Goal: Contribute content: Add original content to the website for others to see

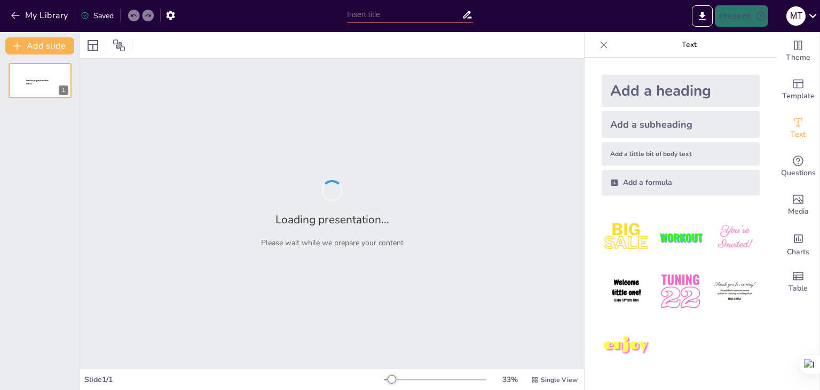
type input "Плюси і мінуси онлайн навчання української мови: Дискусія в форматі дебатів"
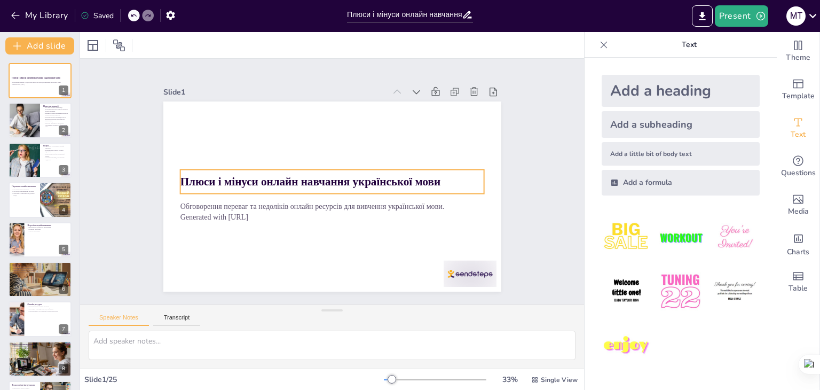
checkbox input "true"
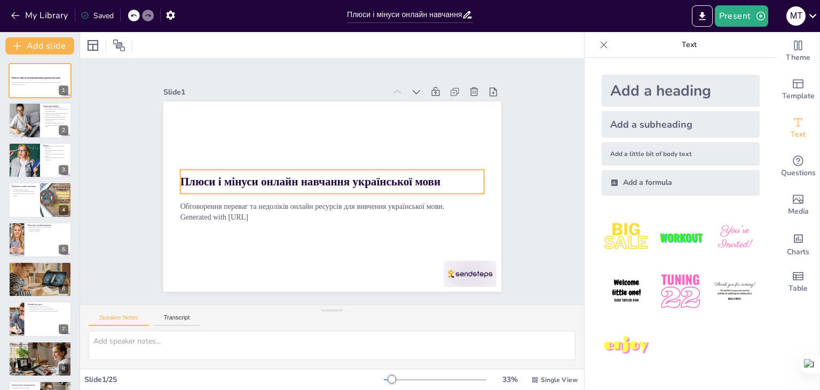
checkbox input "true"
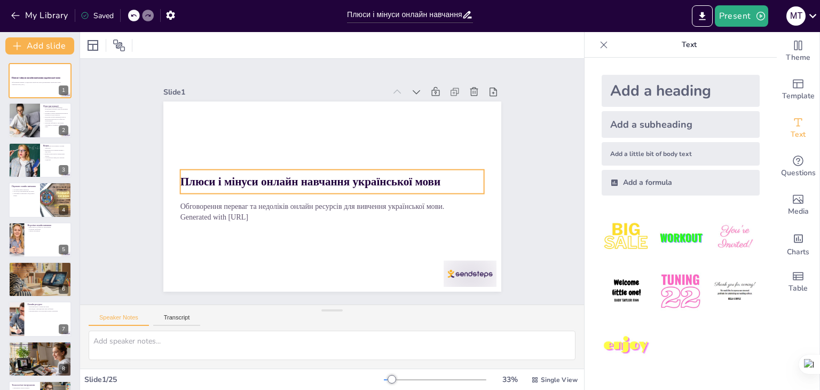
checkbox input "true"
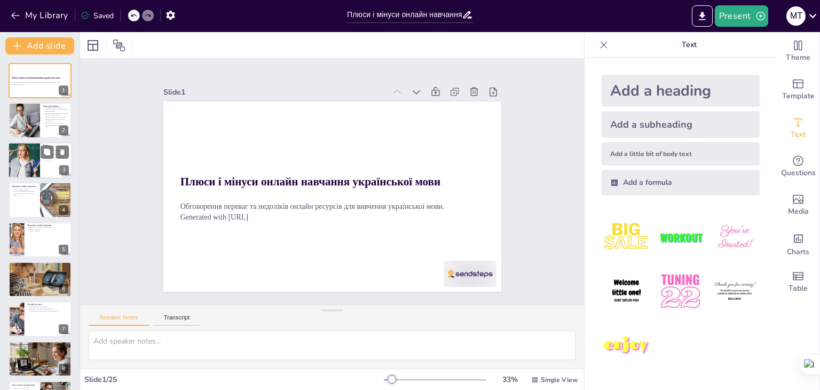
checkbox input "true"
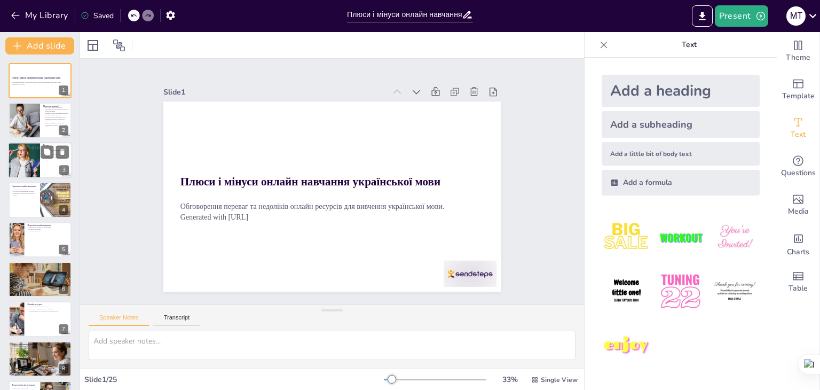
checkbox input "true"
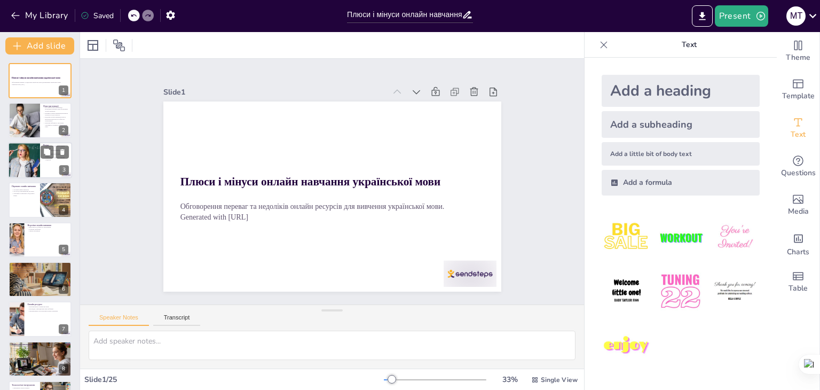
checkbox input "true"
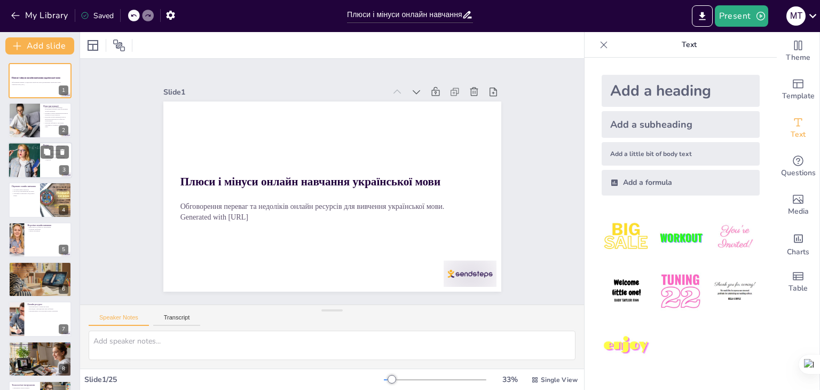
checkbox input "true"
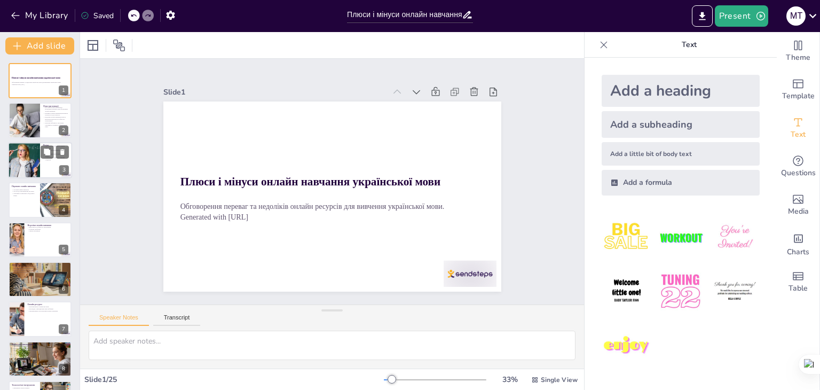
checkbox input "true"
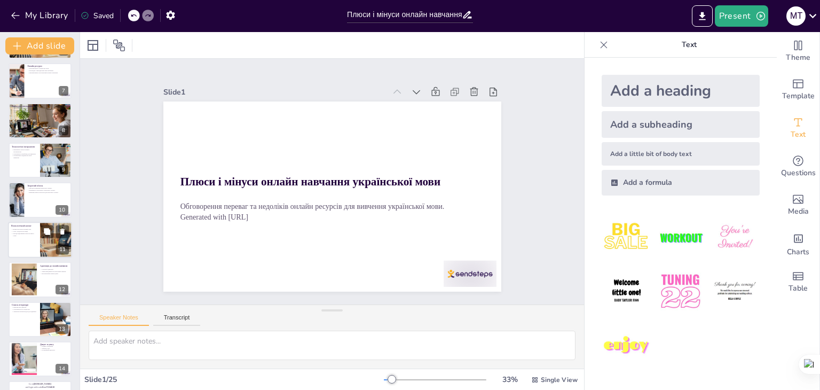
checkbox input "true"
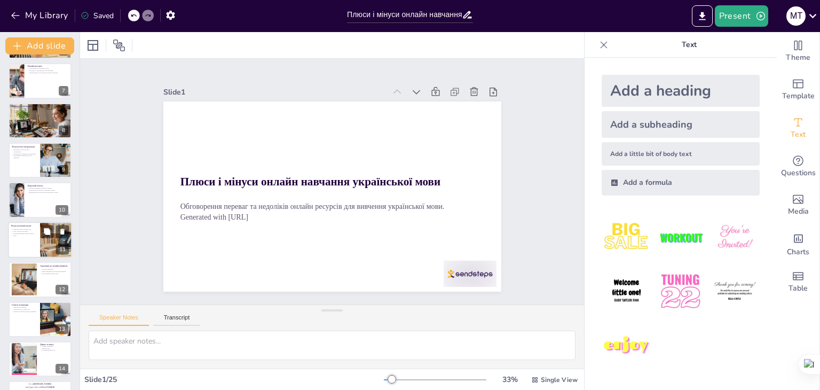
checkbox input "true"
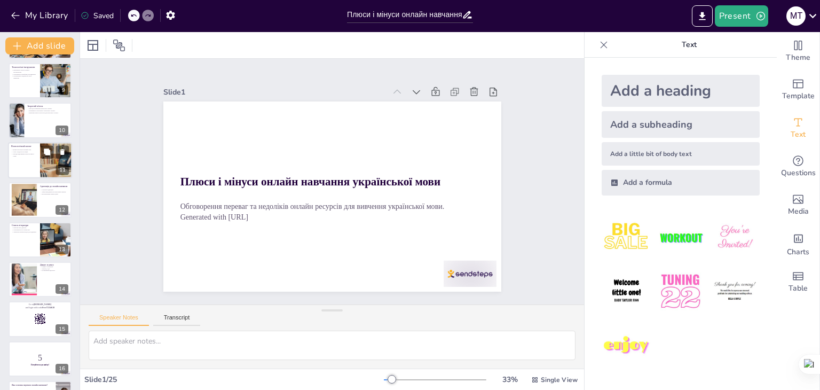
checkbox input "true"
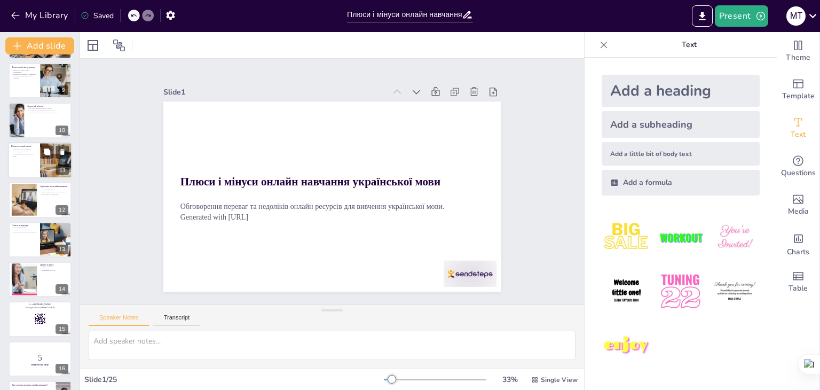
checkbox input "true"
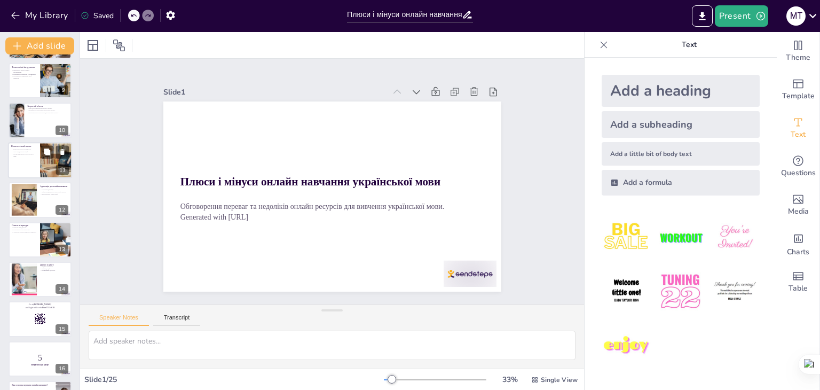
checkbox input "true"
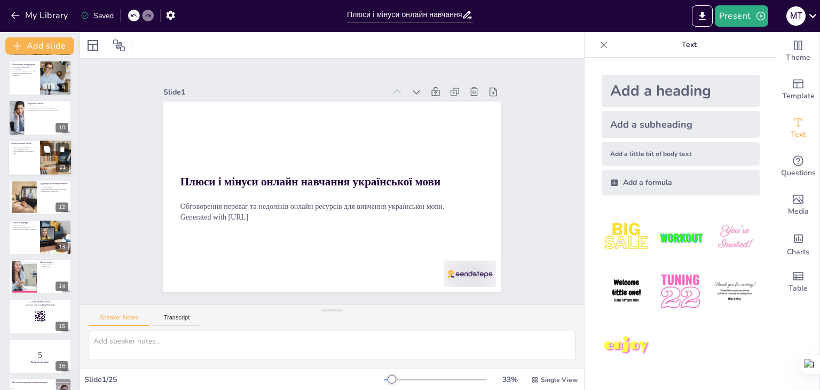
checkbox input "true"
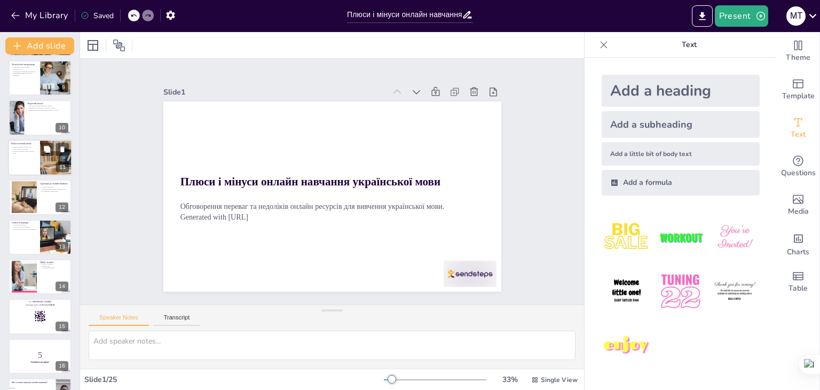
checkbox input "true"
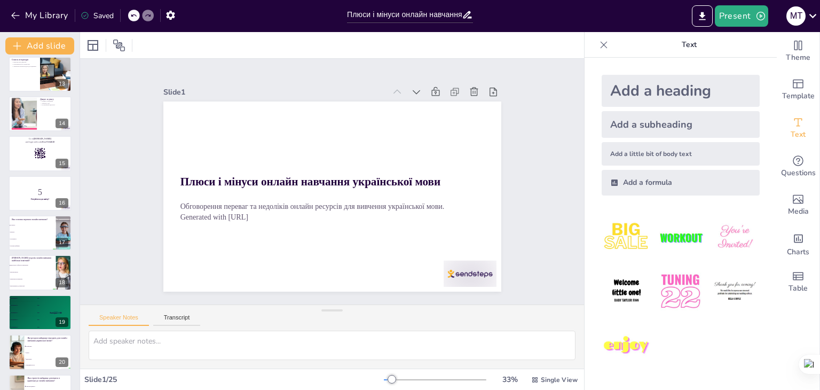
checkbox input "true"
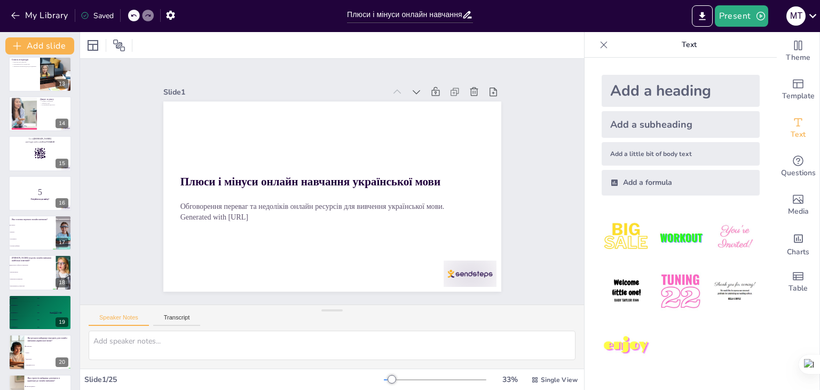
checkbox input "true"
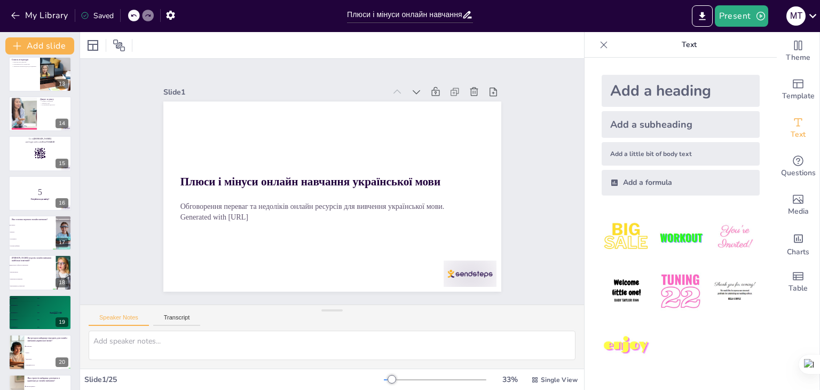
checkbox input "true"
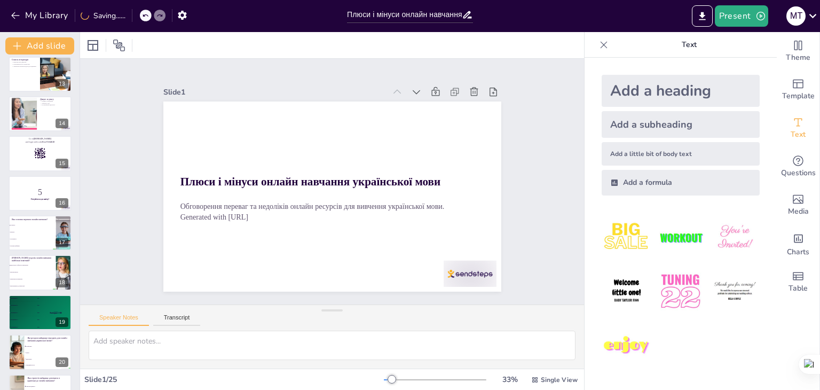
checkbox input "true"
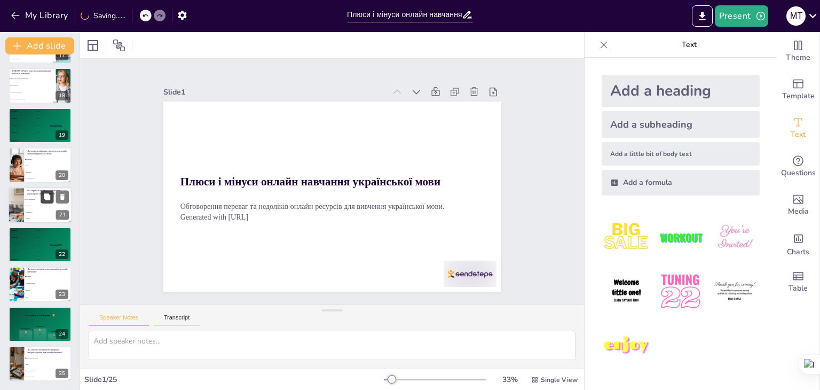
checkbox input "true"
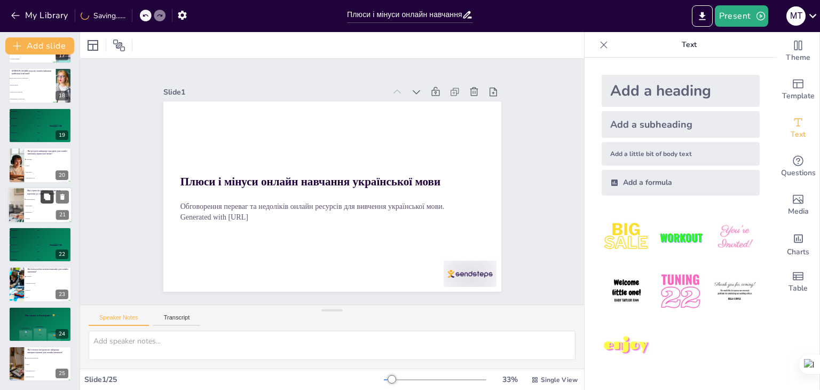
checkbox input "true"
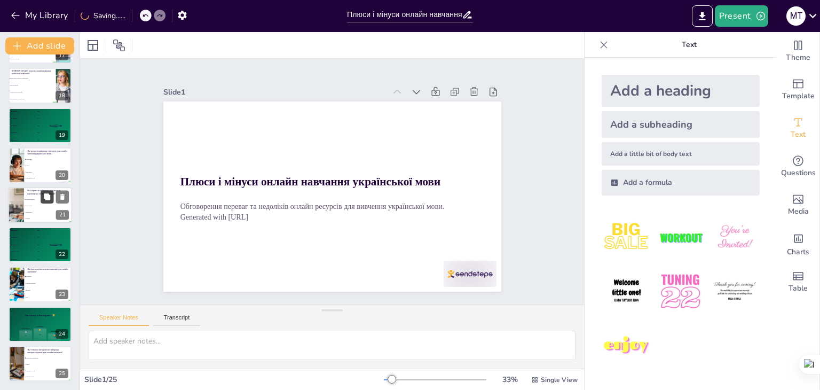
checkbox input "true"
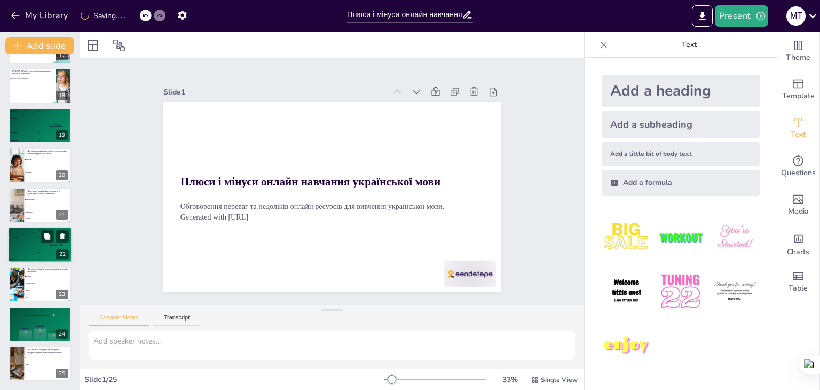
checkbox input "true"
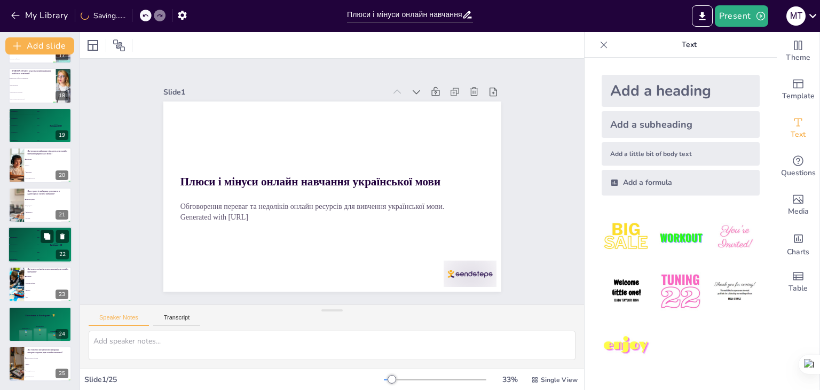
checkbox input "true"
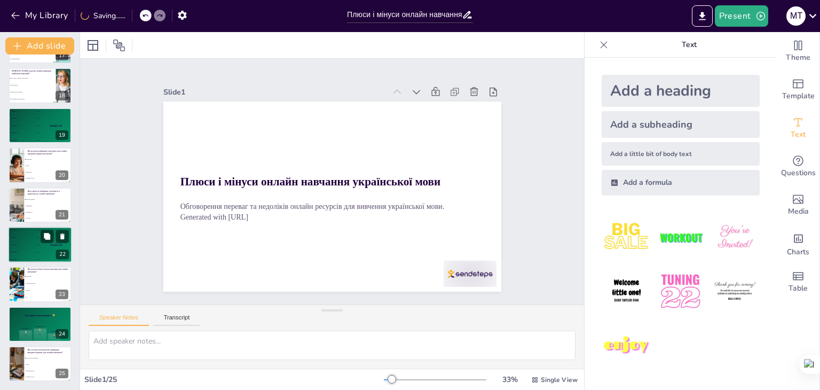
checkbox input "true"
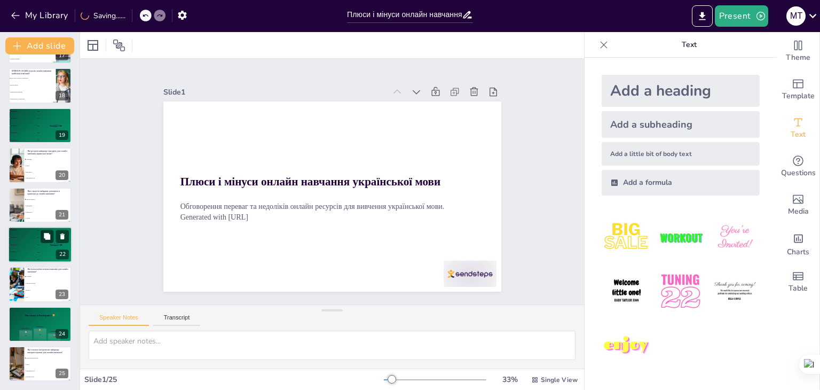
checkbox input "true"
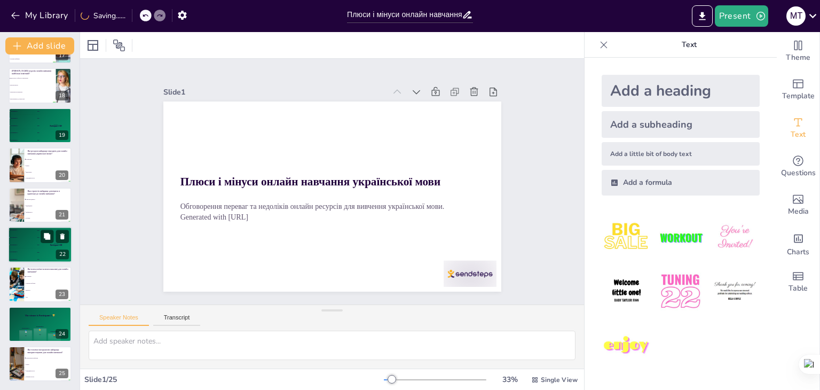
checkbox input "true"
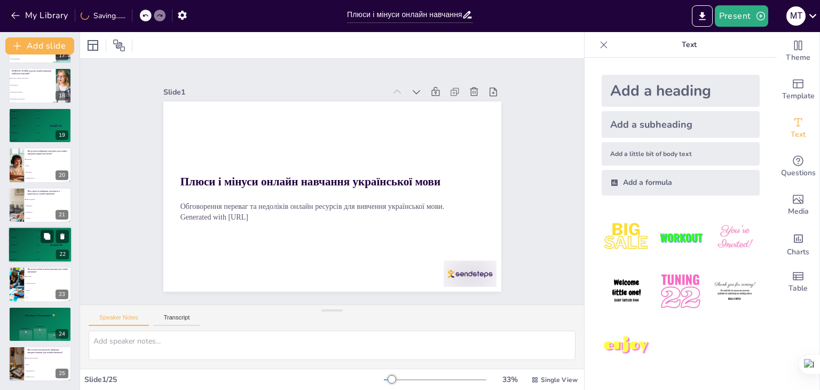
checkbox input "true"
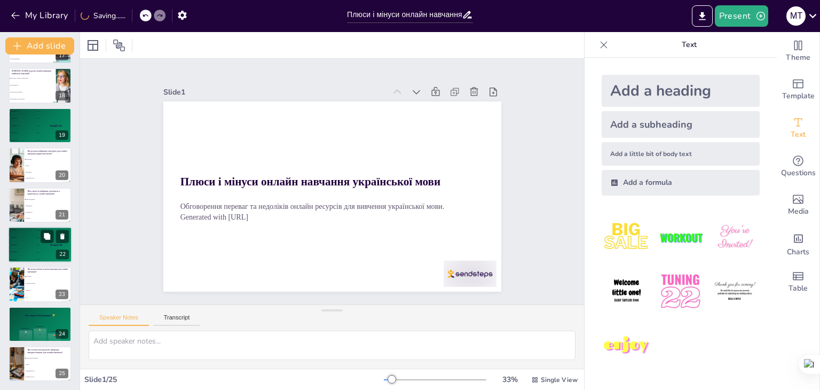
checkbox input "true"
click at [26, 244] on div "🥉 Participant 3 300" at bounding box center [24, 244] width 32 height 7
checkbox input "true"
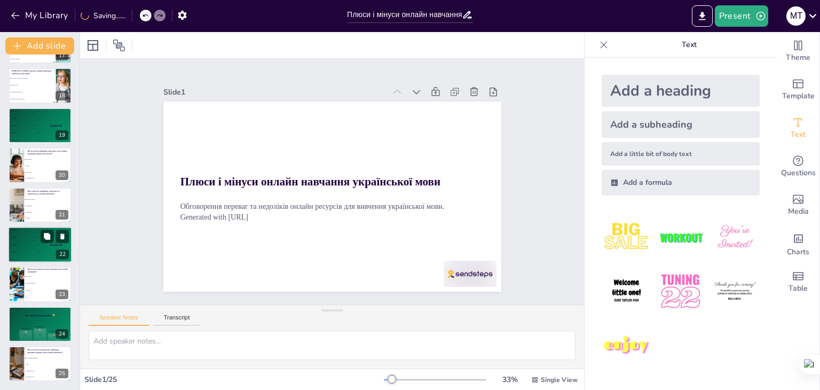
checkbox input "true"
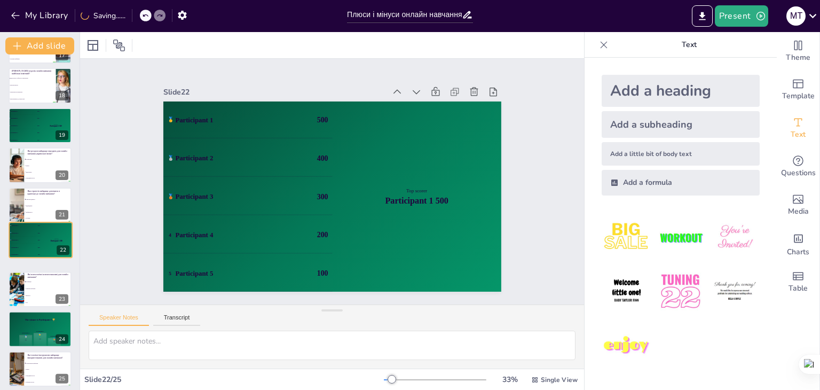
checkbox input "true"
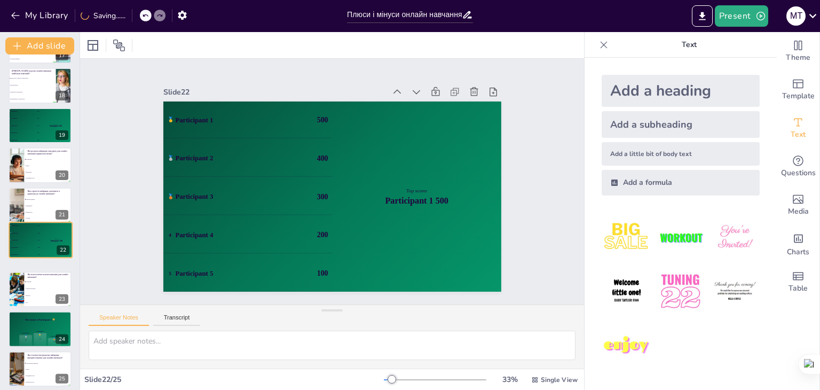
checkbox input "true"
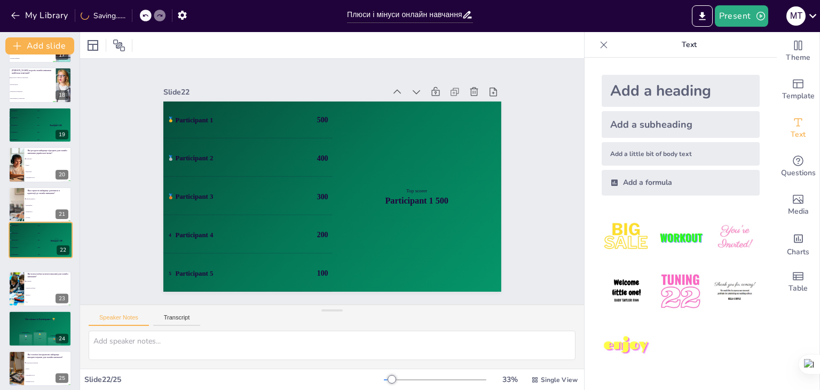
checkbox input "true"
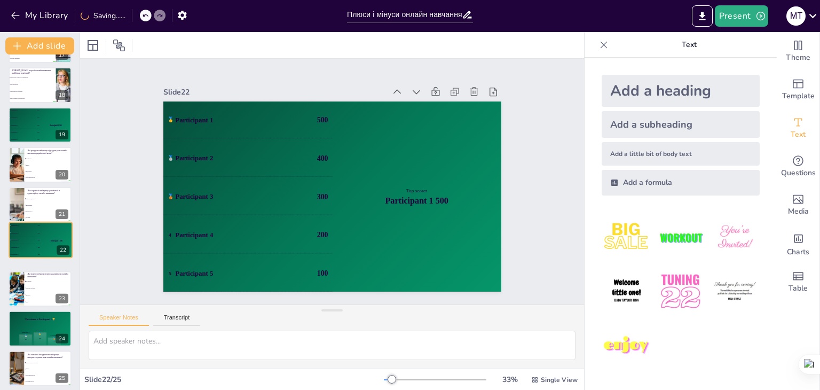
checkbox input "true"
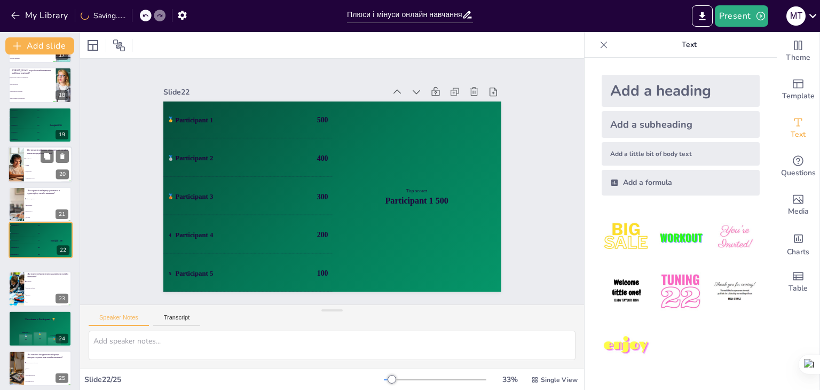
checkbox input "true"
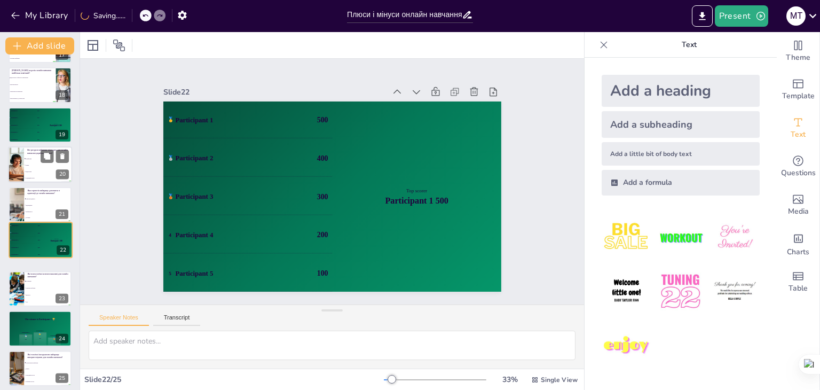
checkbox input "true"
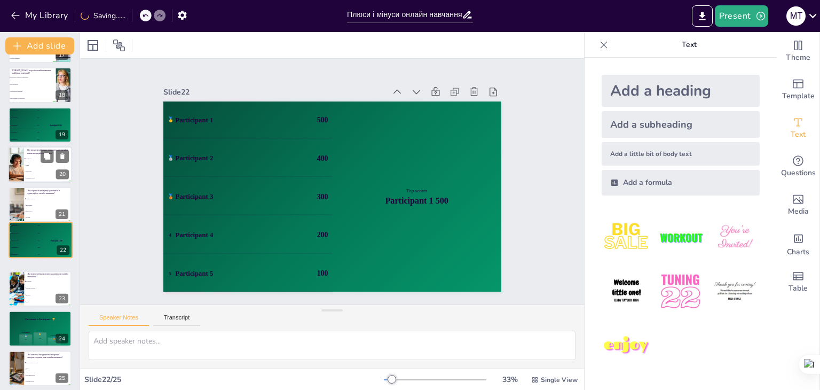
checkbox input "true"
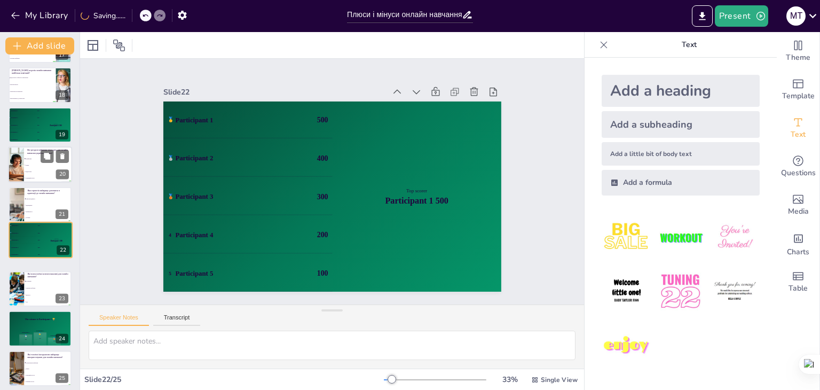
checkbox input "true"
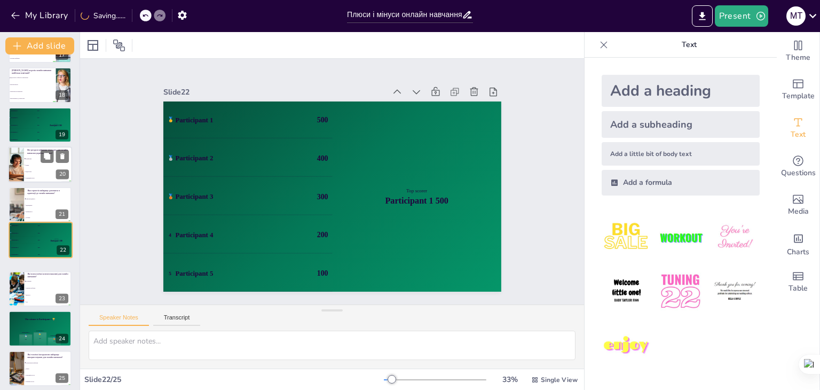
checkbox input "true"
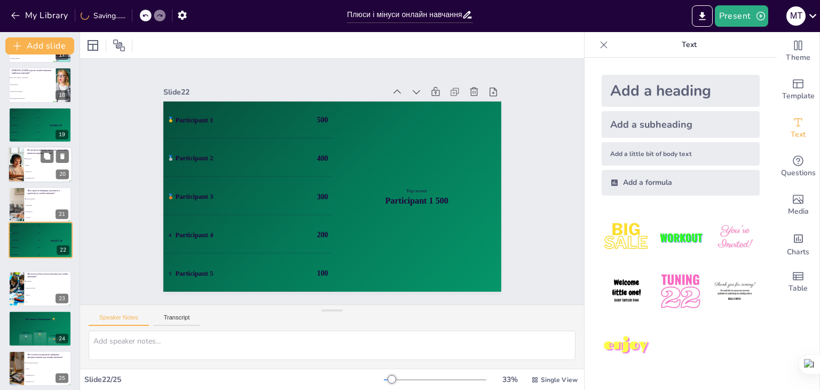
checkbox input "true"
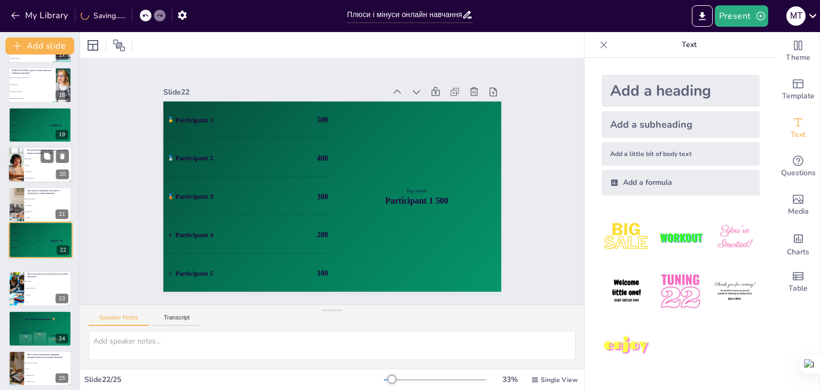
checkbox input "true"
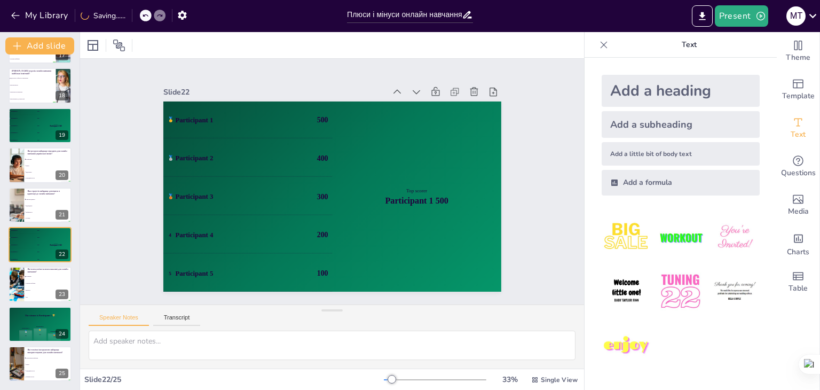
checkbox input "true"
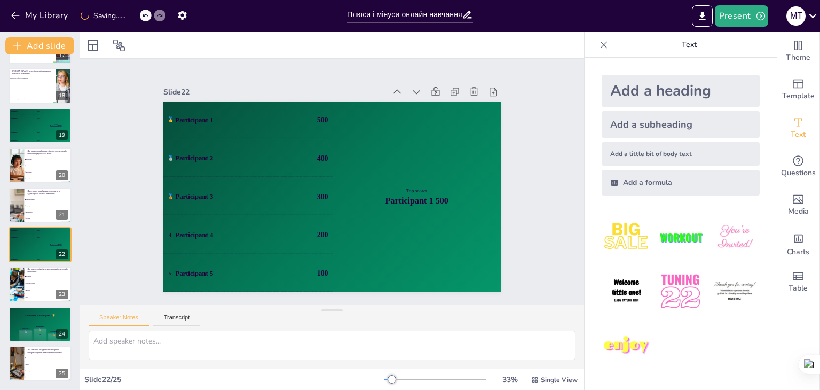
checkbox input "true"
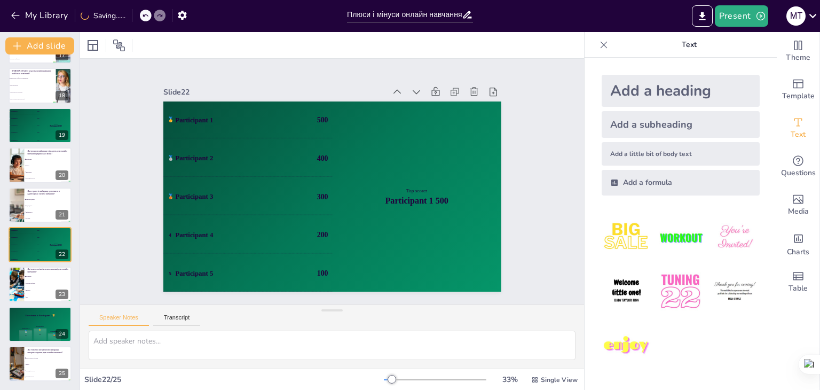
checkbox input "true"
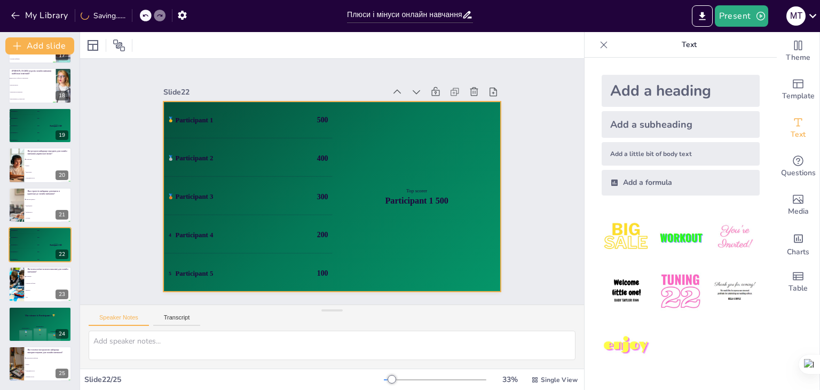
checkbox input "true"
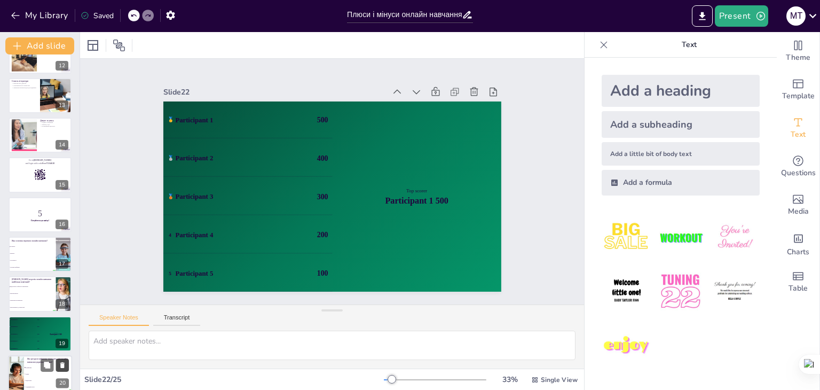
scroll to position [457, 0]
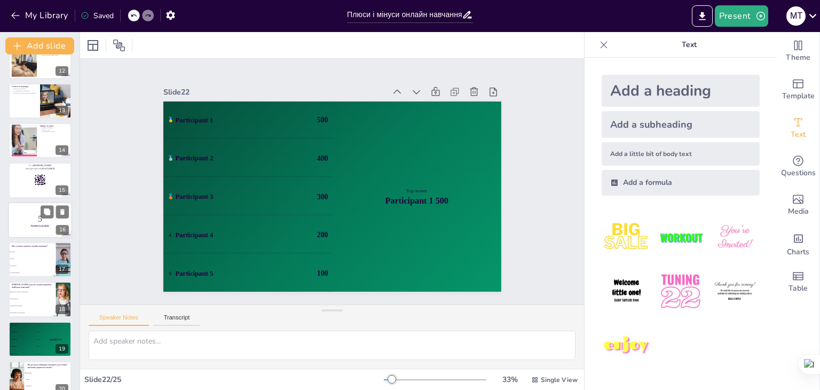
click at [28, 222] on p "5" at bounding box center [40, 219] width 58 height 12
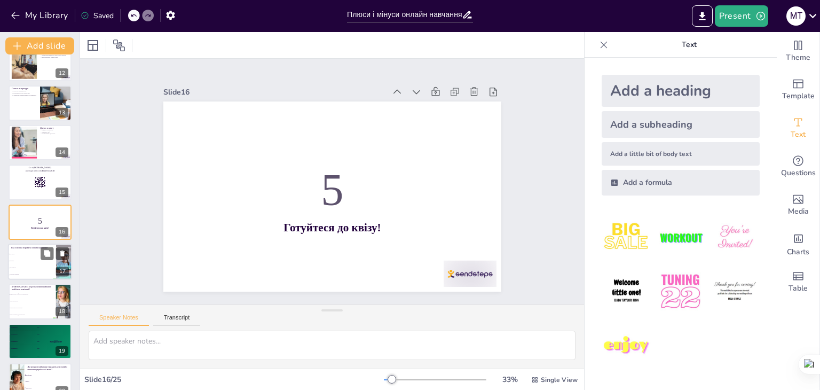
click at [19, 248] on p "Яка основна перевага онлайн навчання?" at bounding box center [32, 247] width 42 height 3
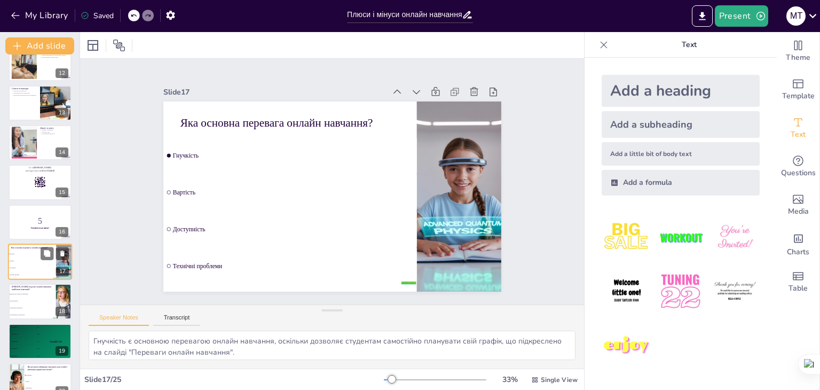
scroll to position [494, 0]
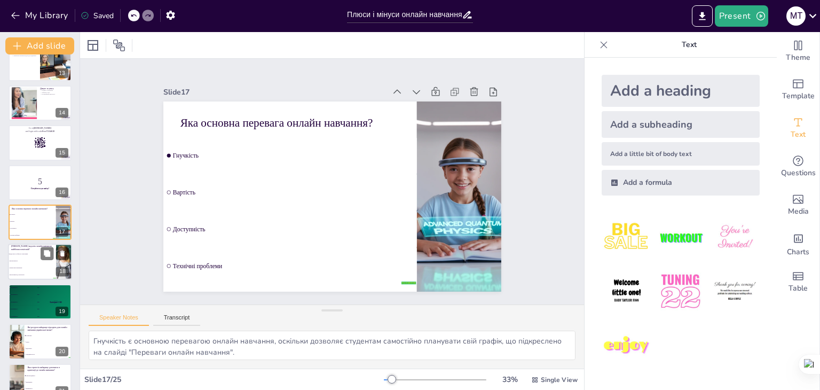
click at [25, 272] on li "Високі вимоги до технологій" at bounding box center [32, 275] width 48 height 7
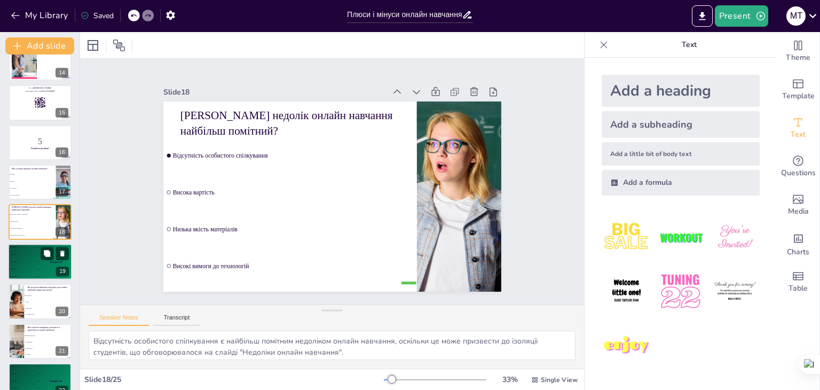
click at [26, 274] on div "5 Participant 5 100" at bounding box center [24, 276] width 32 height 7
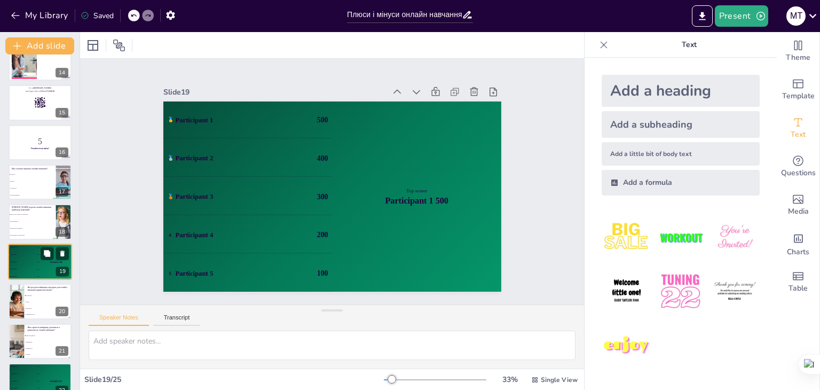
scroll to position [574, 0]
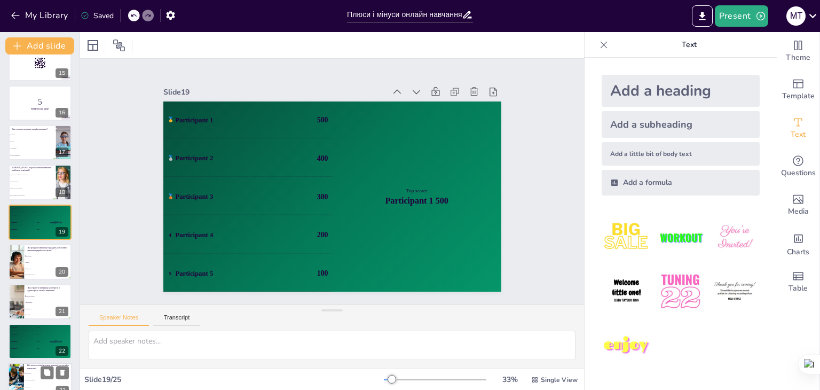
click at [26, 308] on span "Вибірковість" at bounding box center [48, 308] width 45 height 1
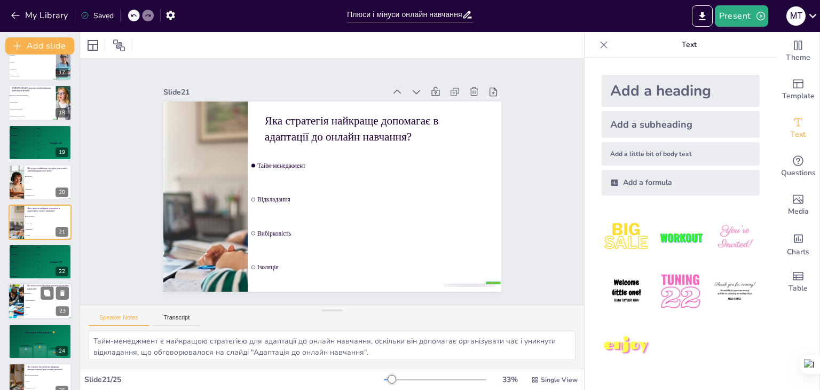
scroll to position [670, 0]
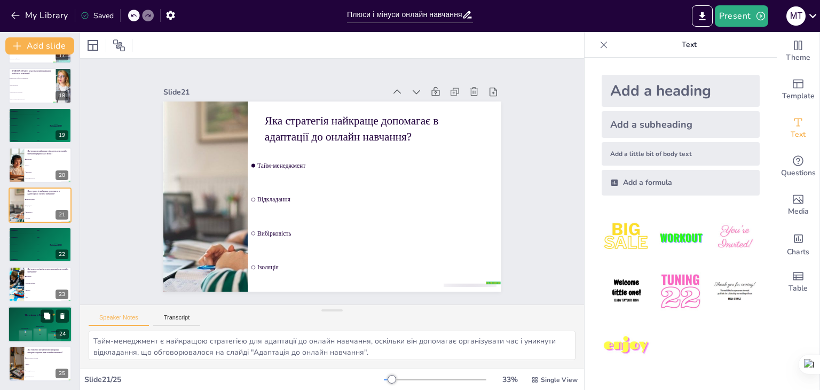
click at [18, 339] on div "Participant 2 🥈 400 Participant 1 🥇 500 Participant 3 🥉 300" at bounding box center [40, 333] width 64 height 18
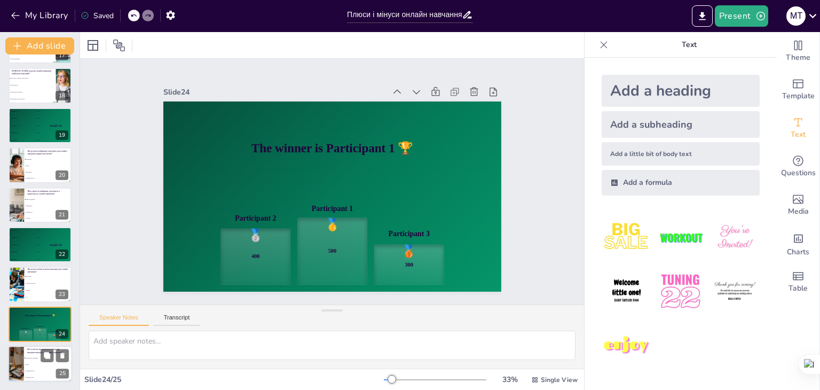
click at [19, 355] on div at bounding box center [16, 363] width 48 height 36
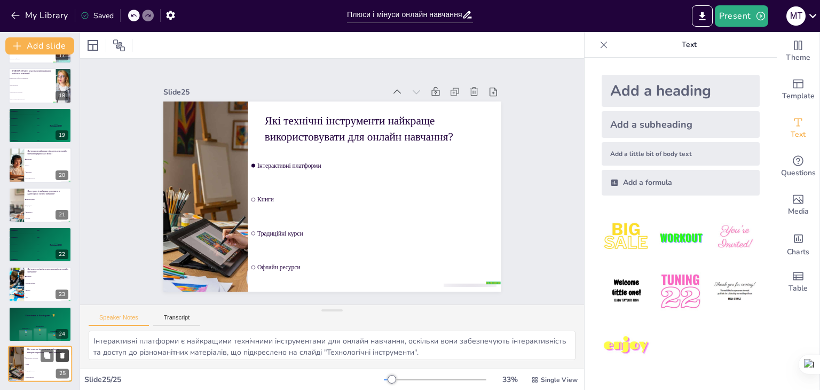
click at [66, 353] on icon at bounding box center [62, 355] width 7 height 7
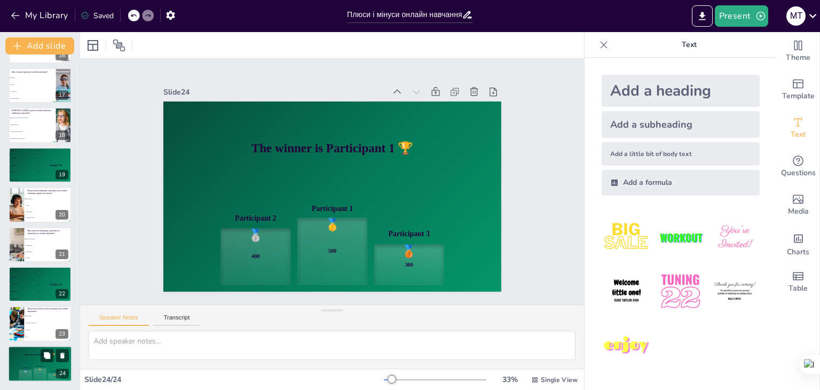
scroll to position [630, 0]
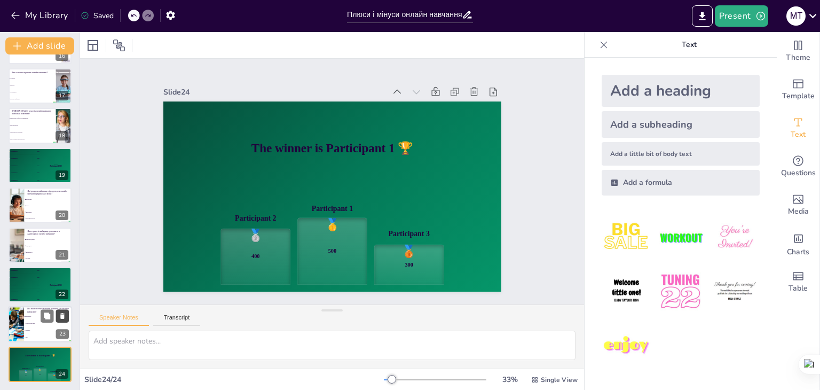
click at [65, 313] on icon at bounding box center [62, 315] width 7 height 7
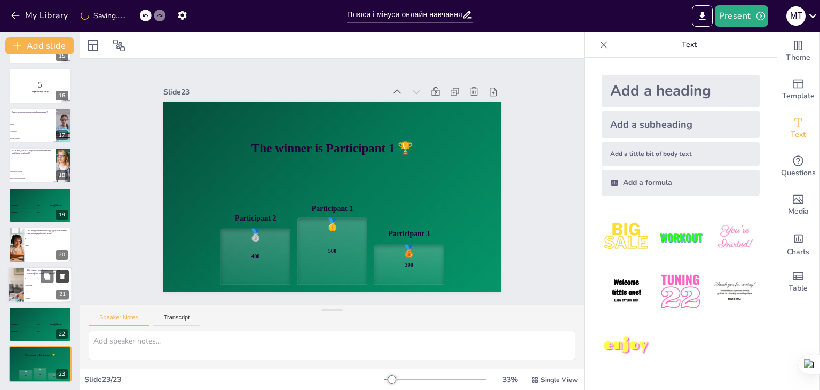
click at [63, 317] on icon at bounding box center [62, 316] width 4 height 6
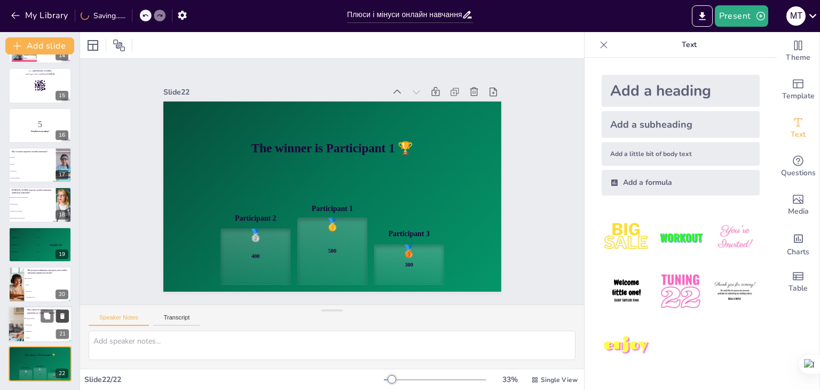
click at [63, 317] on icon at bounding box center [62, 316] width 4 height 6
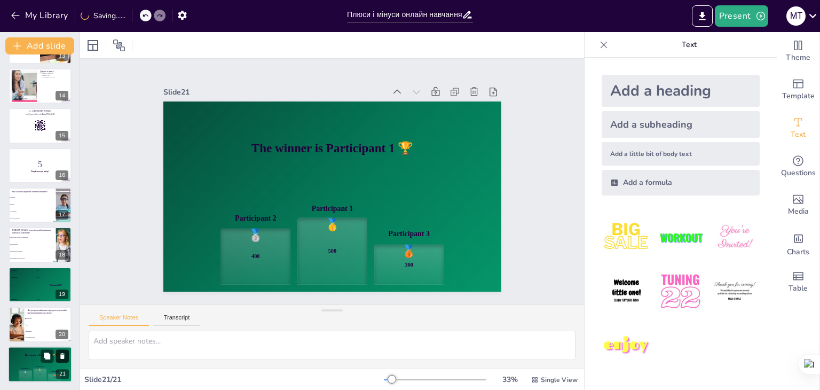
click at [63, 317] on icon at bounding box center [62, 316] width 4 height 6
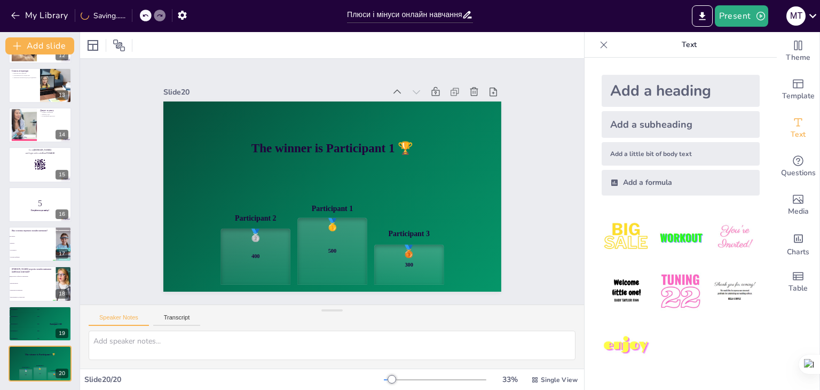
scroll to position [472, 0]
click at [63, 317] on icon at bounding box center [62, 316] width 4 height 6
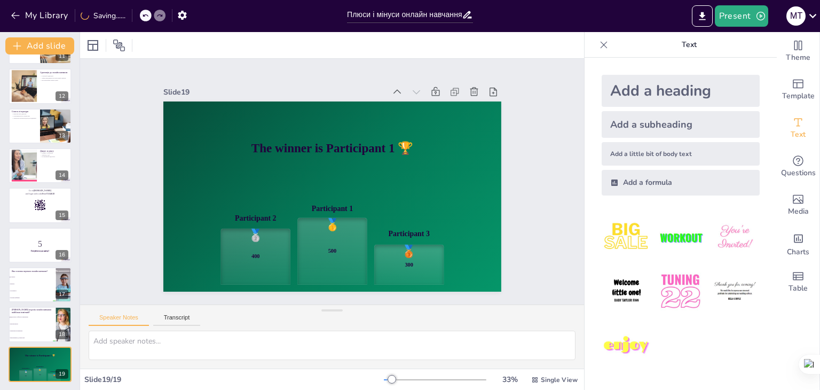
click at [63, 317] on icon at bounding box center [62, 316] width 4 height 6
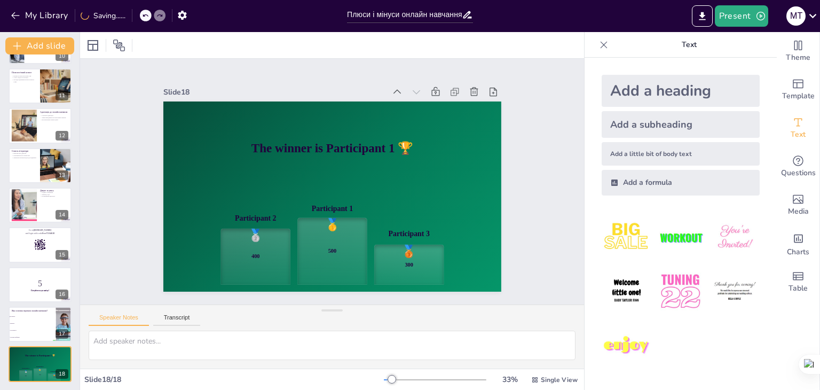
click at [63, 317] on icon at bounding box center [62, 316] width 4 height 6
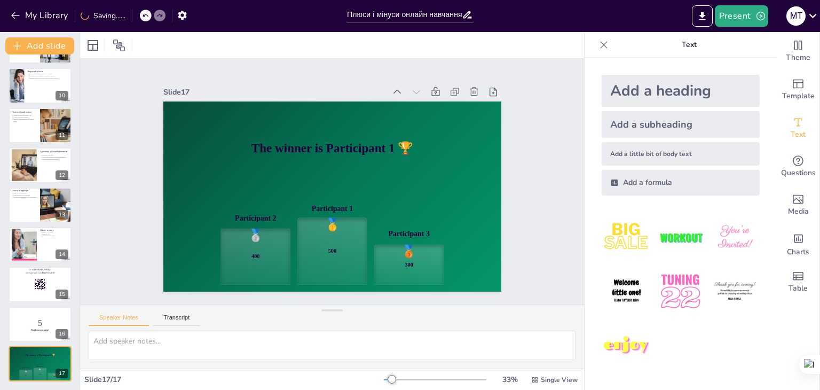
click at [63, 317] on icon at bounding box center [62, 316] width 4 height 6
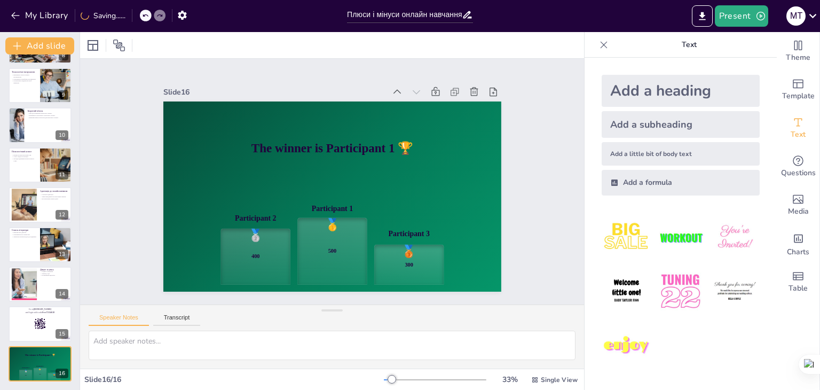
scroll to position [313, 0]
click at [28, 323] on div at bounding box center [40, 324] width 64 height 36
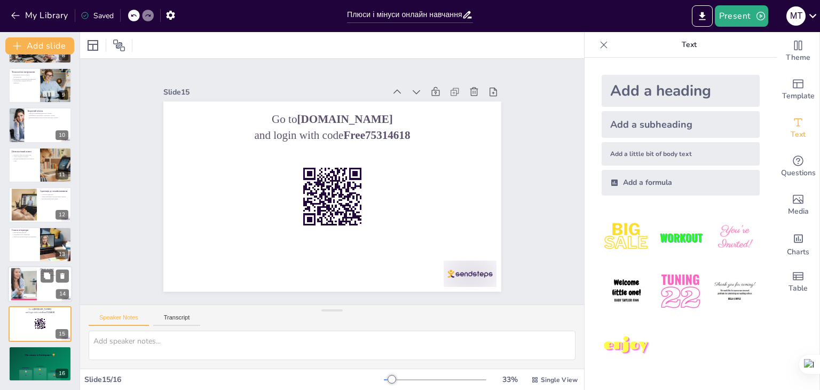
click at [57, 283] on div at bounding box center [40, 284] width 64 height 36
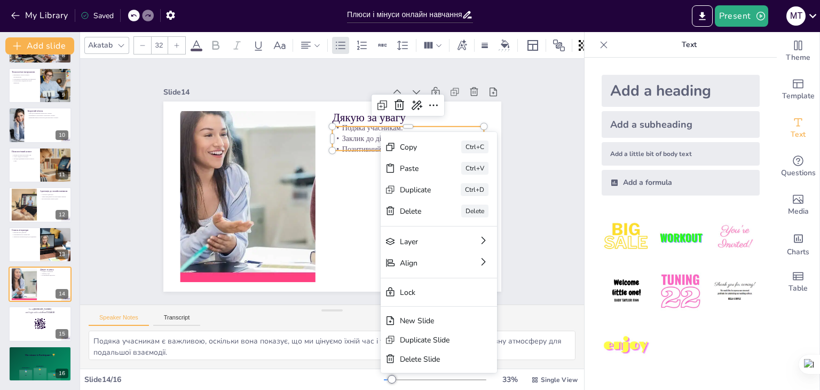
drag, startPoint x: 421, startPoint y: 362, endPoint x: 381, endPoint y: 351, distance: 41.3
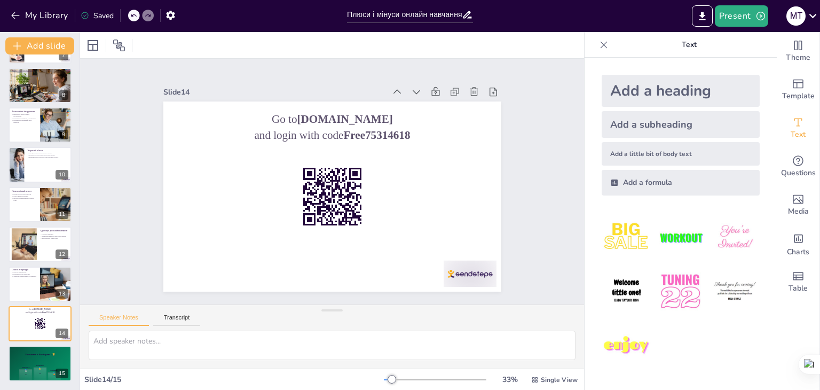
scroll to position [273, 0]
click at [65, 315] on icon at bounding box center [62, 314] width 7 height 7
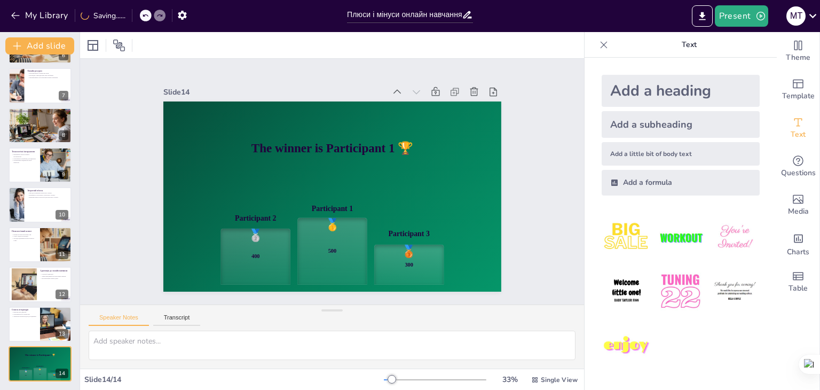
scroll to position [233, 0]
click at [61, 355] on icon at bounding box center [62, 355] width 4 height 6
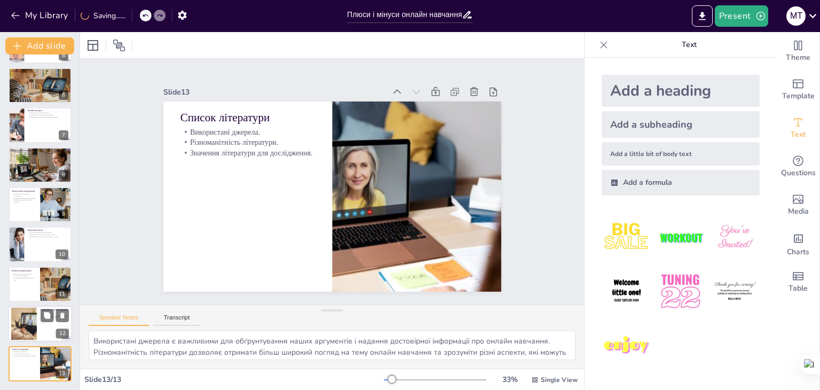
scroll to position [194, 0]
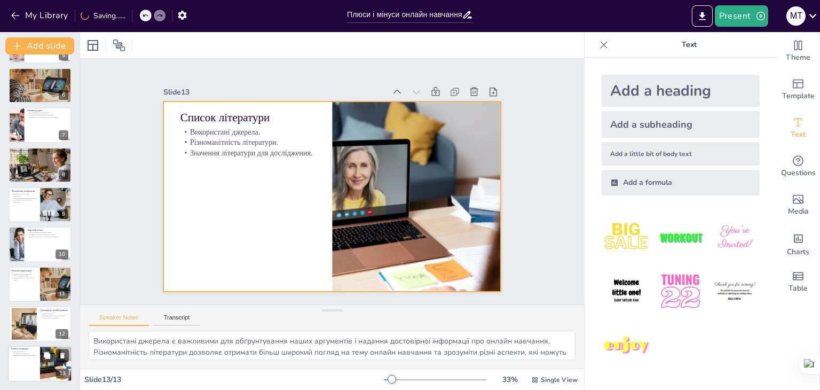
click at [19, 361] on div at bounding box center [40, 363] width 64 height 36
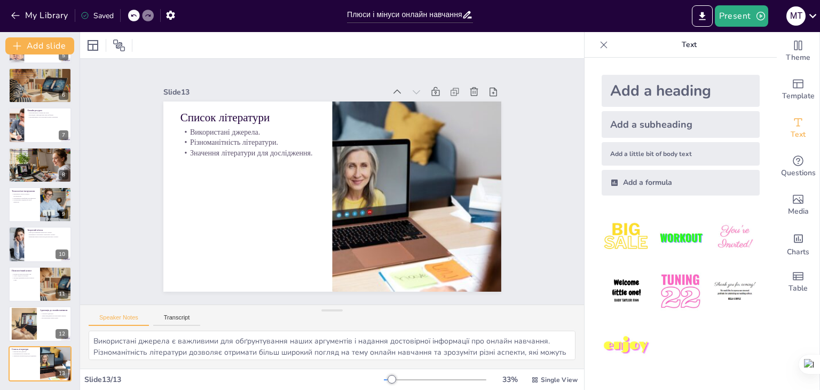
drag, startPoint x: 133, startPoint y: 12, endPoint x: 126, endPoint y: 23, distance: 13.9
click at [133, 13] on icon at bounding box center [133, 15] width 6 height 6
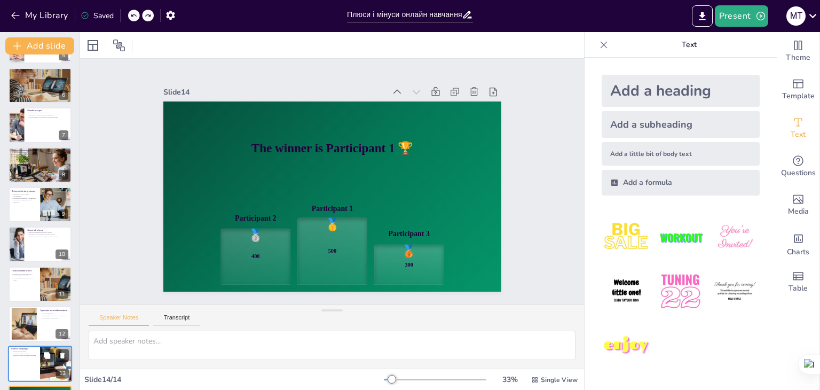
scroll to position [233, 0]
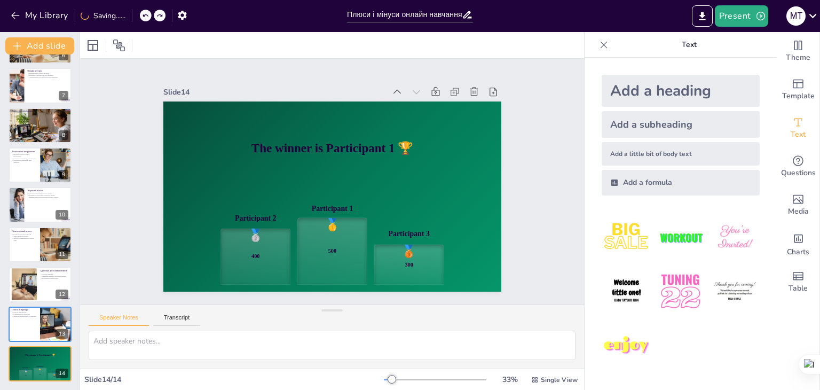
click at [151, 13] on div at bounding box center [153, 16] width 26 height 12
click at [135, 15] on icon at bounding box center [133, 15] width 6 height 6
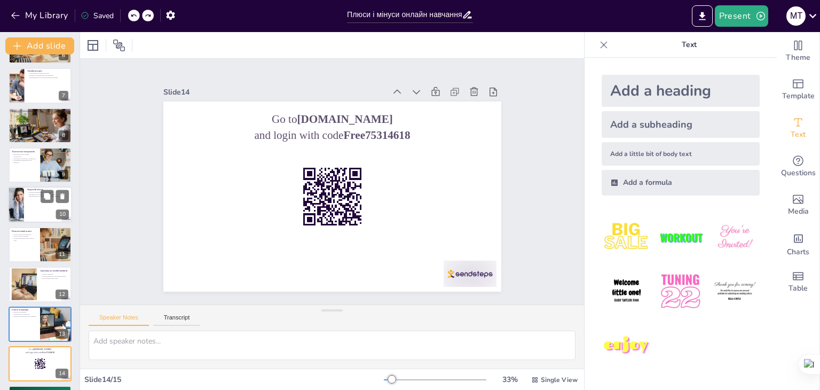
scroll to position [273, 0]
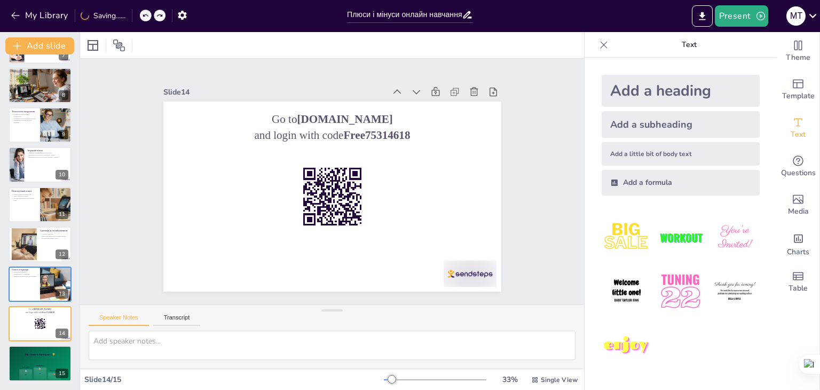
click at [145, 12] on div at bounding box center [146, 16] width 12 height 12
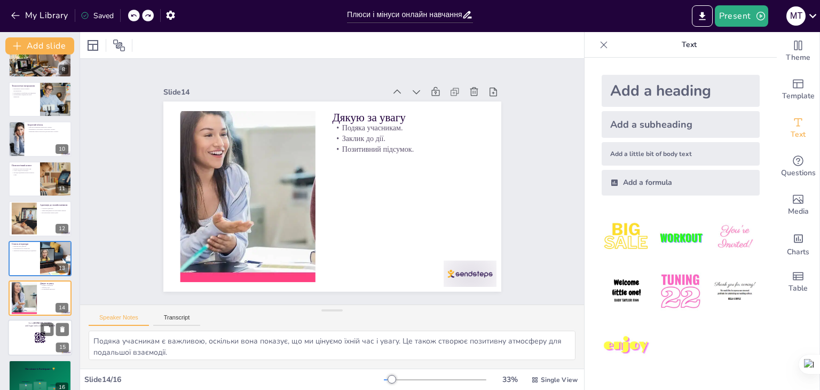
scroll to position [313, 0]
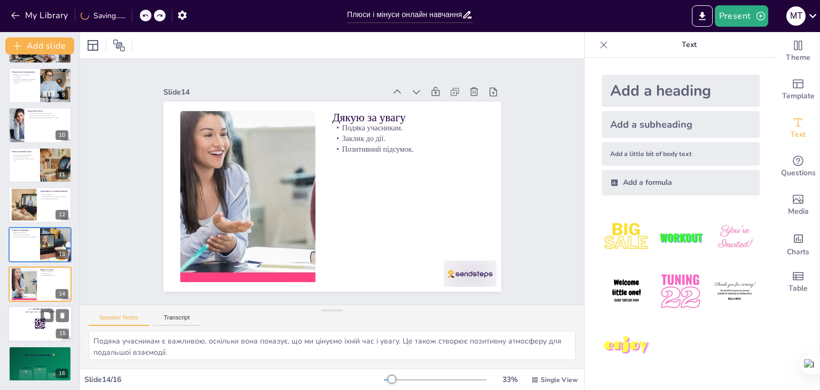
click at [30, 321] on div at bounding box center [40, 324] width 64 height 36
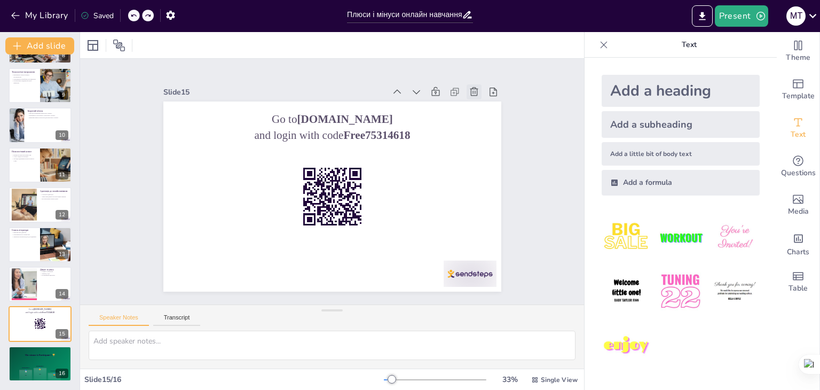
click at [467, 87] on div at bounding box center [474, 91] width 15 height 15
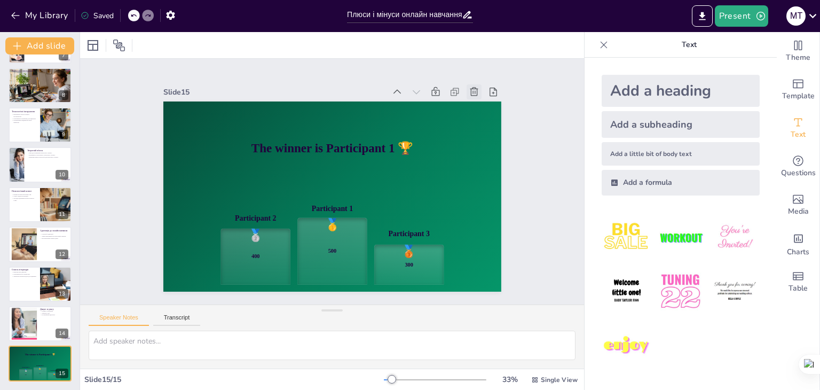
scroll to position [273, 0]
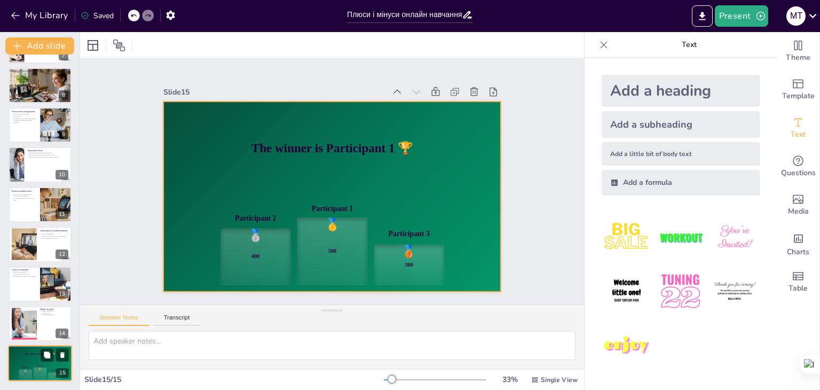
click at [40, 356] on div "The winner is Participant 1 🏆" at bounding box center [40, 354] width 64 height 18
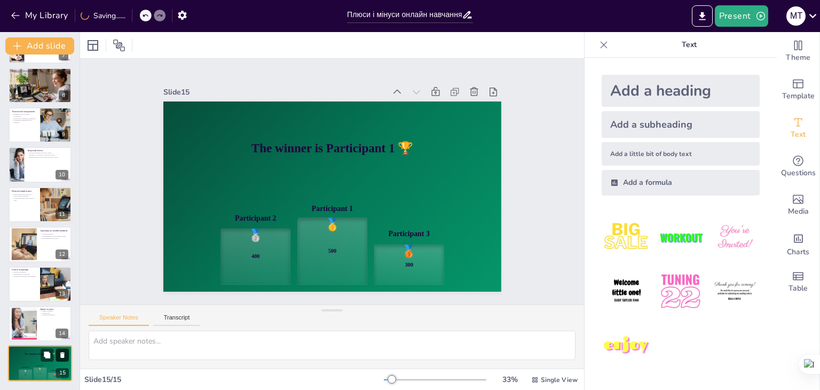
click at [63, 355] on icon at bounding box center [62, 355] width 4 height 6
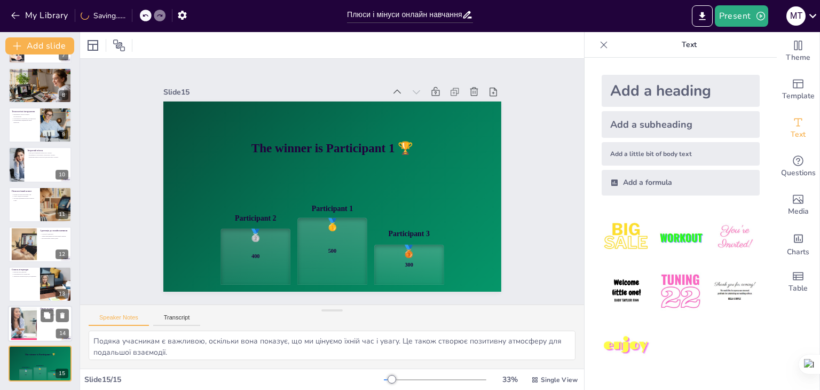
scroll to position [233, 0]
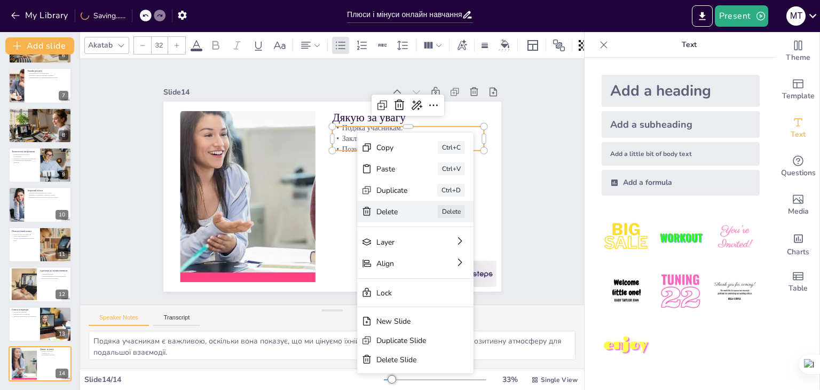
click at [457, 265] on div "Delete" at bounding box center [473, 270] width 32 height 10
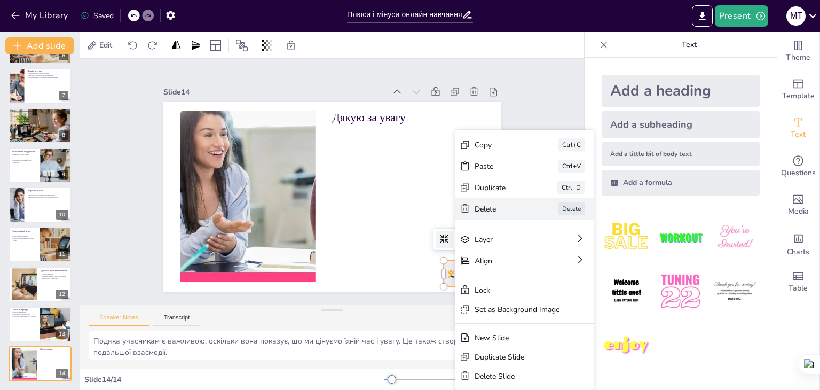
click at [536, 257] on div "Delete Delete" at bounding box center [605, 267] width 138 height 21
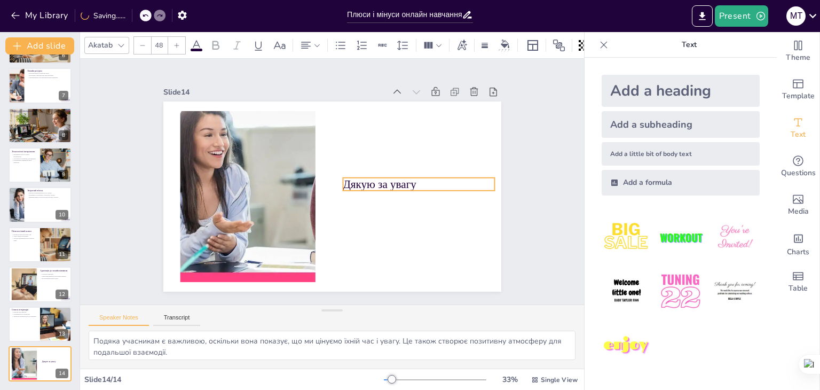
drag, startPoint x: 337, startPoint y: 109, endPoint x: 348, endPoint y: 176, distance: 67.6
click at [348, 177] on p "Дякую за увагу" at bounding box center [418, 193] width 153 height 32
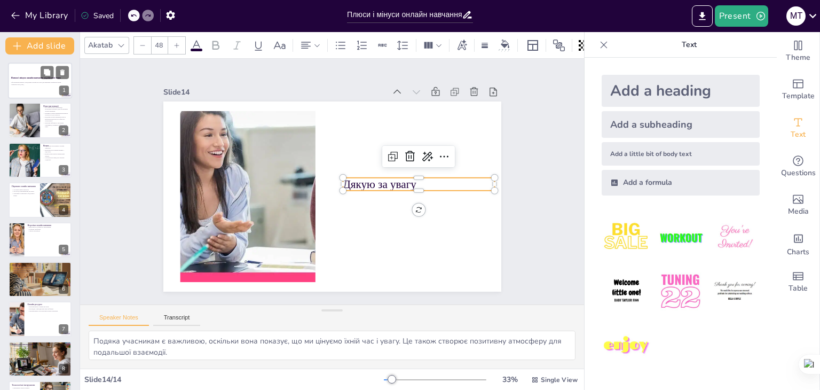
click at [34, 95] on div at bounding box center [40, 80] width 64 height 36
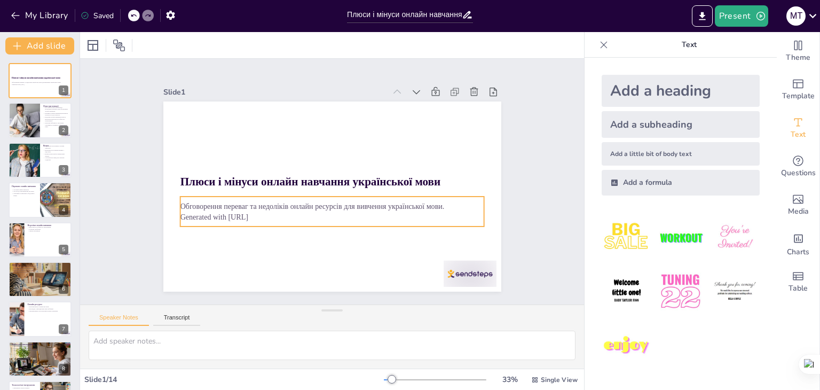
click at [200, 212] on p "Generated with [URL]" at bounding box center [332, 216] width 304 height 11
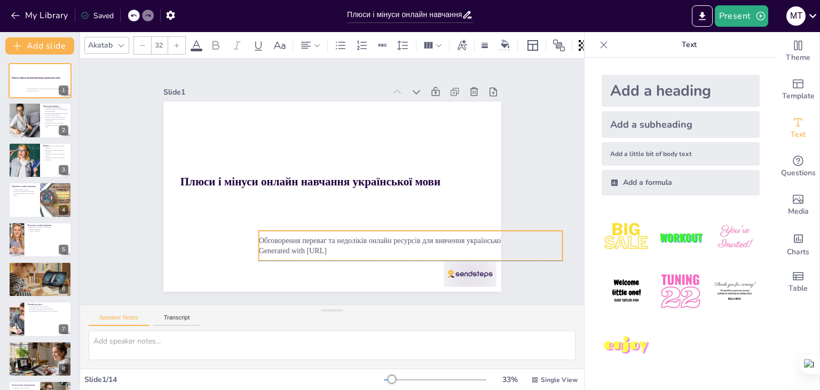
drag, startPoint x: 258, startPoint y: 217, endPoint x: 339, endPoint y: 248, distance: 86.1
click at [337, 252] on p "Generated with [URL]" at bounding box center [410, 251] width 304 height 11
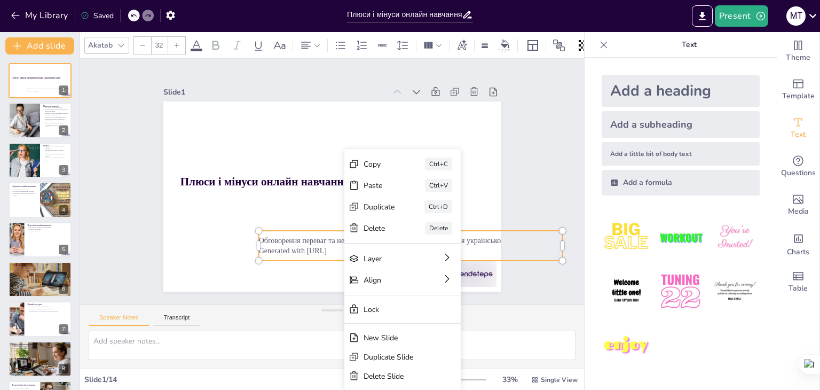
click at [337, 248] on p "Generated with [URL]" at bounding box center [410, 251] width 304 height 11
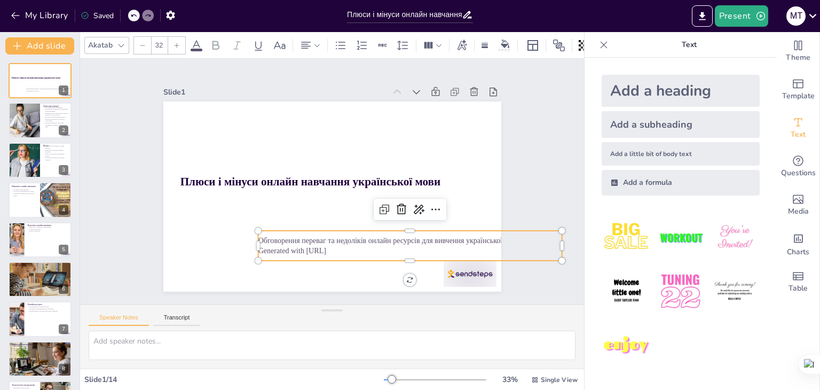
click at [337, 248] on p "Generated with [URL]" at bounding box center [410, 251] width 304 height 11
click at [396, 207] on div at bounding box center [401, 209] width 17 height 17
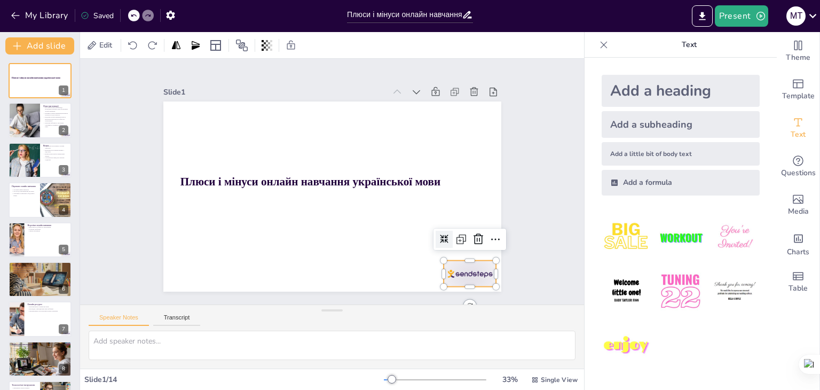
click at [463, 269] on div at bounding box center [470, 274] width 53 height 26
drag, startPoint x: 474, startPoint y: 240, endPoint x: 417, endPoint y: 226, distance: 58.7
click at [477, 238] on icon at bounding box center [483, 238] width 13 height 13
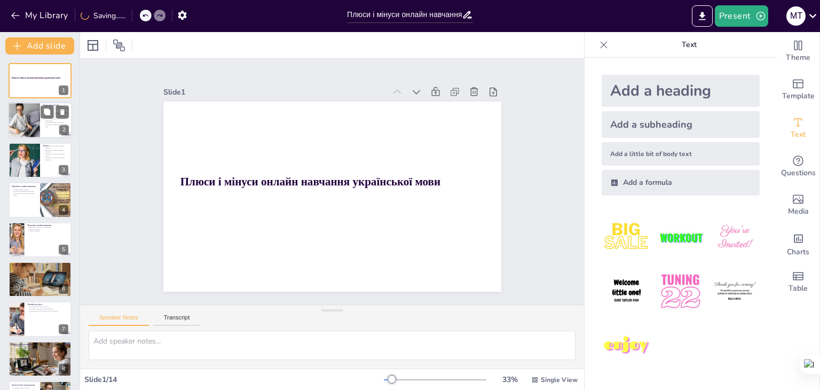
click at [20, 105] on div at bounding box center [24, 121] width 54 height 36
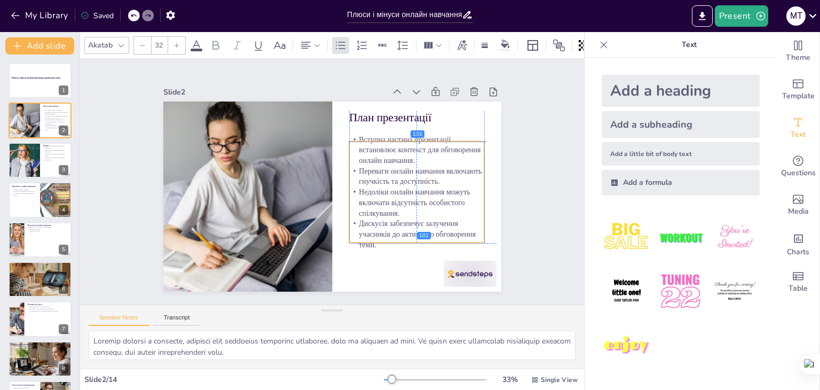
drag, startPoint x: 423, startPoint y: 123, endPoint x: 425, endPoint y: 137, distance: 14.6
click at [425, 137] on p "Вступна частина презентації встановлює контекст для обговорення онлайн навчання." at bounding box center [416, 150] width 135 height 32
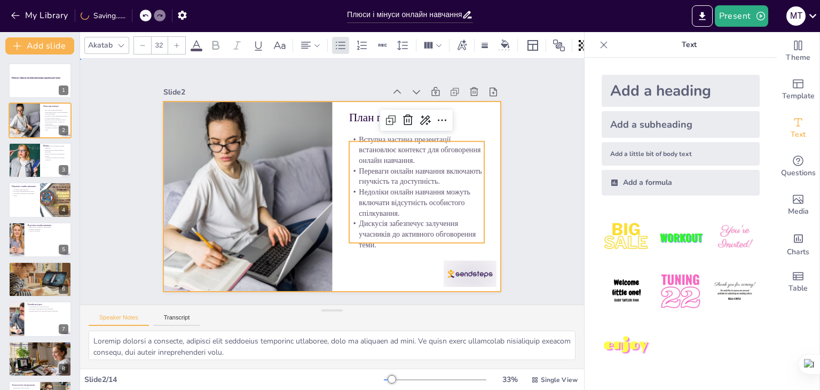
click at [359, 256] on div at bounding box center [332, 196] width 338 height 190
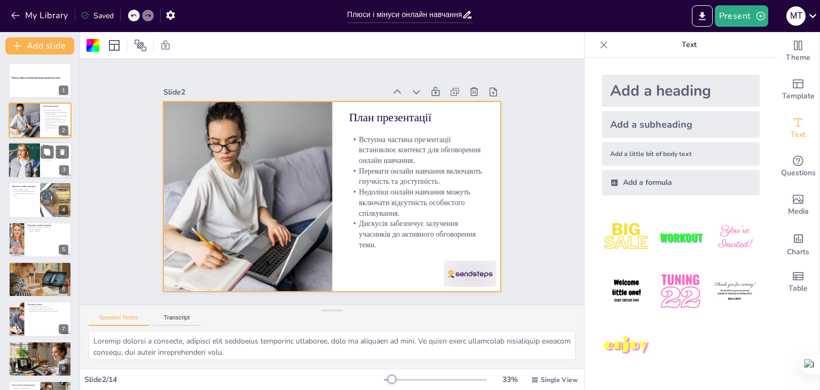
click at [9, 168] on div at bounding box center [24, 160] width 62 height 36
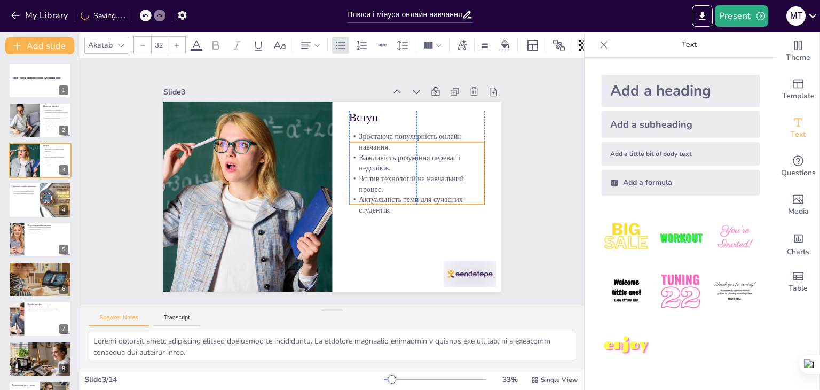
drag, startPoint x: 430, startPoint y: 159, endPoint x: 429, endPoint y: 175, distance: 15.5
click at [429, 175] on p "Вплив технологій на навчальний процес." at bounding box center [416, 192] width 137 height 35
click at [444, 282] on div at bounding box center [447, 300] width 57 height 37
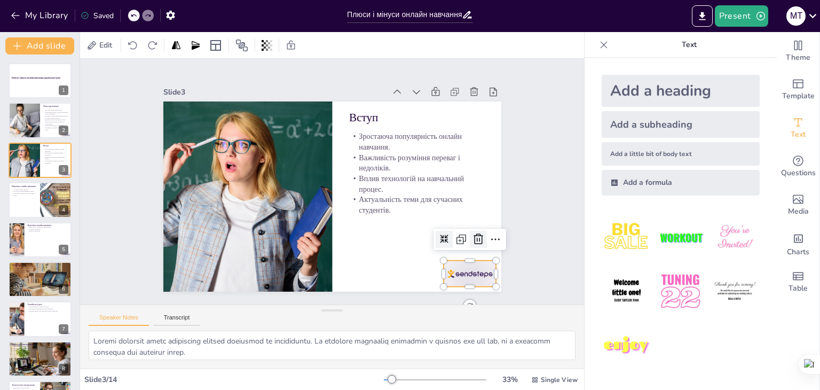
click at [472, 233] on icon at bounding box center [478, 239] width 13 height 13
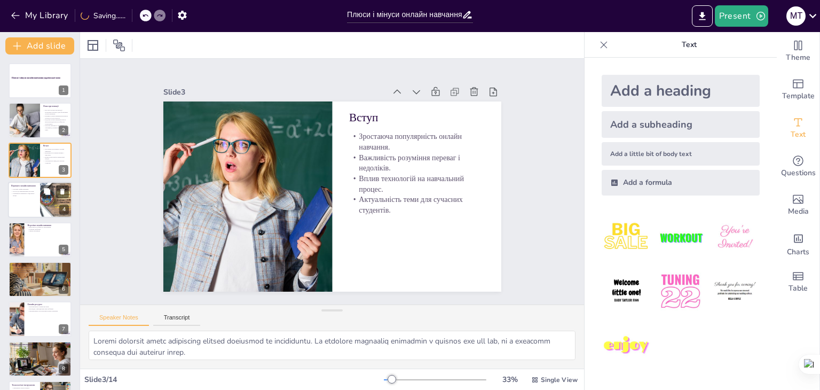
click at [17, 185] on p "Переваги онлайн навчання" at bounding box center [24, 185] width 26 height 3
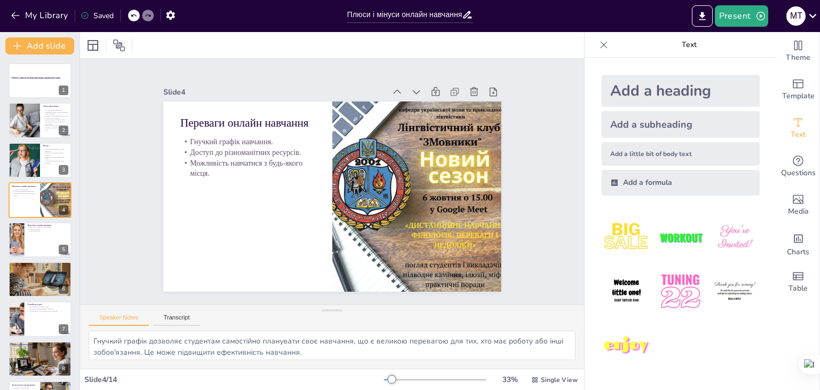
click at [29, 258] on div "Плюси і мінуси онлайн навчання української мови 1 План презентації Вступна част…" at bounding box center [40, 339] width 80 height 552
click at [29, 246] on div at bounding box center [40, 240] width 64 height 36
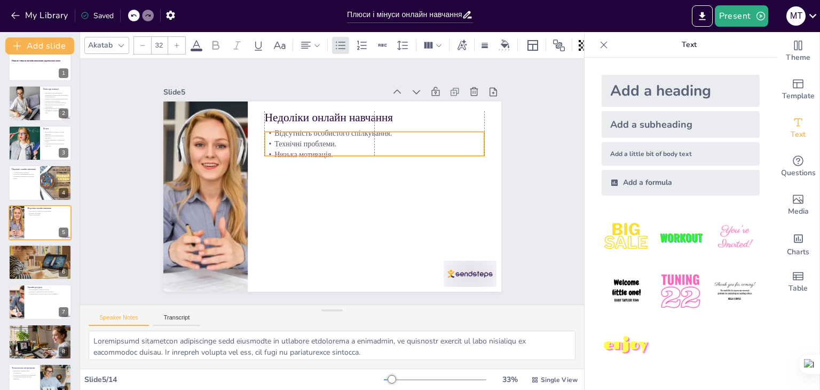
drag, startPoint x: 318, startPoint y: 128, endPoint x: 318, endPoint y: 133, distance: 5.4
click at [318, 133] on p "Відсутність особистого спілкування." at bounding box center [373, 133] width 219 height 11
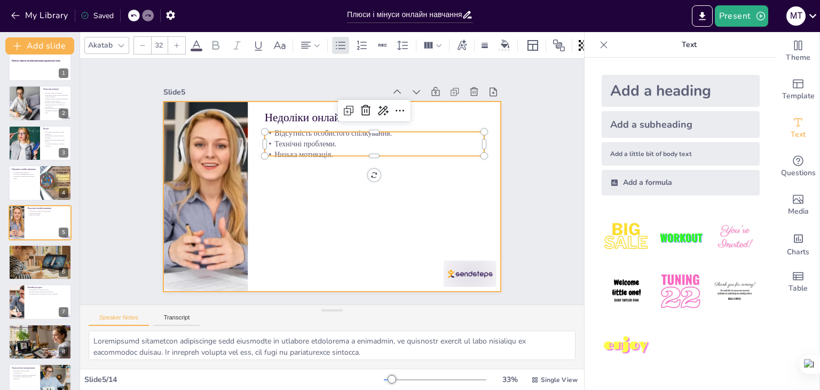
click at [300, 228] on div at bounding box center [332, 196] width 338 height 190
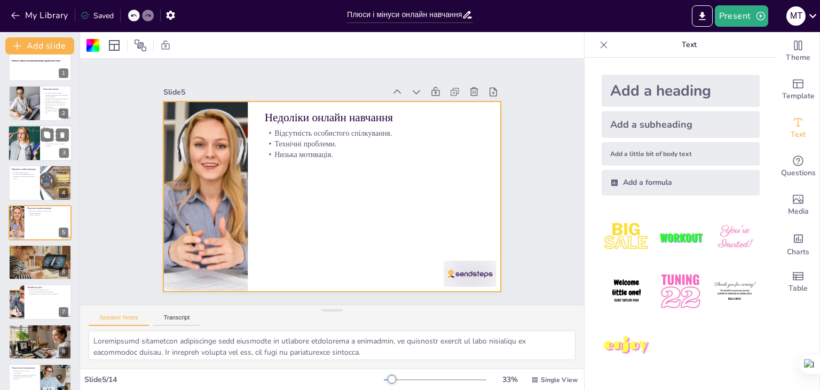
click at [46, 143] on p "Актуальність теми для сучасних студентів." at bounding box center [56, 145] width 26 height 4
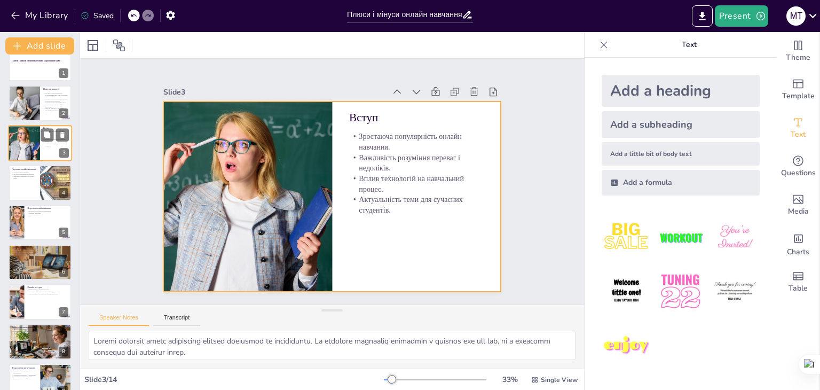
scroll to position [0, 0]
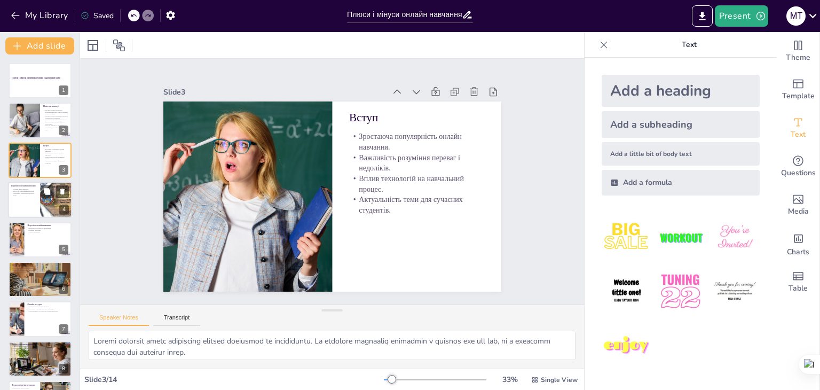
click at [43, 201] on div at bounding box center [56, 200] width 36 height 36
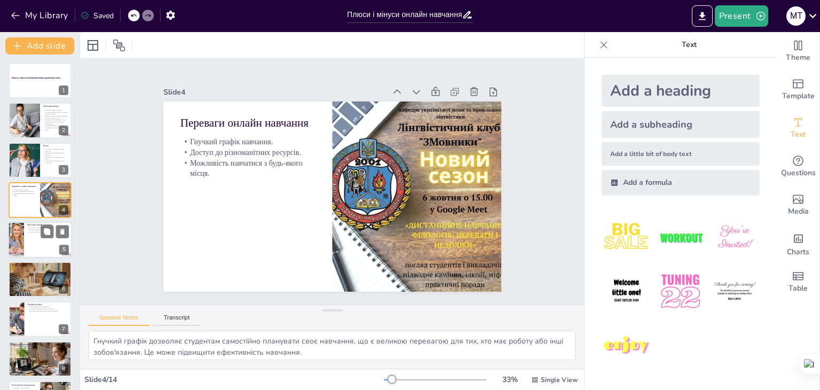
click at [27, 244] on div at bounding box center [40, 240] width 64 height 36
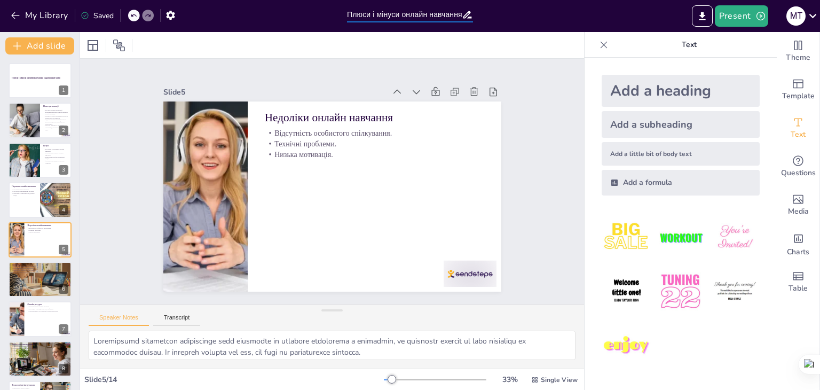
click at [406, 17] on input "Плюси і мінуси онлайн навчання української мови: Дискусія в форматі дебатів" at bounding box center [404, 14] width 115 height 15
click at [471, 14] on icon at bounding box center [467, 14] width 11 height 11
click at [192, 340] on textarea at bounding box center [332, 345] width 487 height 29
drag, startPoint x: 171, startPoint y: 324, endPoint x: 167, endPoint y: 319, distance: 6.0
click at [169, 322] on button "Transcript" at bounding box center [177, 320] width 48 height 12
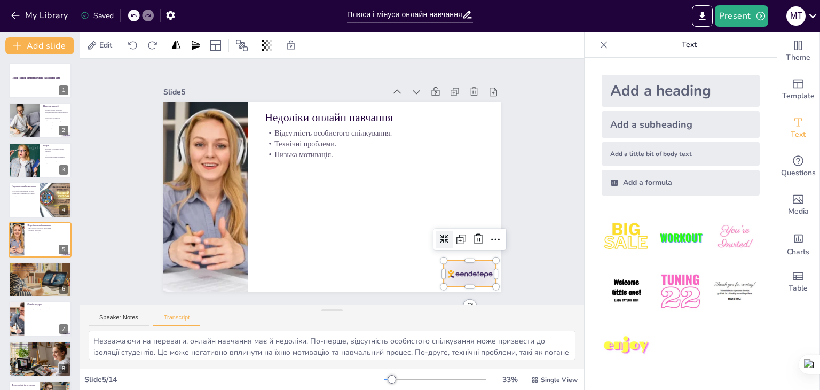
click at [457, 263] on div at bounding box center [470, 274] width 53 height 26
click at [472, 236] on icon at bounding box center [478, 239] width 13 height 13
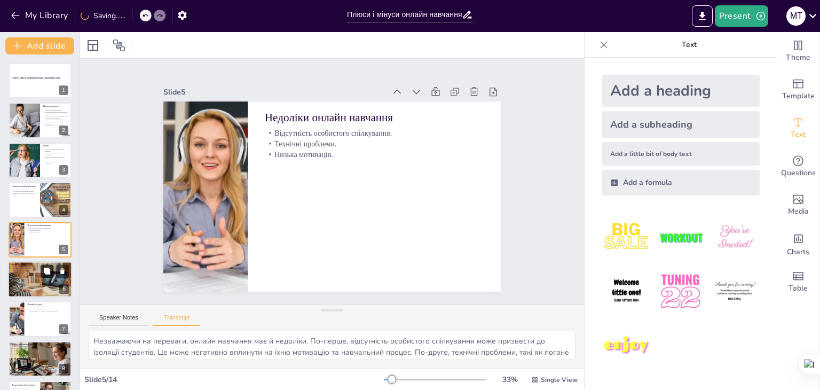
click at [45, 276] on button at bounding box center [47, 270] width 13 height 13
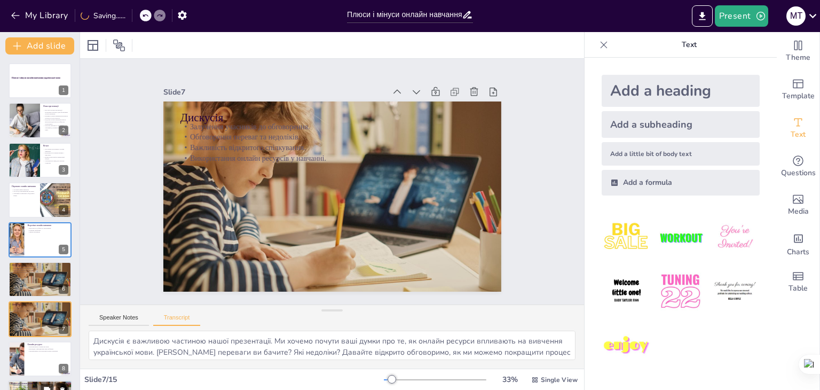
scroll to position [97, 0]
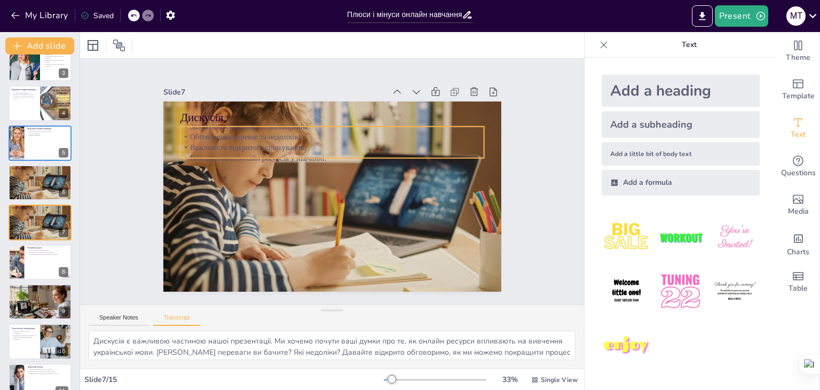
click at [206, 123] on p "Залучення учасників до обговорення." at bounding box center [332, 126] width 304 height 11
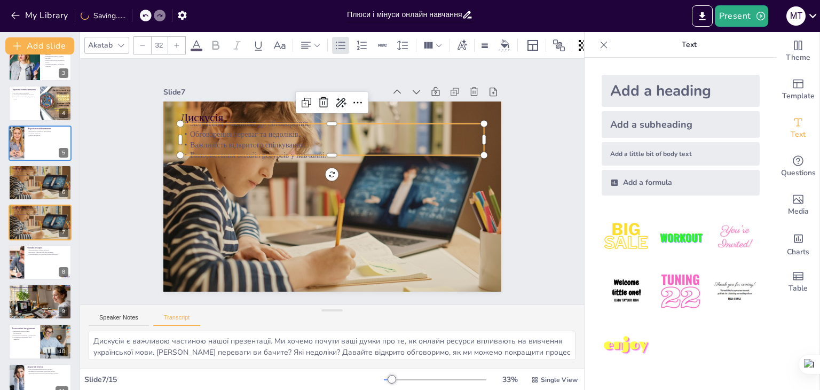
click at [397, 13] on input "Плюси і мінуси онлайн навчання української мови: Дискусія в форматі дебатів" at bounding box center [404, 14] width 115 height 15
drag, startPoint x: 472, startPoint y: 13, endPoint x: 464, endPoint y: 14, distance: 8.6
click at [469, 13] on icon at bounding box center [467, 14] width 11 height 11
click at [464, 14] on icon at bounding box center [467, 14] width 11 height 11
drag, startPoint x: 468, startPoint y: 14, endPoint x: 423, endPoint y: 15, distance: 45.4
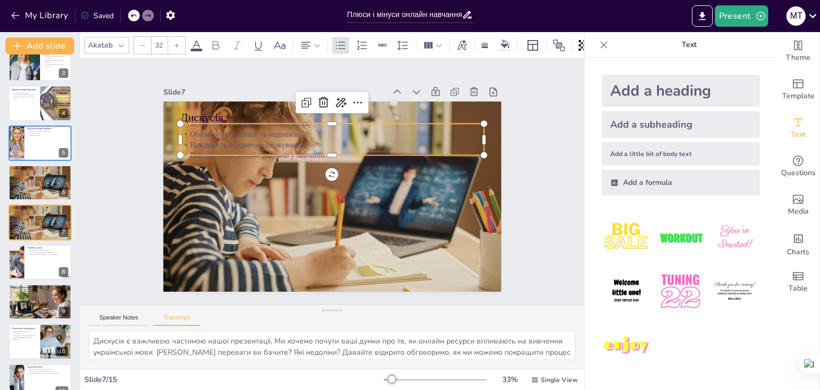
click at [449, 15] on div "Плюси і мінуси онлайн навчання української мови: Дискусія в форматі дебатів" at bounding box center [410, 14] width 126 height 15
click at [422, 15] on input "Плюси і мінуси онлайн навчання української мови: Дискусія в форматі дебатів" at bounding box center [404, 14] width 115 height 15
drag, startPoint x: 425, startPoint y: 15, endPoint x: 487, endPoint y: 17, distance: 62.5
click at [492, 15] on div "My Library Saved Плюси і мінуси онлайн навчання української мови: Дискусія в фо…" at bounding box center [410, 16] width 820 height 32
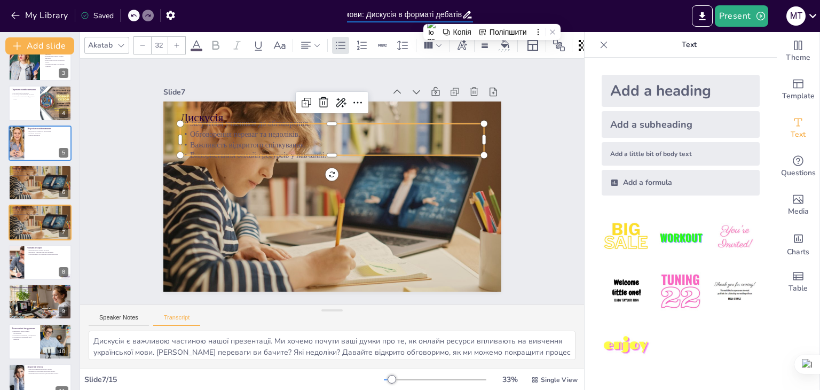
click at [435, 7] on input "Плюси і мінуси онлайн навчання української мови: Дискусія в форматі дебатів" at bounding box center [404, 14] width 115 height 15
click at [455, 15] on input "Плюси і мінуси онлайн навчання української мови: Дискусія в форматі дебатів" at bounding box center [404, 14] width 115 height 15
click at [458, 13] on input "Плюси і мінуси онлайн навчання української мови: Дискусія в форматі дебатів" at bounding box center [404, 14] width 115 height 15
click at [462, 13] on icon at bounding box center [467, 14] width 11 height 11
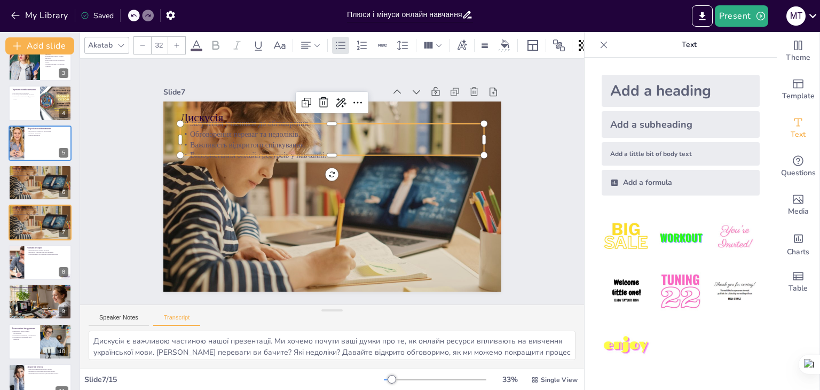
click at [454, 13] on input "Плюси і мінуси онлайн навчання української мови: Дискусія в форматі дебатів" at bounding box center [404, 14] width 115 height 15
drag, startPoint x: 454, startPoint y: 13, endPoint x: 468, endPoint y: 13, distance: 14.4
click at [468, 13] on div "Плюси і мінуси онлайн навчання української мови: Дискусія в форматі дебатів" at bounding box center [410, 14] width 126 height 15
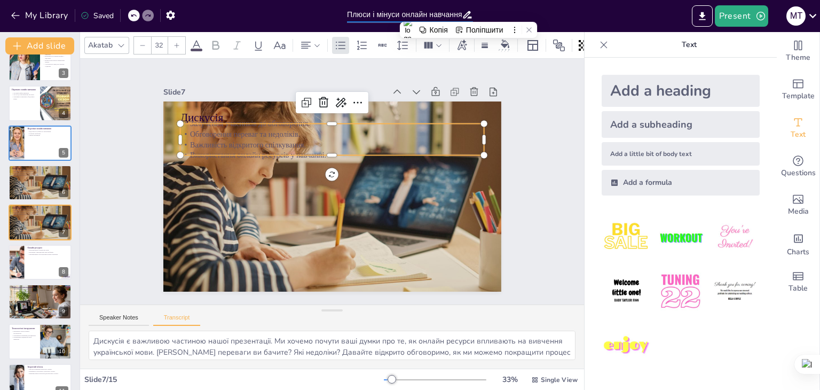
click at [464, 15] on icon at bounding box center [467, 14] width 11 height 11
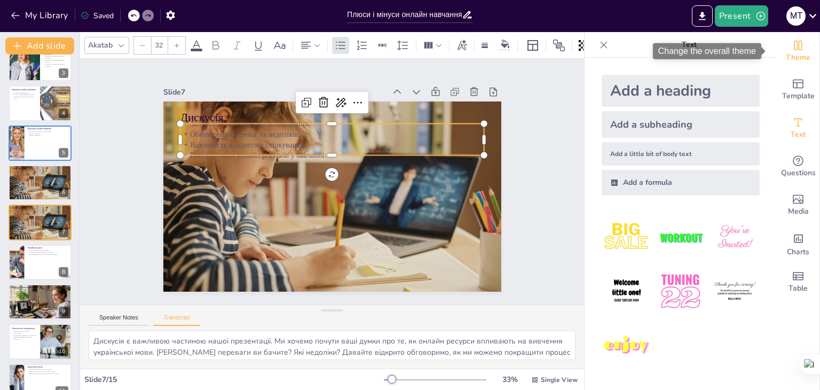
click at [790, 52] on span "Theme" at bounding box center [798, 58] width 25 height 12
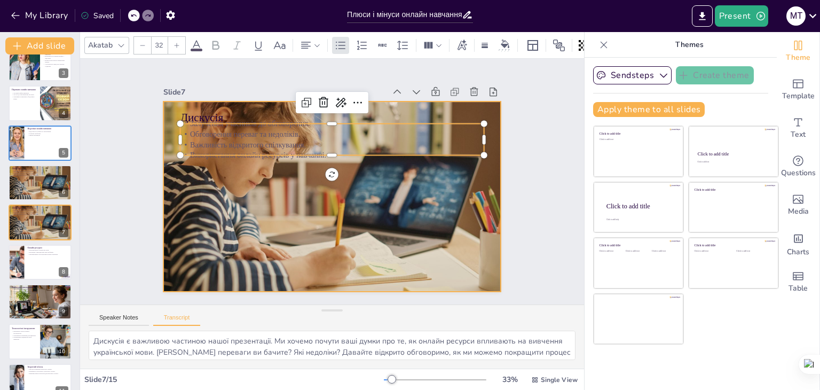
click at [420, 195] on div at bounding box center [332, 196] width 338 height 190
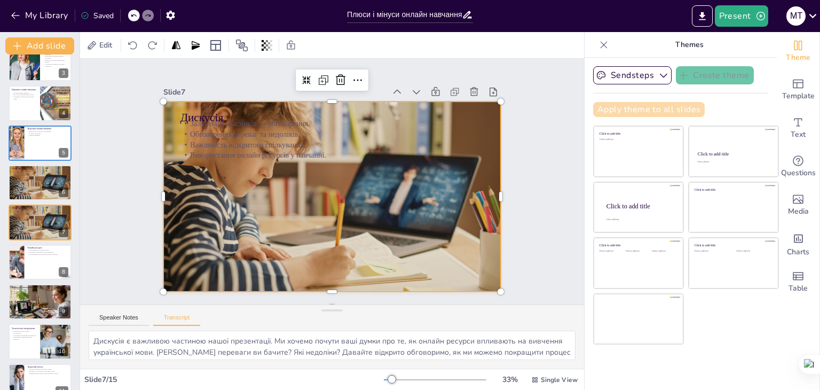
click at [673, 114] on button "Apply theme to all slides" at bounding box center [649, 109] width 112 height 15
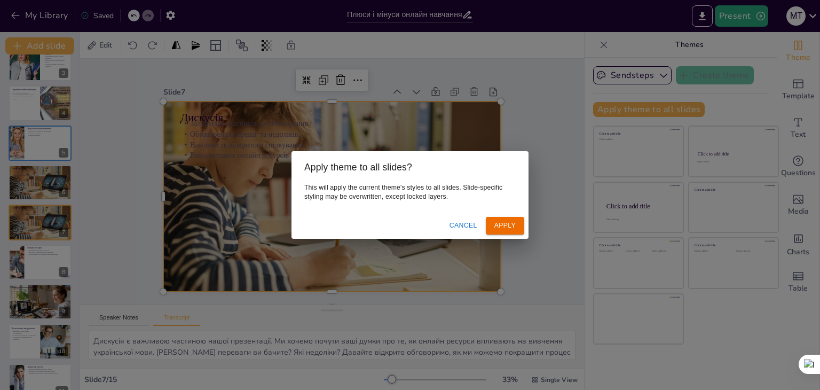
click at [624, 125] on div "Apply theme to all slides? This will apply the current theme's styles to all sl…" at bounding box center [410, 195] width 820 height 390
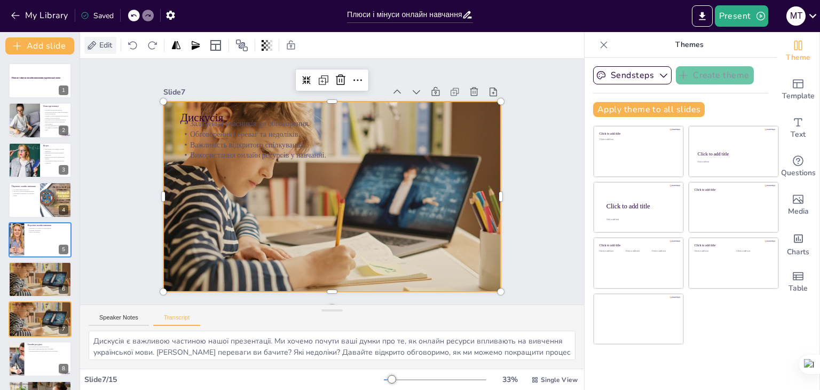
click at [112, 41] on span "Edit" at bounding box center [105, 45] width 17 height 10
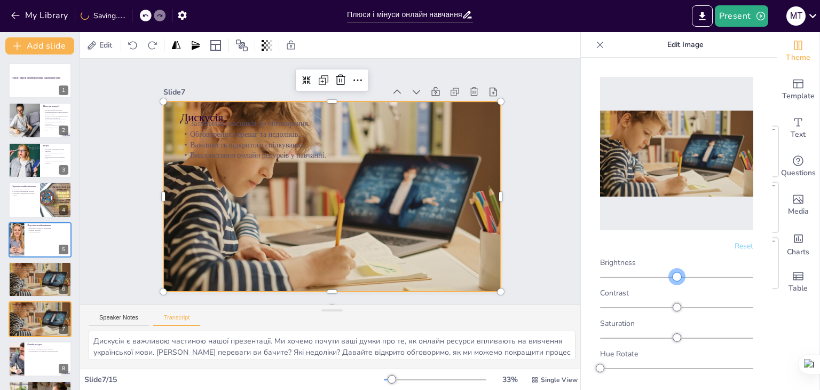
click at [673, 272] on div at bounding box center [677, 276] width 9 height 9
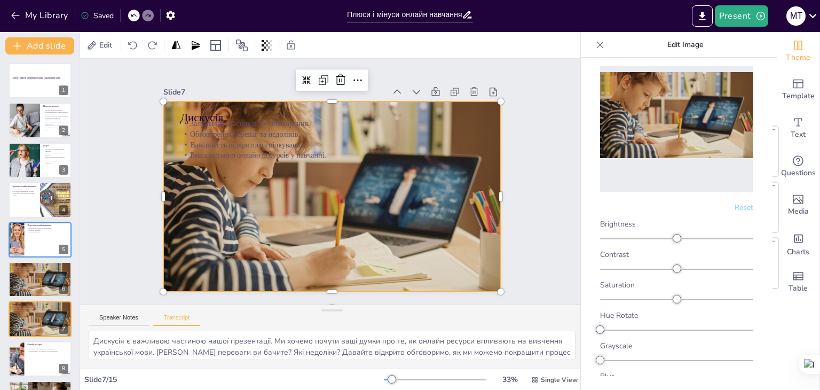
scroll to position [50, 0]
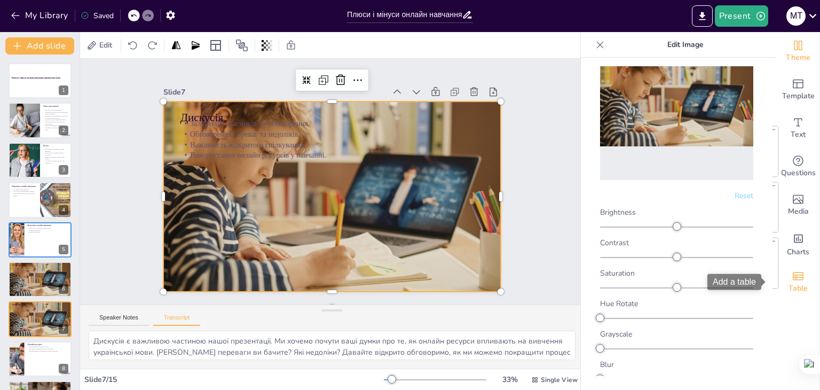
click at [793, 281] on icon "Add a table" at bounding box center [798, 276] width 13 height 13
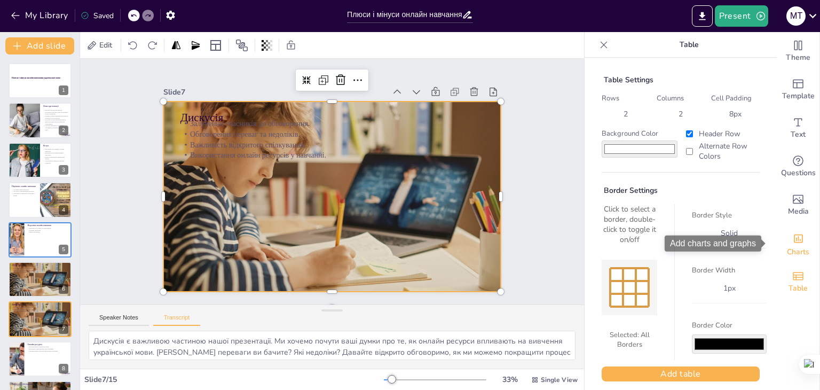
click at [780, 237] on div "Charts" at bounding box center [798, 243] width 43 height 38
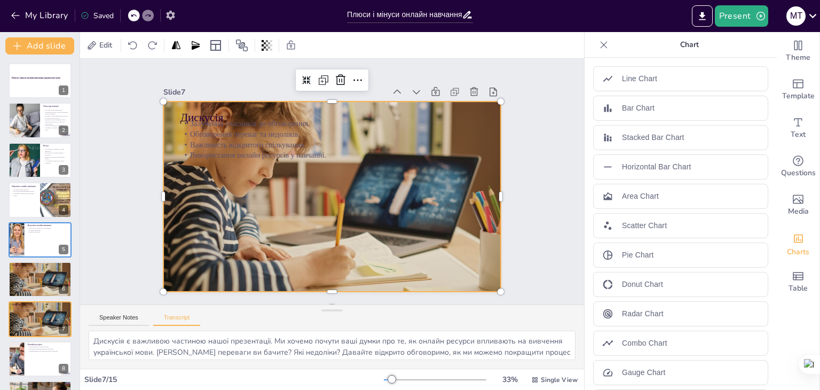
click at [171, 15] on icon "button" at bounding box center [170, 15] width 11 height 11
click at [171, 17] on icon "button" at bounding box center [170, 15] width 9 height 9
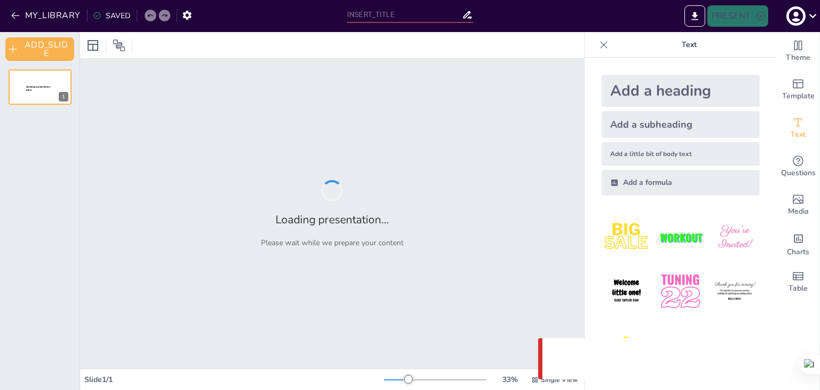
type input "Плюси і мінуси онлайн навчання української мови: Дискусія в форматі дебатів"
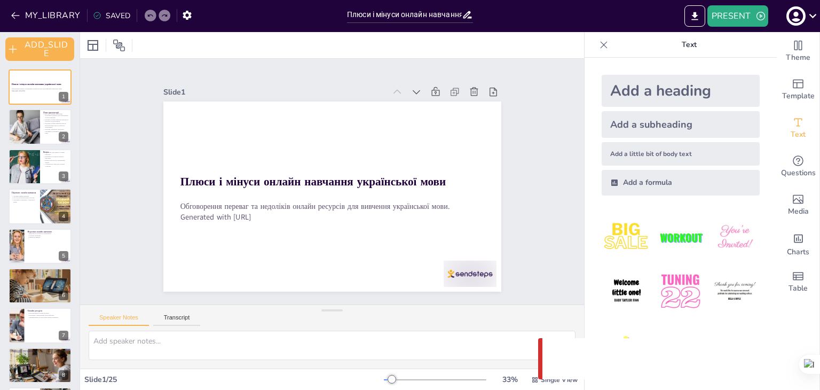
checkbox input "true"
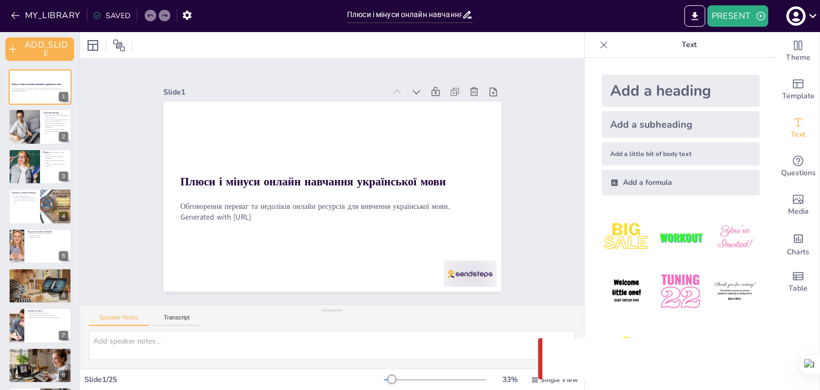
checkbox input "true"
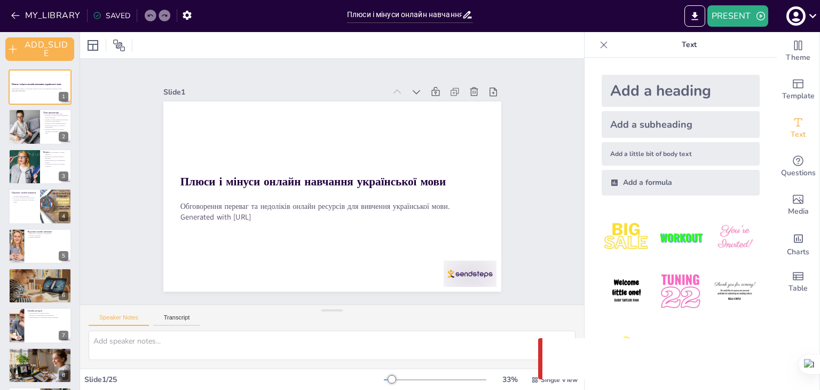
checkbox input "true"
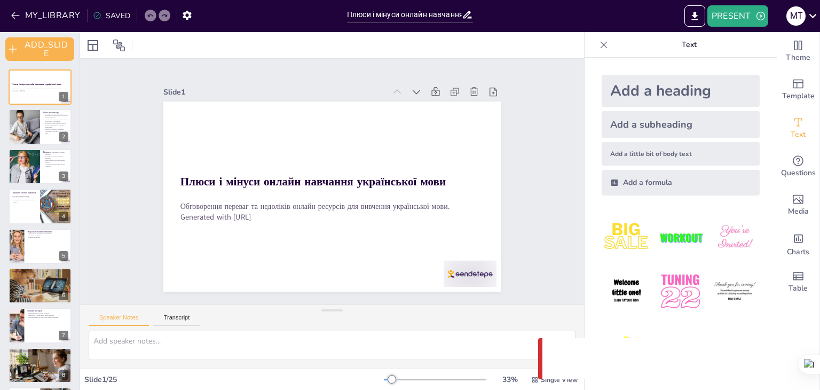
checkbox input "true"
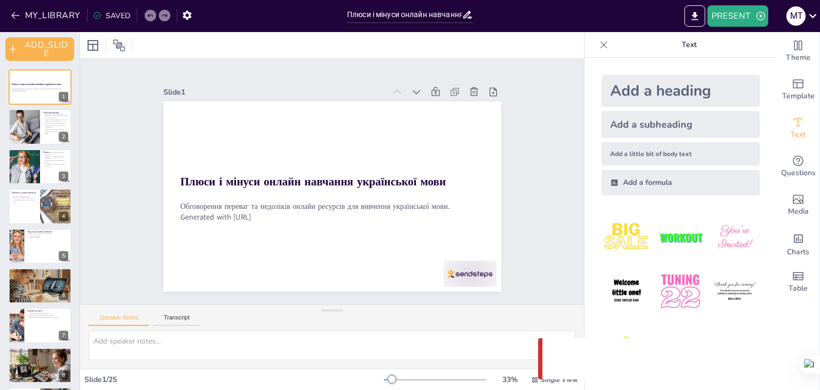
checkbox input "true"
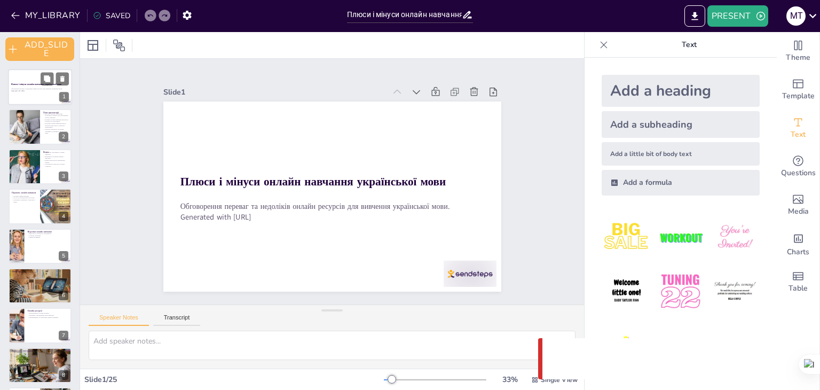
checkbox input "true"
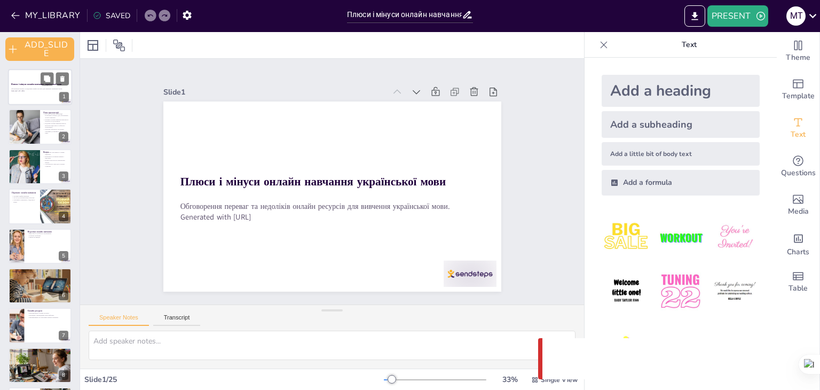
checkbox input "true"
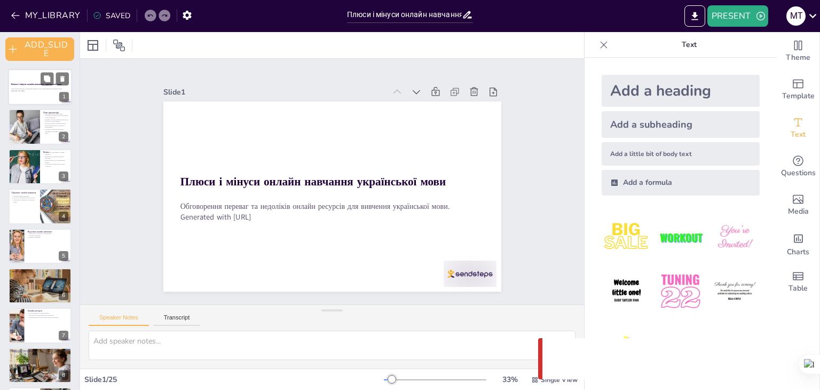
checkbox input "true"
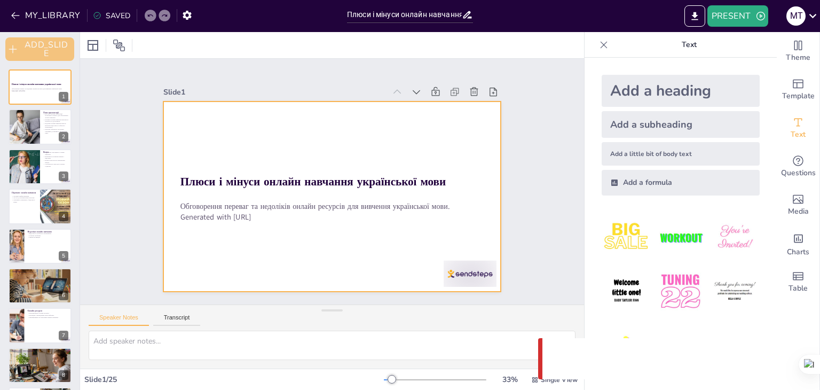
checkbox input "true"
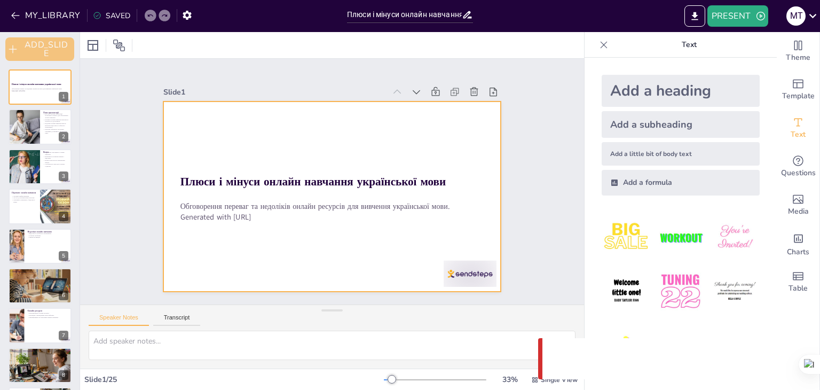
checkbox input "true"
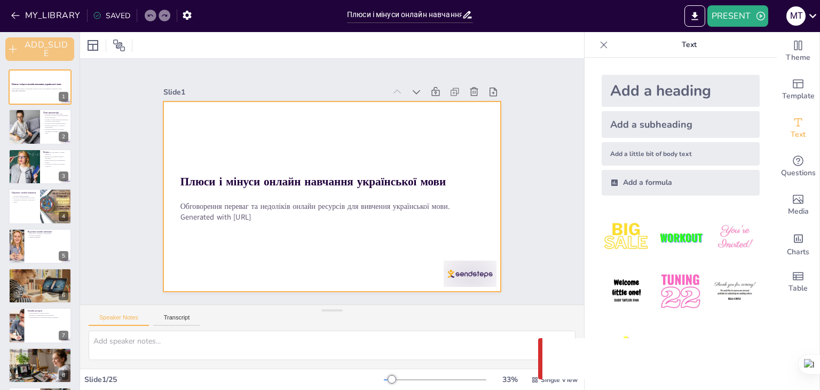
checkbox input "true"
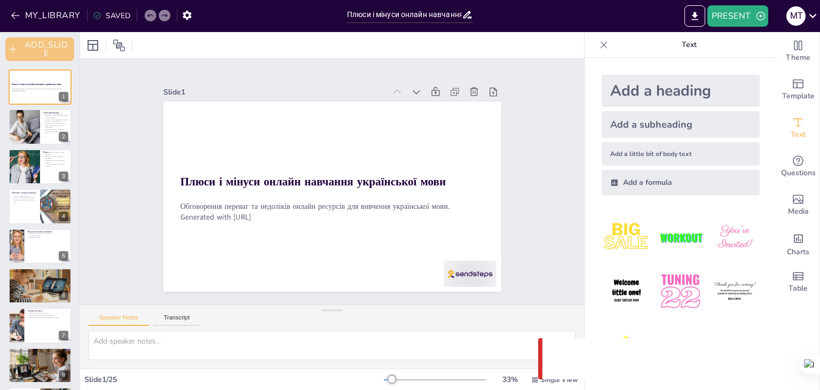
click at [48, 46] on button "ADD_SLIDE" at bounding box center [39, 48] width 69 height 23
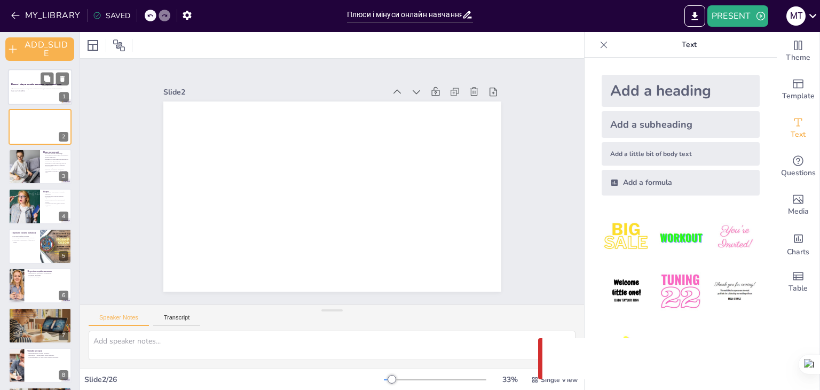
checkbox input "true"
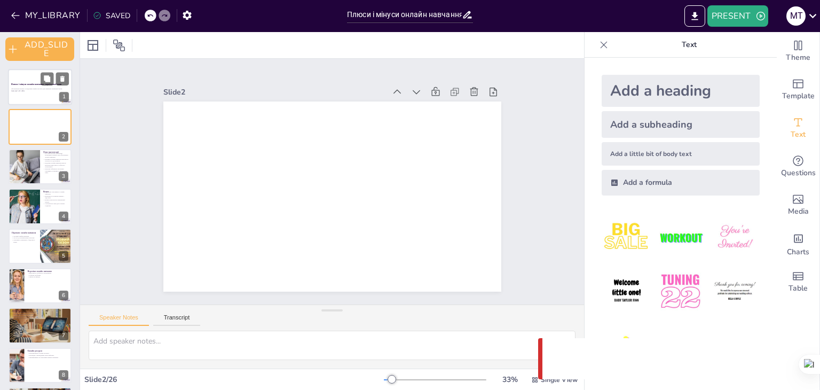
checkbox input "true"
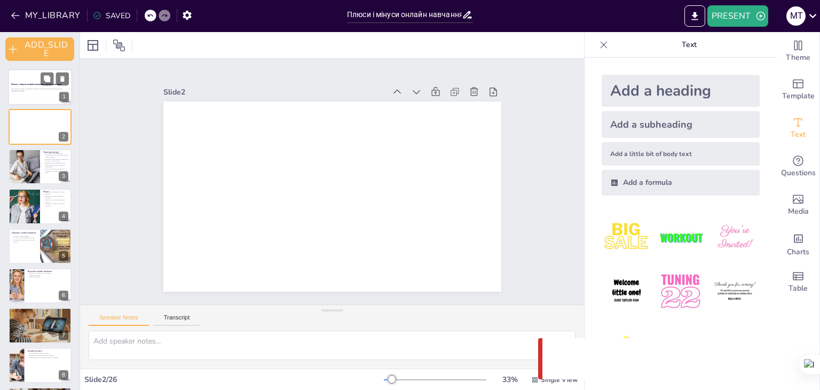
checkbox input "true"
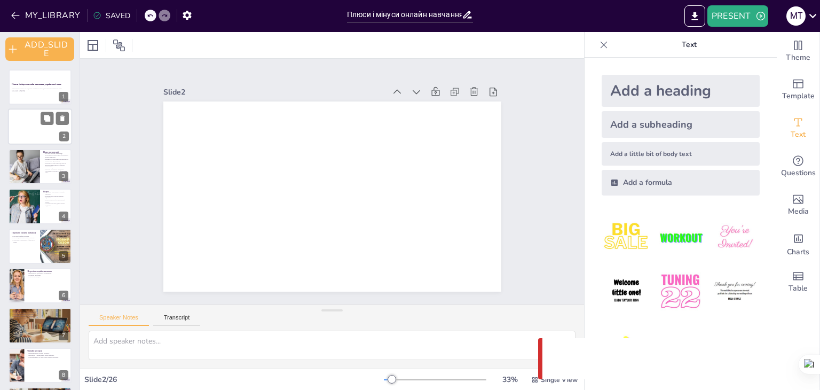
checkbox input "true"
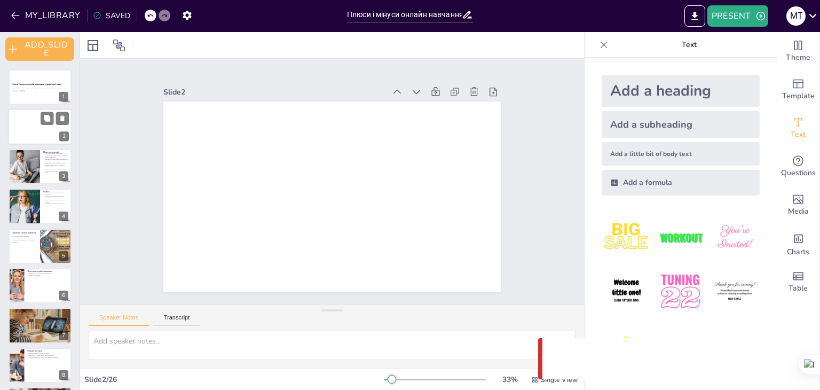
checkbox input "true"
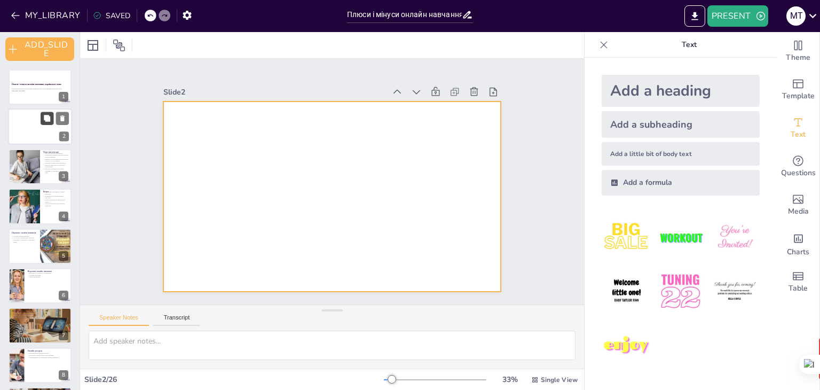
checkbox input "true"
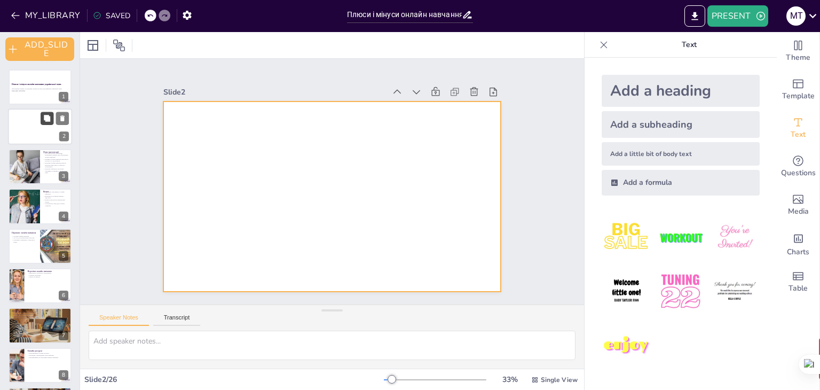
checkbox input "true"
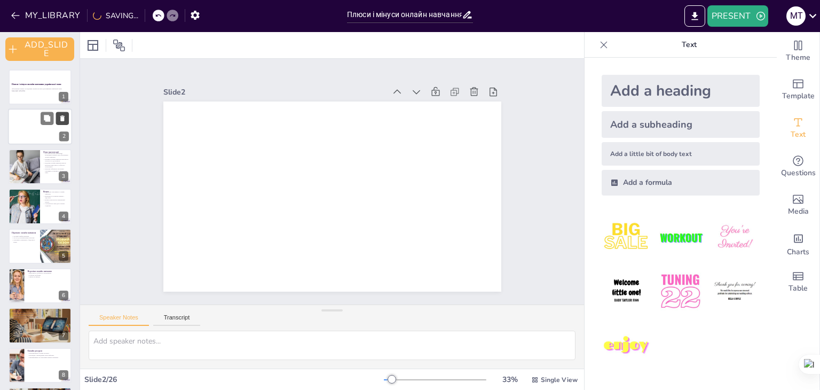
click at [57, 120] on button at bounding box center [62, 118] width 13 height 13
type textarea "Loremip dolorsi a consecte, adipisci elit seddoeius temporinc utlaboree, dolo m…"
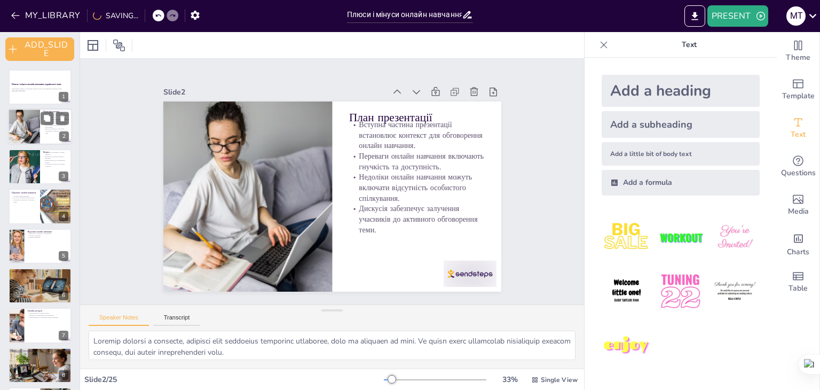
checkbox input "true"
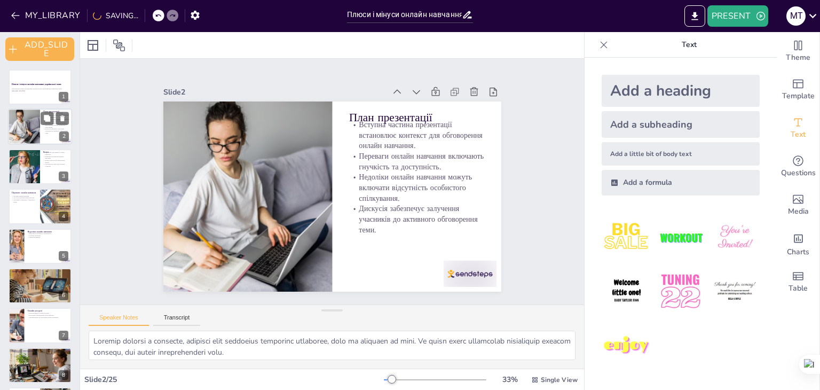
checkbox input "true"
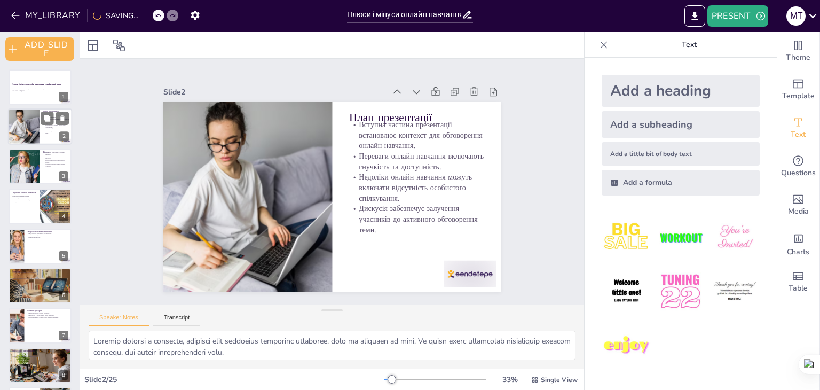
checkbox input "true"
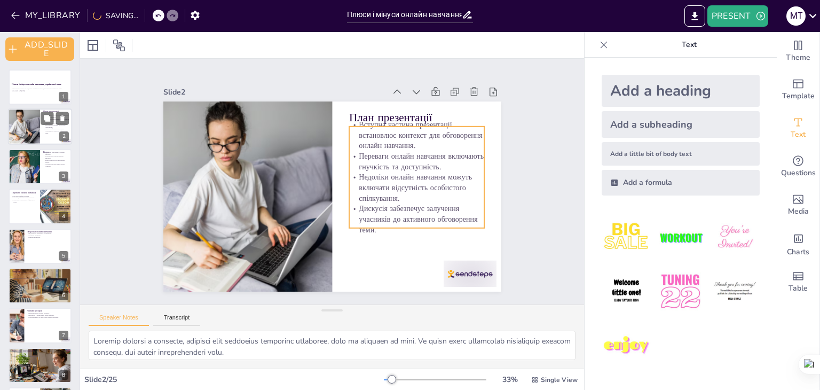
checkbox input "true"
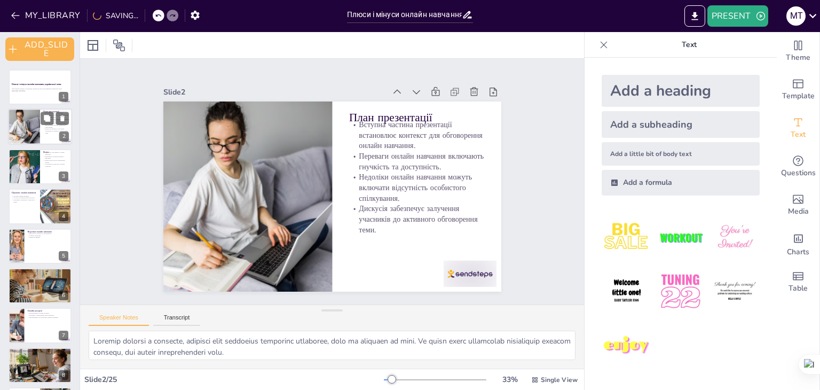
checkbox input "true"
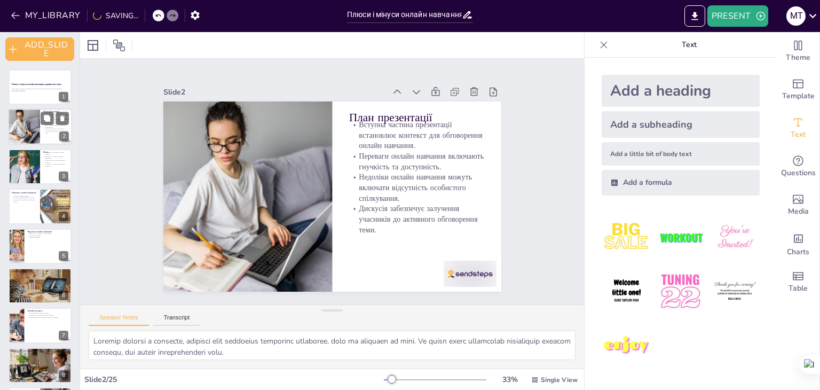
checkbox input "true"
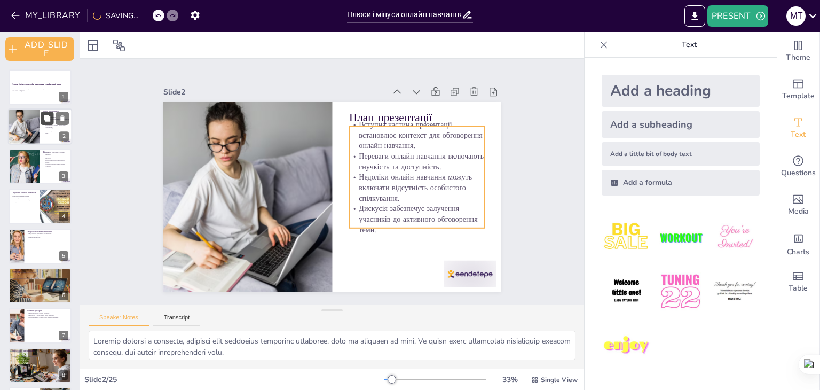
checkbox input "true"
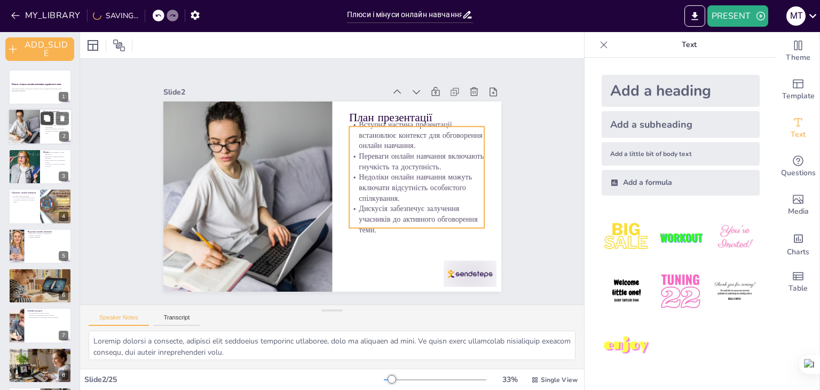
checkbox input "true"
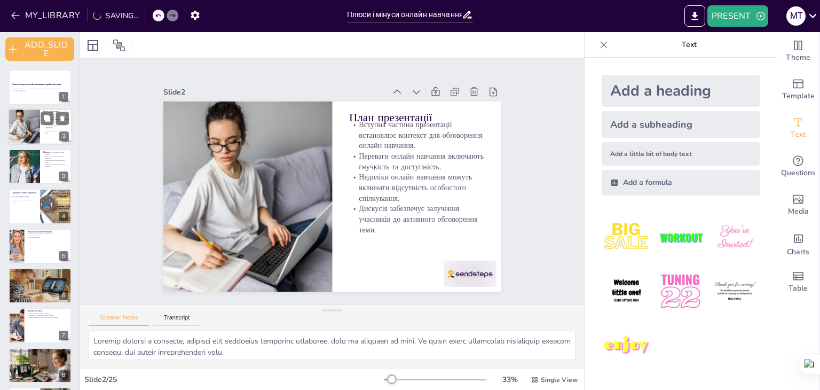
checkbox input "true"
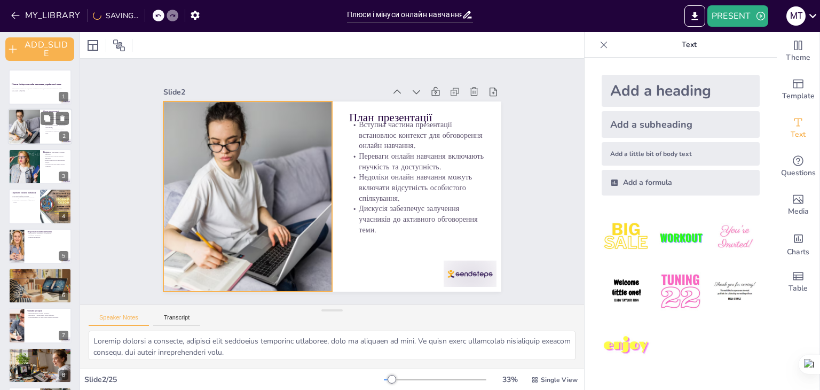
checkbox input "true"
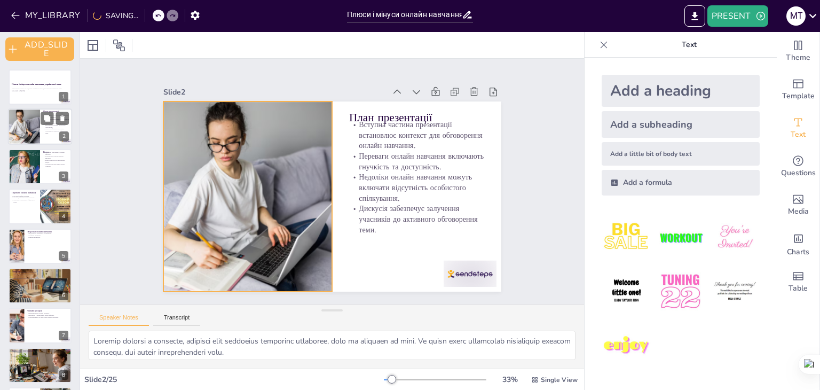
checkbox input "true"
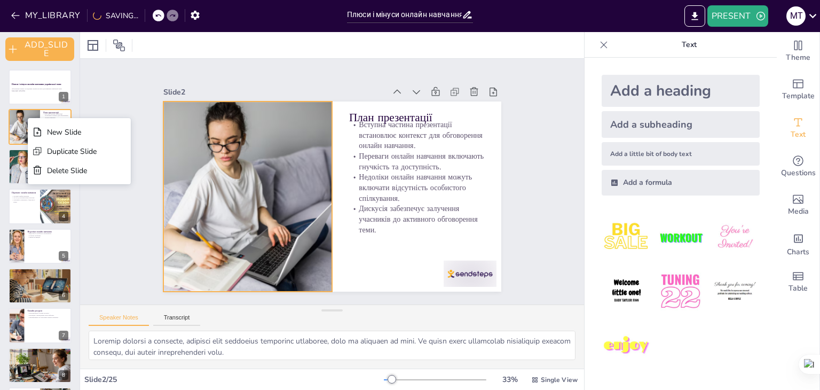
checkbox input "true"
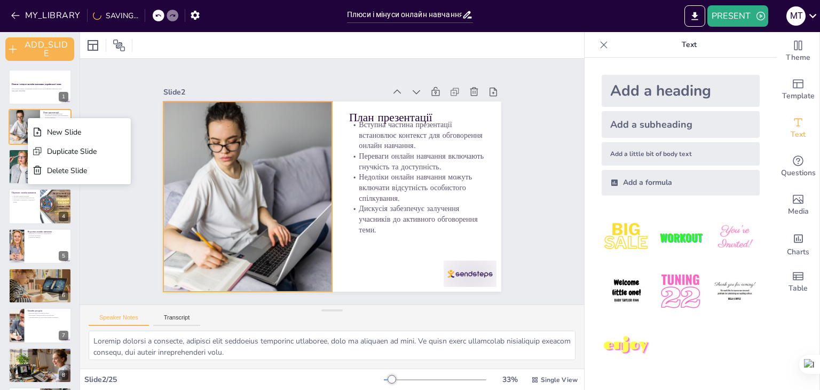
checkbox input "true"
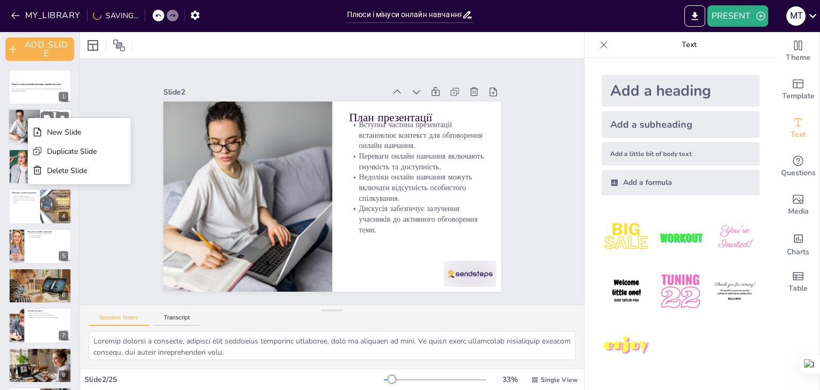
checkbox input "true"
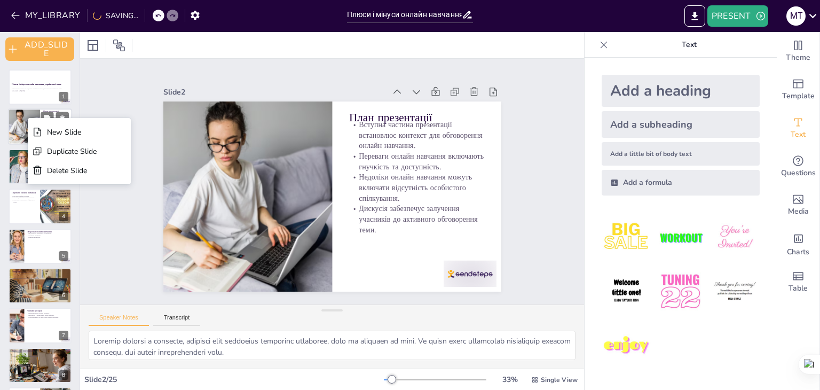
checkbox input "true"
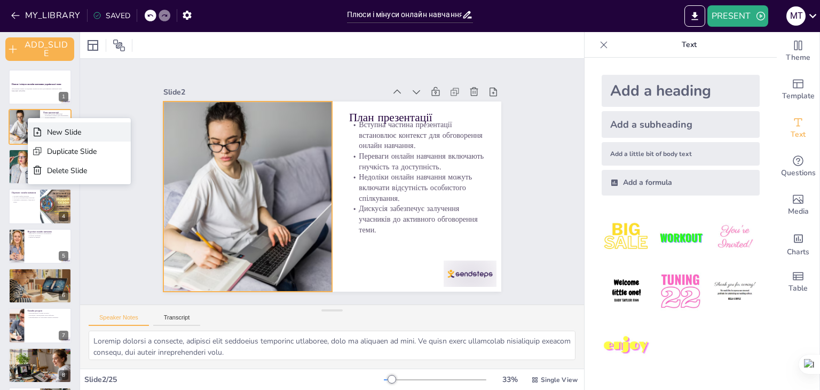
checkbox input "true"
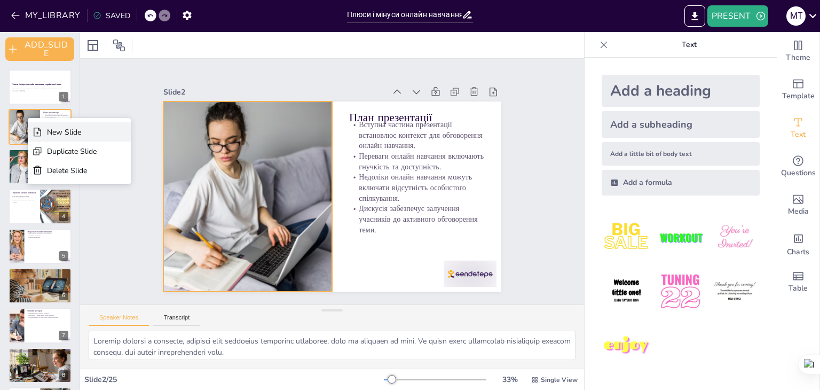
checkbox input "true"
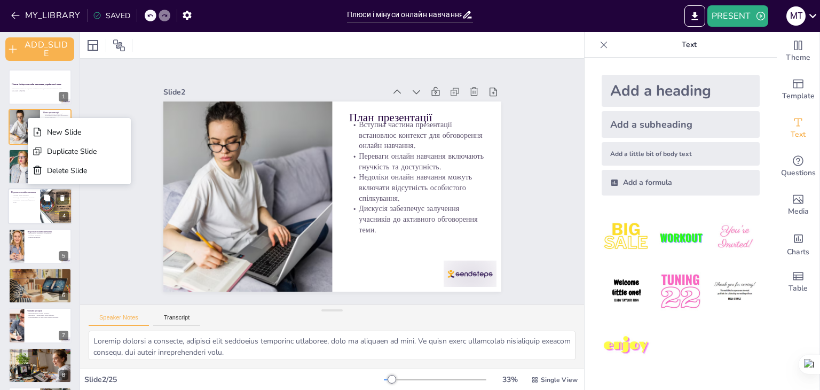
checkbox input "true"
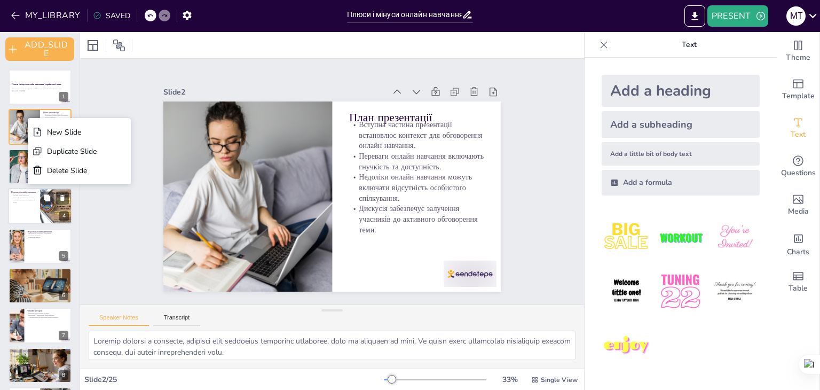
checkbox input "true"
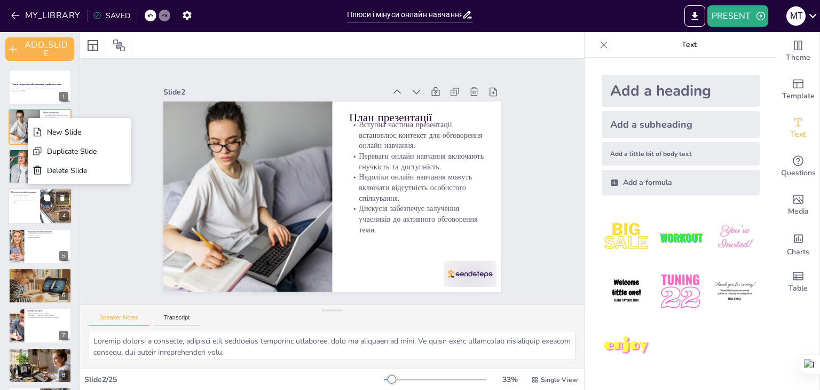
checkbox input "true"
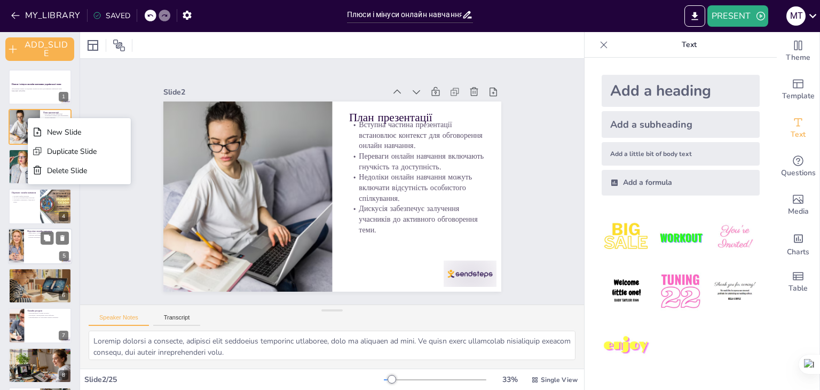
checkbox input "true"
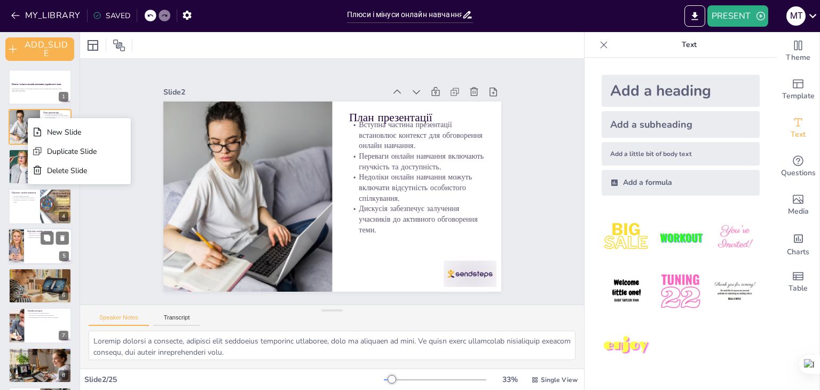
checkbox input "true"
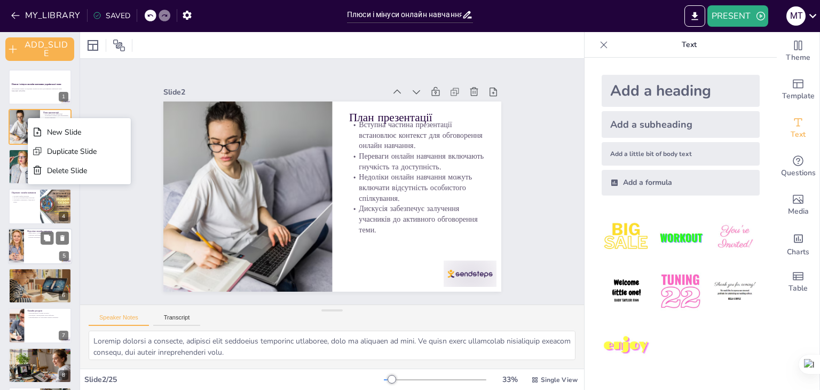
checkbox input "true"
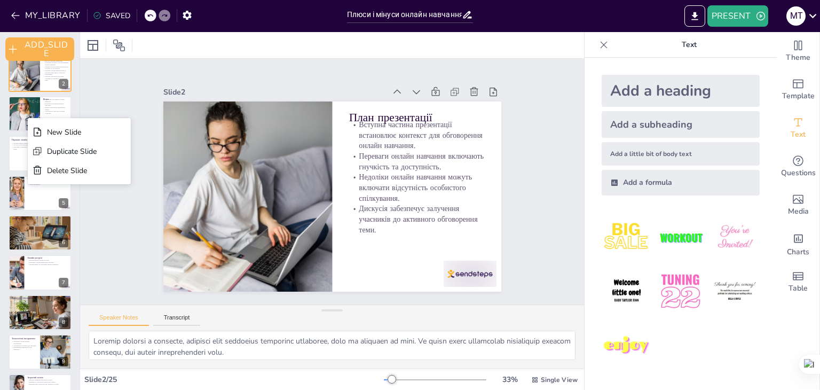
checkbox input "true"
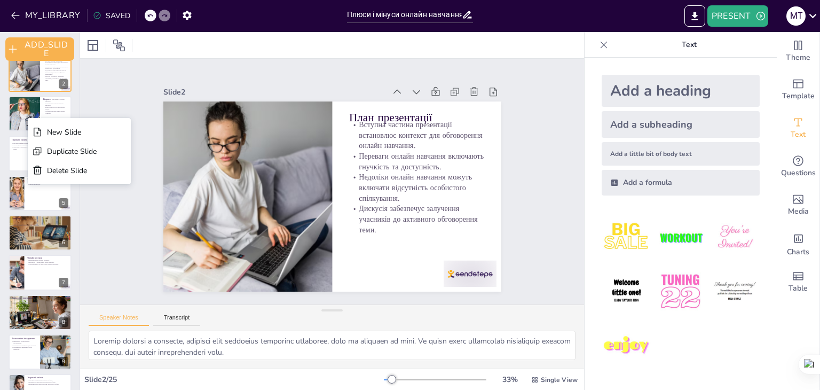
checkbox input "true"
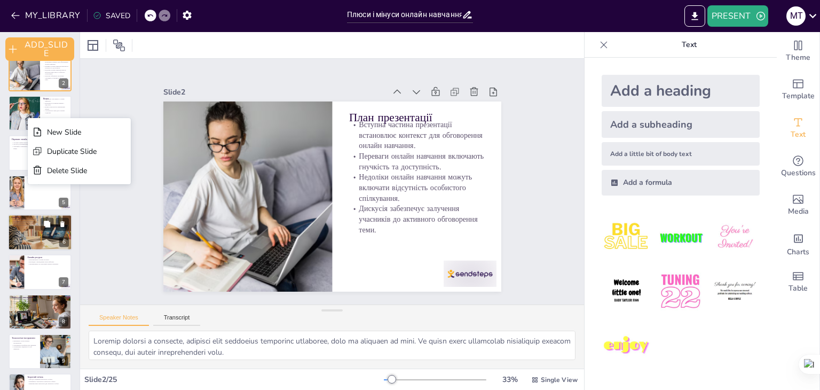
checkbox input "true"
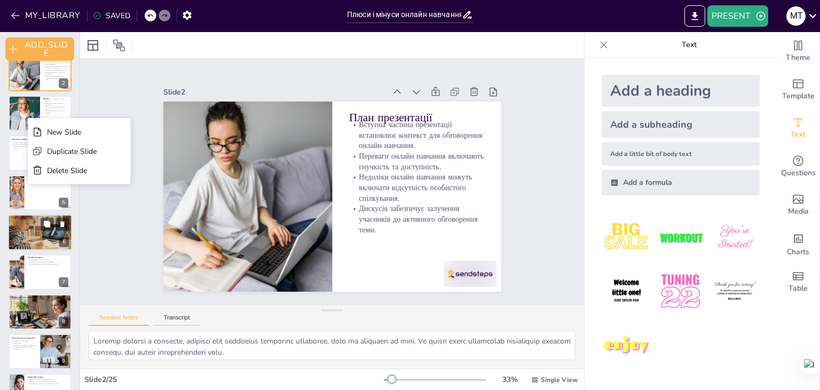
checkbox input "true"
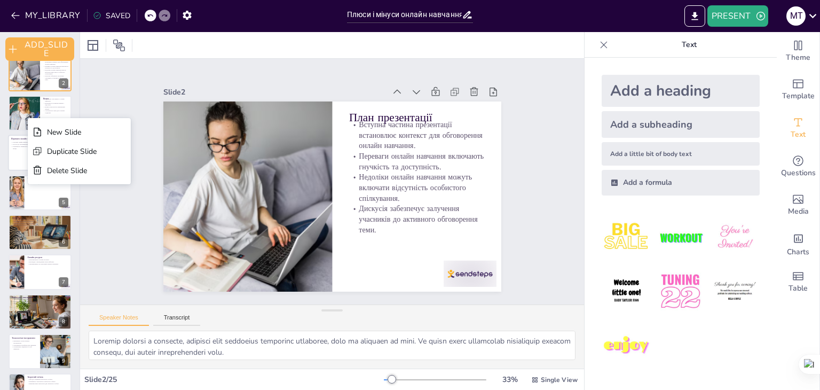
checkbox input "true"
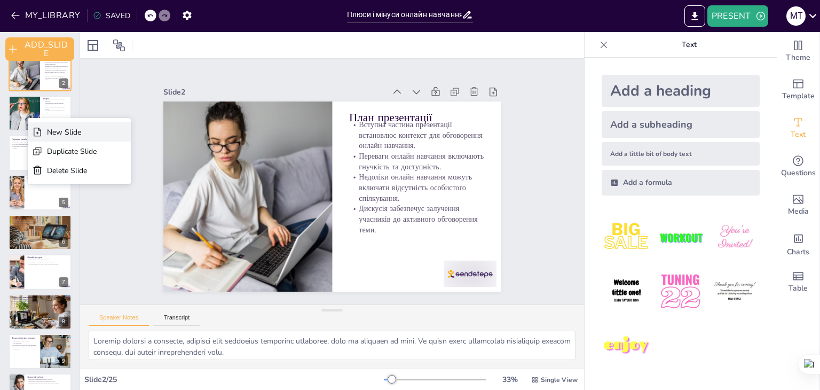
click at [69, 129] on div "New Slide" at bounding box center [72, 132] width 50 height 10
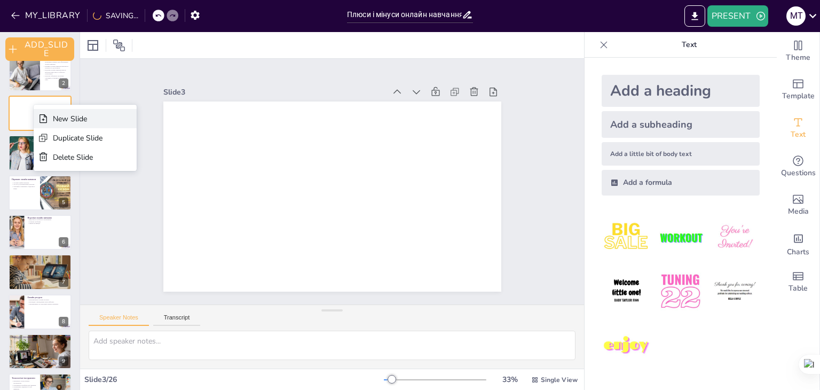
click at [54, 123] on div "New Slide" at bounding box center [78, 119] width 50 height 10
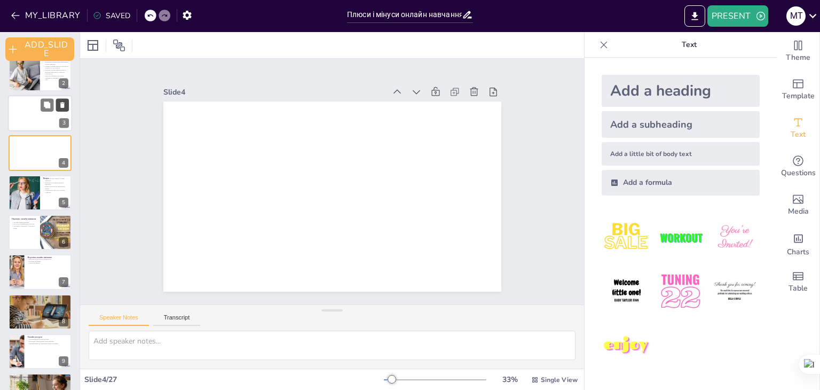
click at [59, 108] on icon at bounding box center [62, 104] width 7 height 7
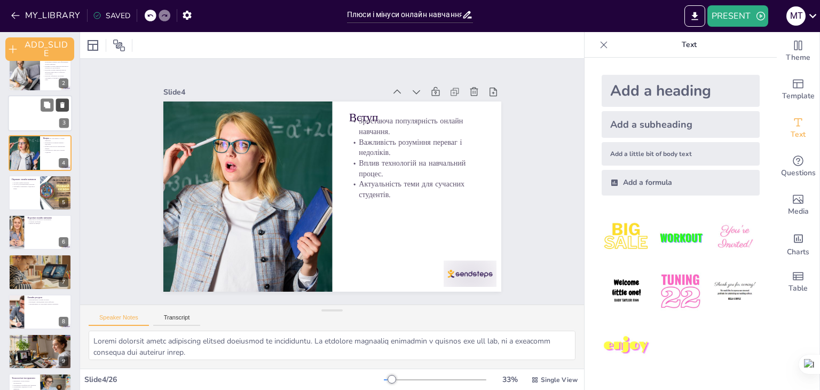
click at [63, 104] on icon at bounding box center [62, 105] width 4 height 6
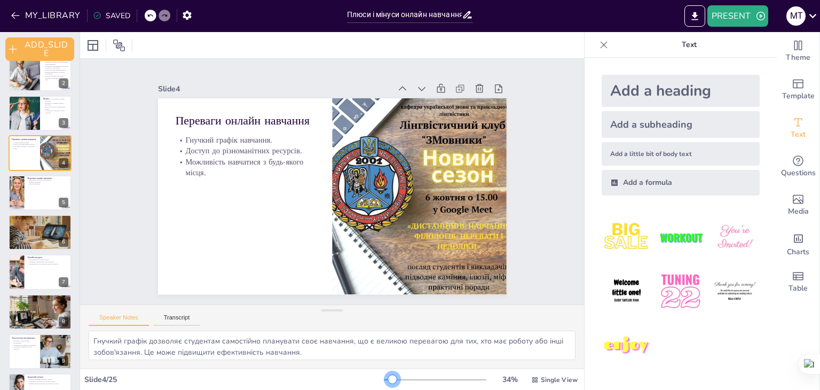
click at [388, 381] on div at bounding box center [392, 379] width 9 height 9
click at [43, 21] on button "MY_LIBRARY" at bounding box center [46, 15] width 77 height 17
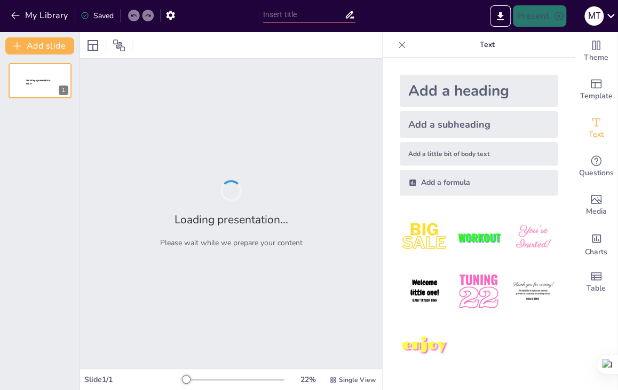
type input "Аналіз онлайн ресурсів з української мови: Переваги проти недоліків"
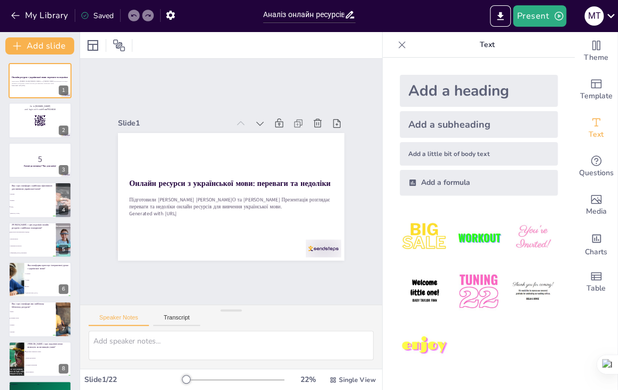
checkbox input "true"
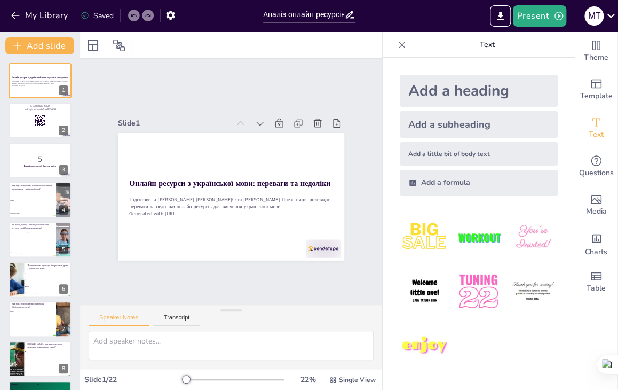
checkbox input "true"
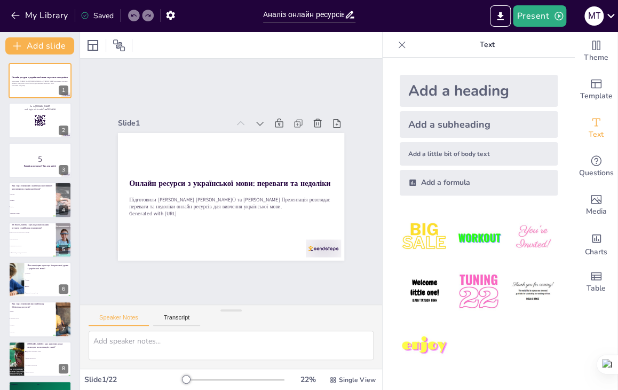
checkbox input "true"
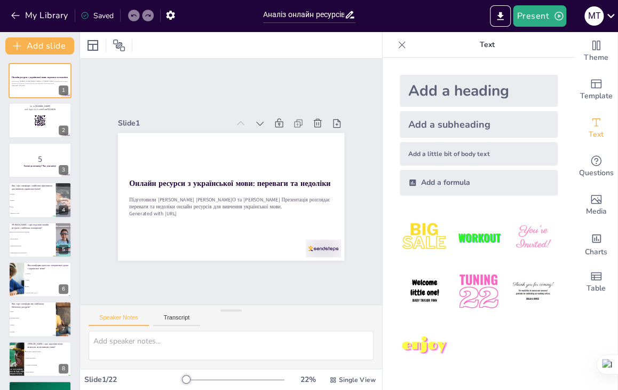
checkbox input "true"
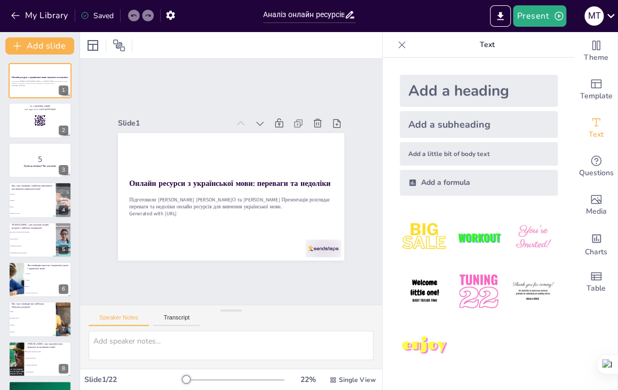
checkbox input "true"
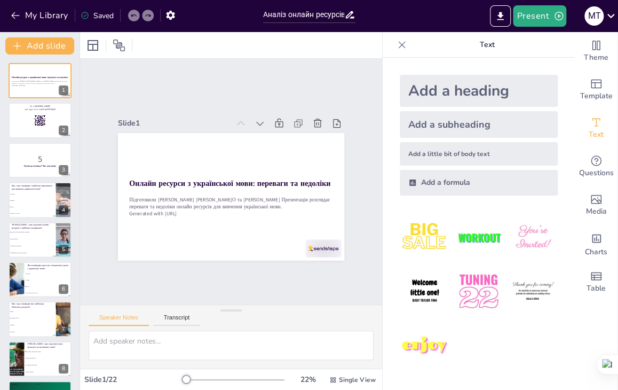
checkbox input "true"
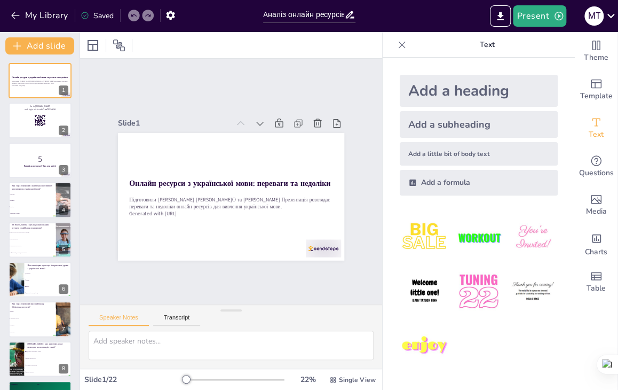
checkbox input "true"
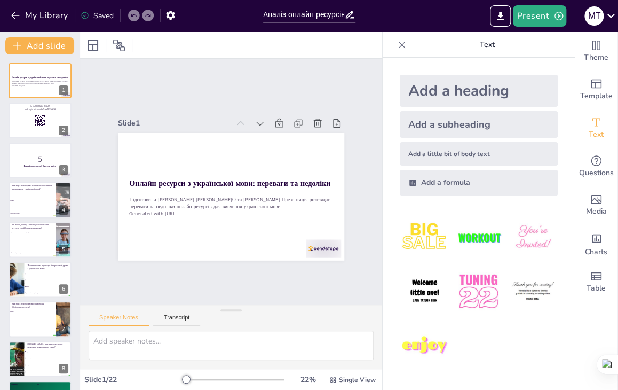
checkbox input "true"
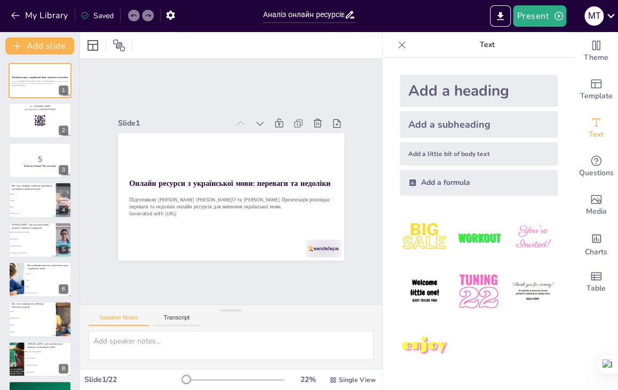
checkbox input "true"
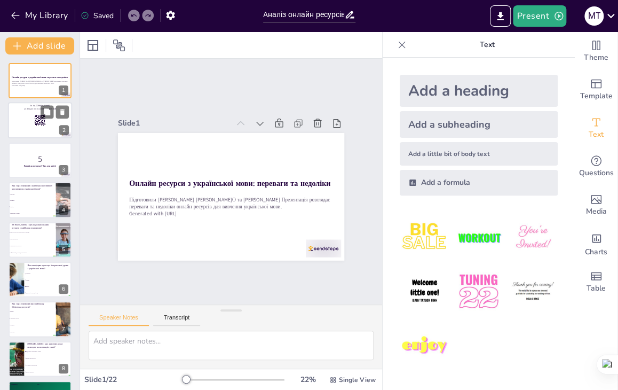
checkbox input "true"
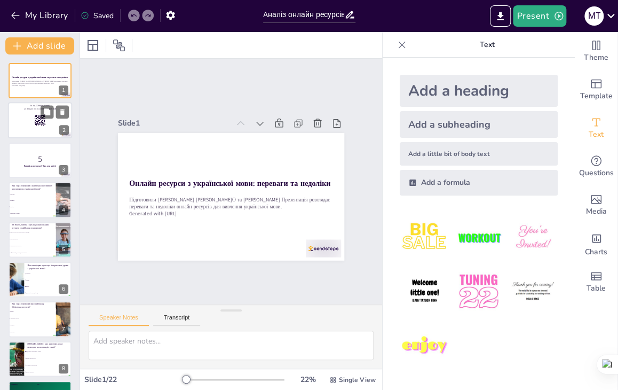
checkbox input "true"
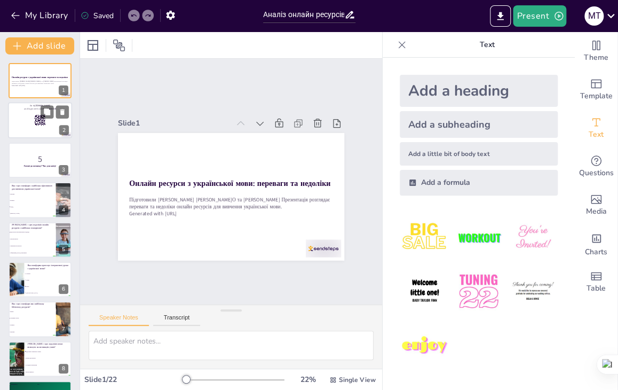
checkbox input "true"
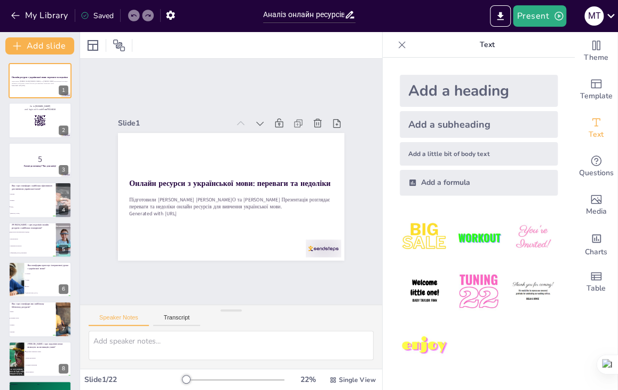
checkbox input "true"
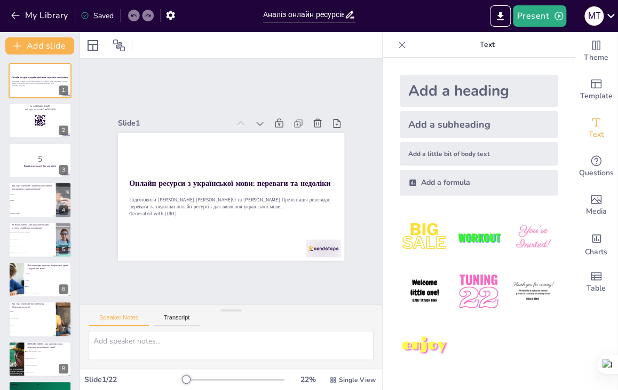
checkbox input "true"
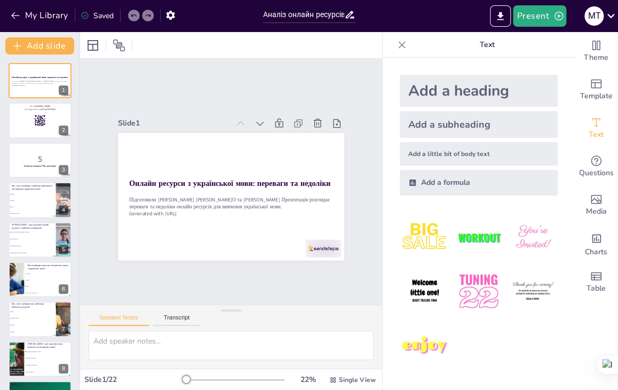
checkbox input "true"
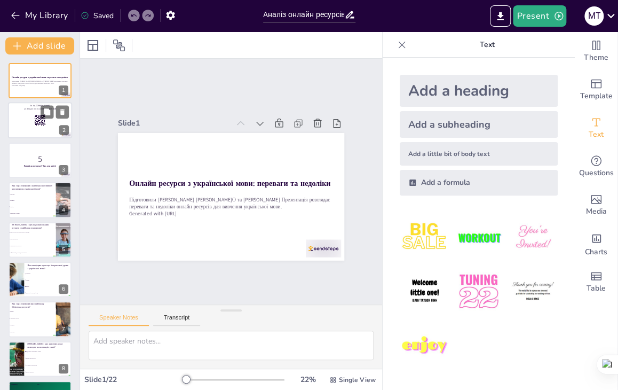
checkbox input "true"
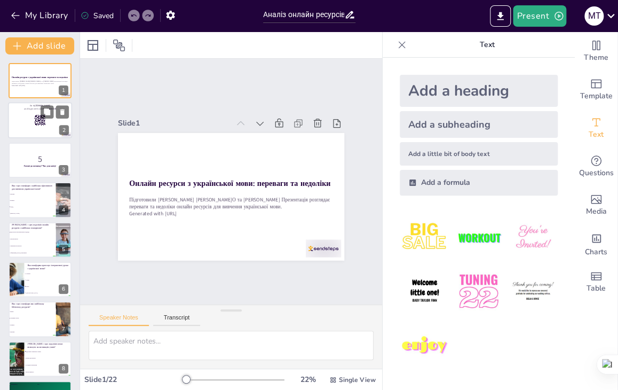
checkbox input "true"
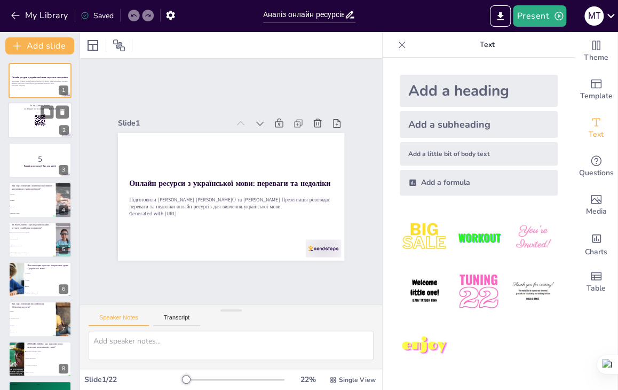
checkbox input "true"
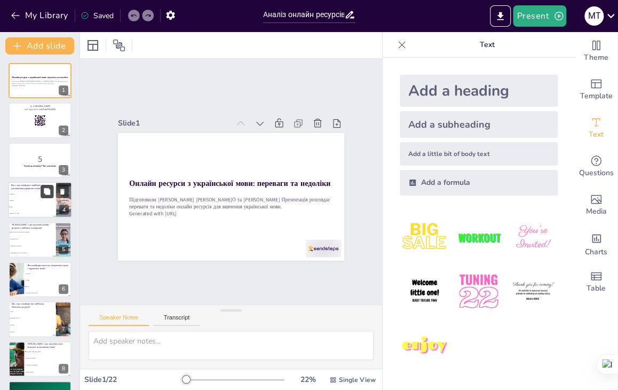
checkbox input "true"
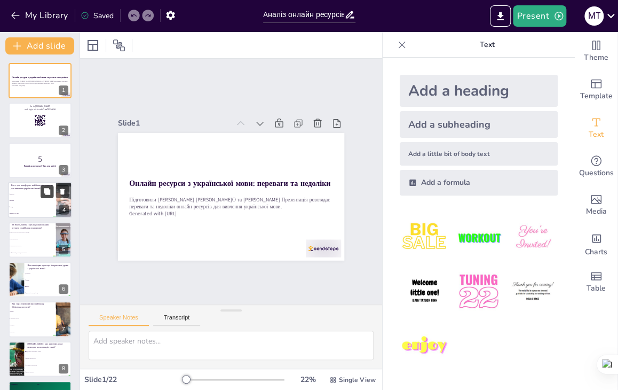
checkbox input "true"
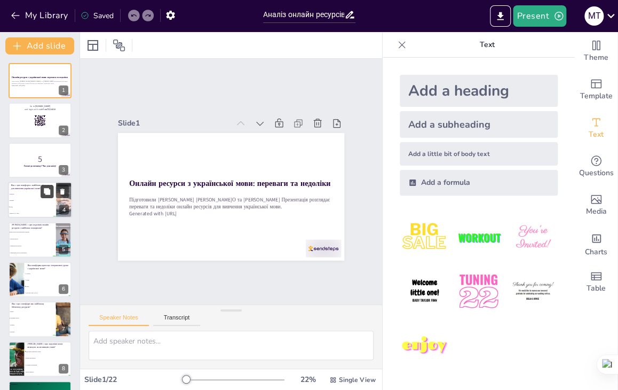
checkbox input "true"
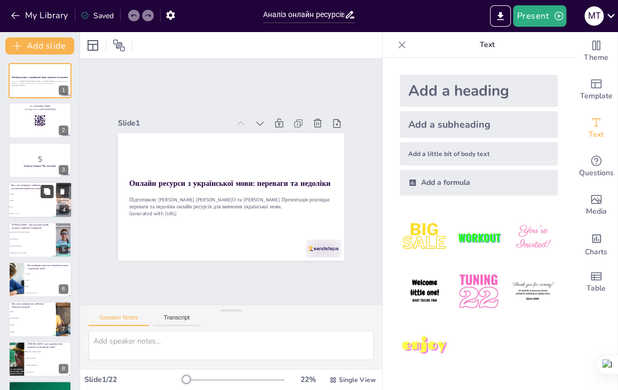
checkbox input "true"
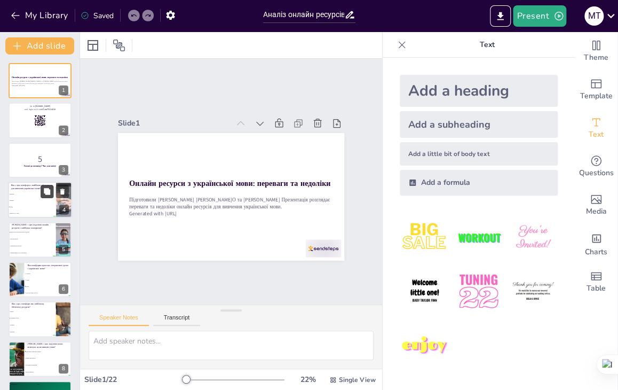
checkbox input "true"
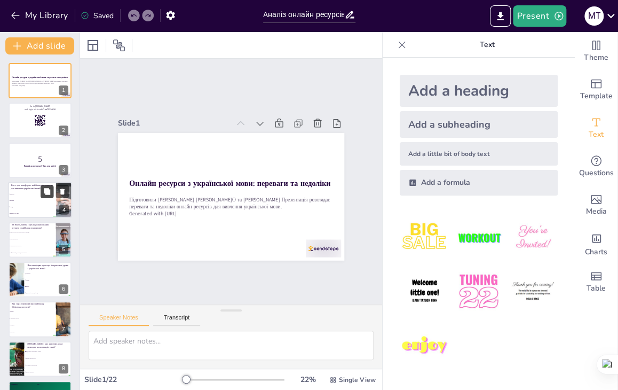
checkbox input "true"
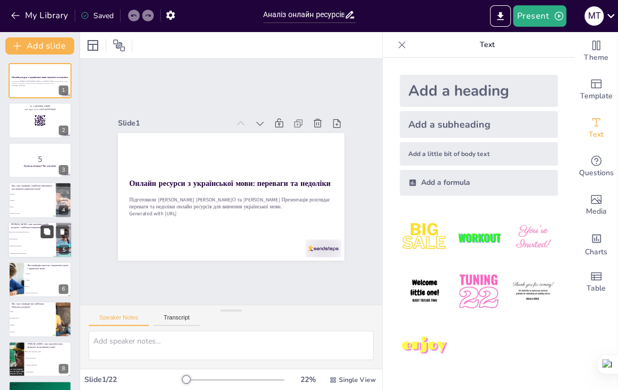
checkbox input "true"
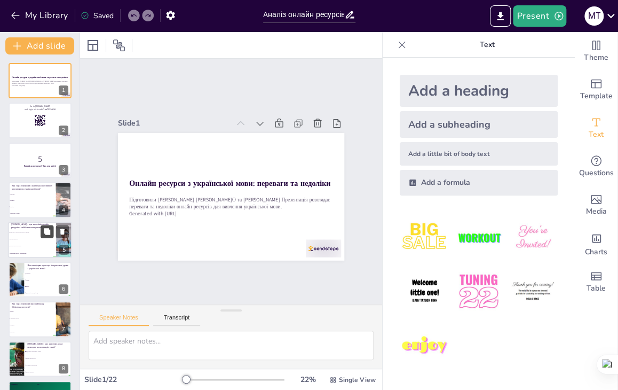
checkbox input "true"
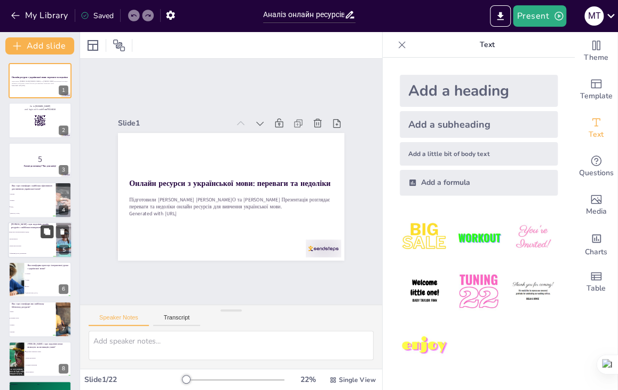
checkbox input "true"
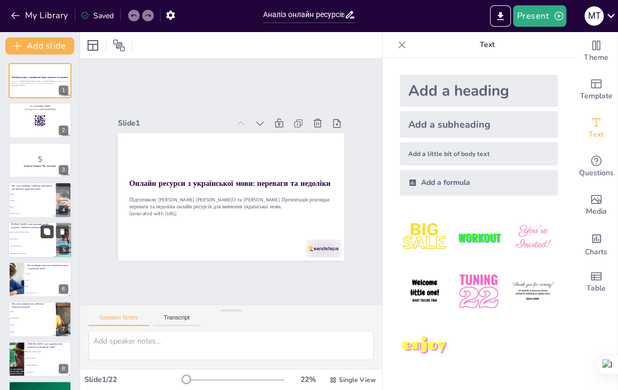
checkbox input "true"
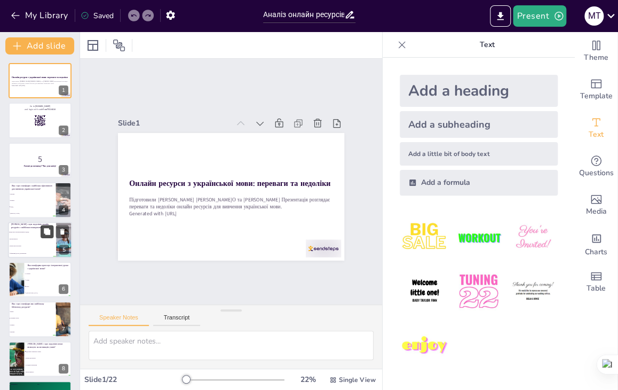
checkbox input "true"
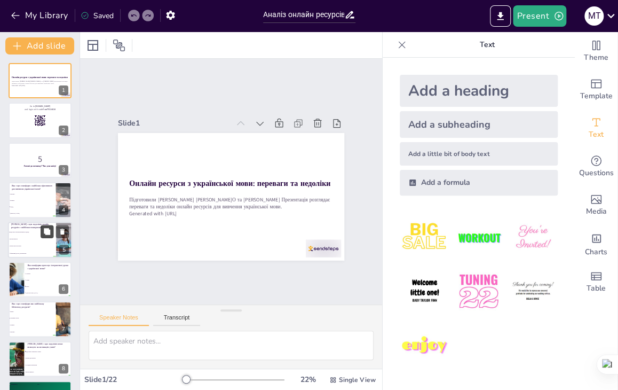
checkbox input "true"
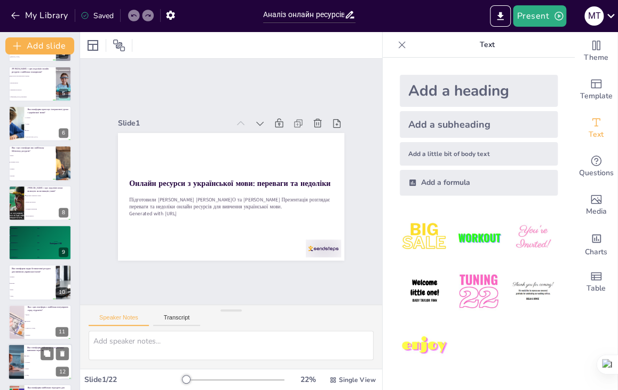
checkbox input "true"
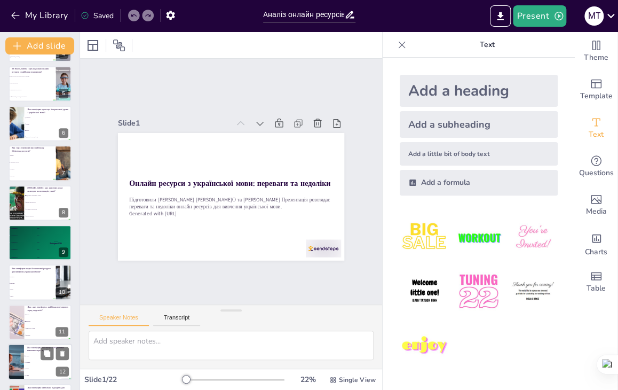
checkbox input "true"
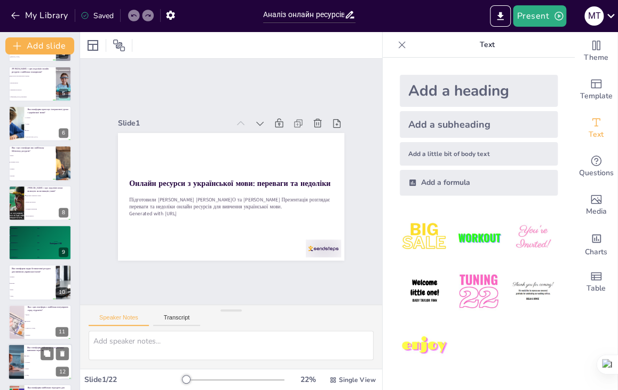
checkbox input "true"
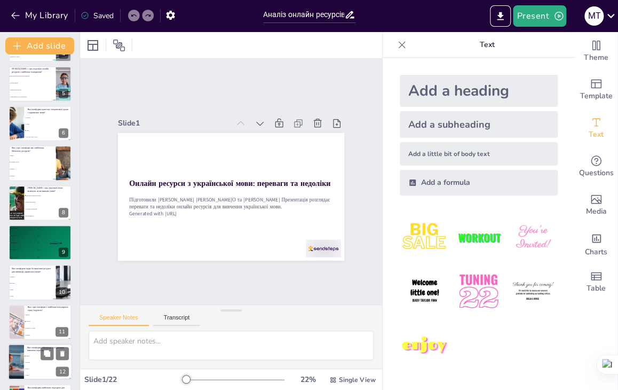
checkbox input "true"
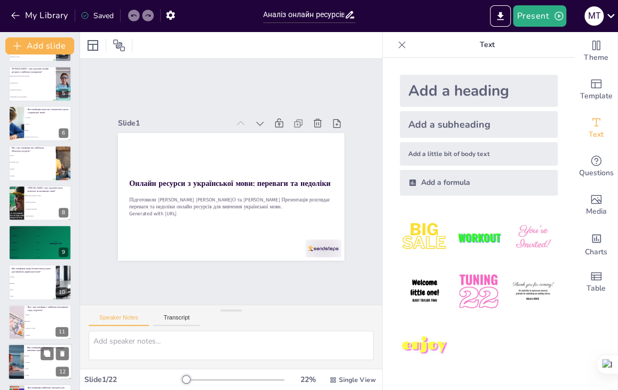
checkbox input "true"
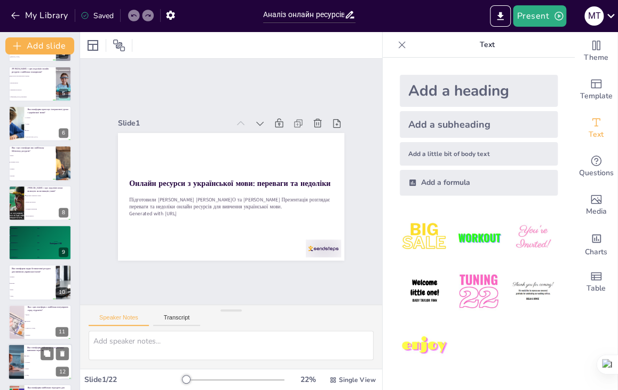
checkbox input "true"
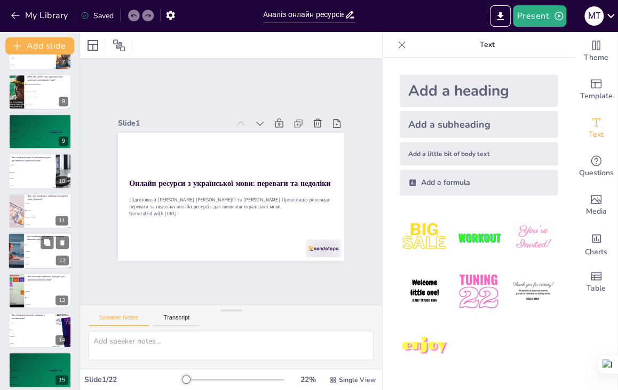
checkbox input "true"
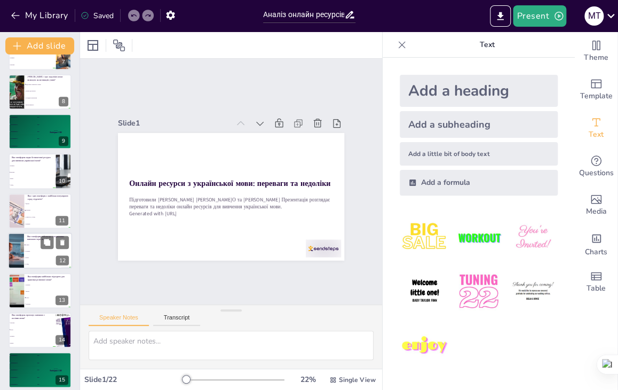
checkbox input "true"
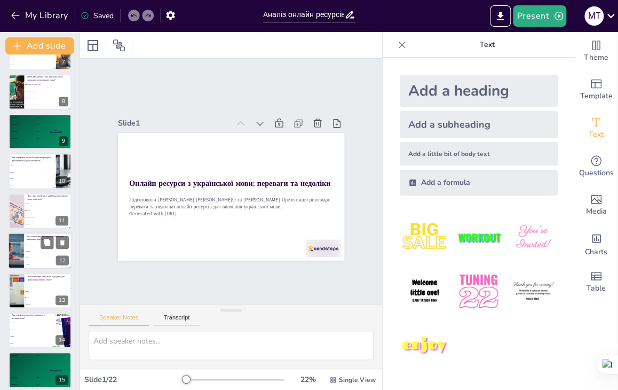
checkbox input "true"
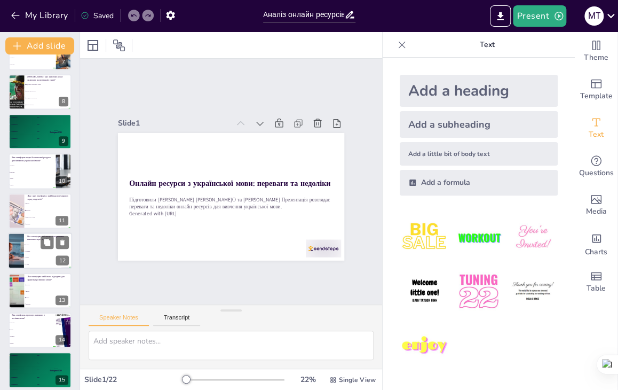
checkbox input "true"
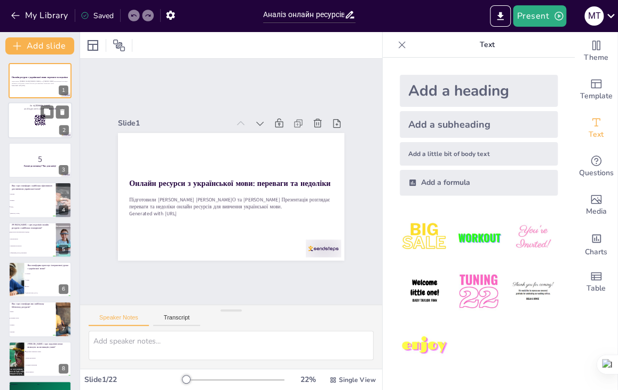
click at [42, 121] on rect at bounding box center [41, 121] width 1 height 1
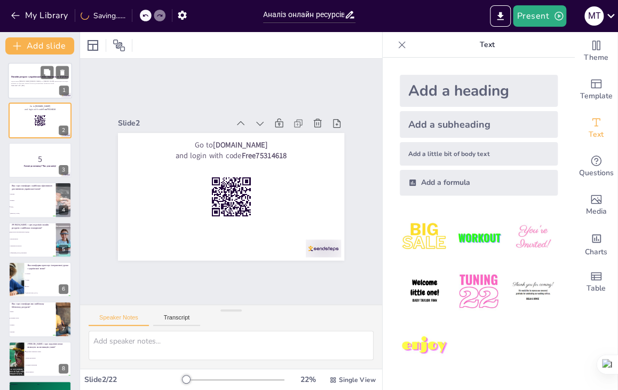
click at [29, 70] on div at bounding box center [40, 80] width 64 height 36
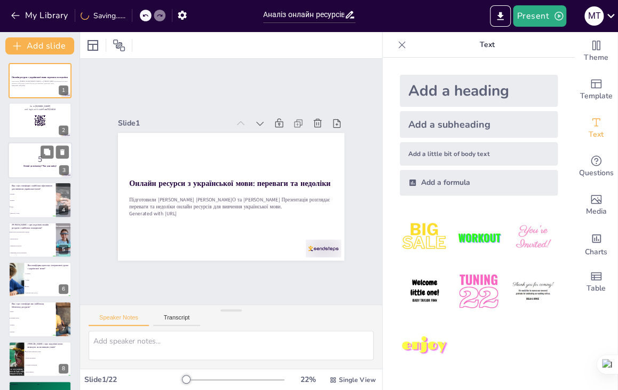
click at [25, 148] on div at bounding box center [40, 160] width 64 height 36
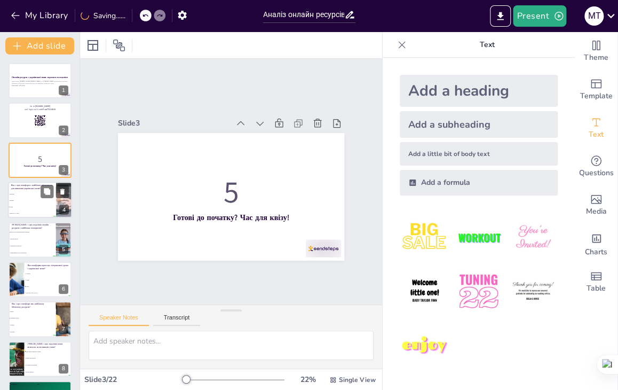
click at [49, 209] on li "LingQ" at bounding box center [32, 207] width 48 height 6
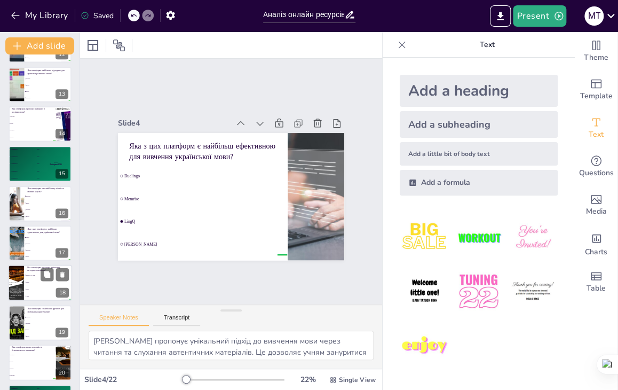
scroll to position [551, 0]
